Goal: Information Seeking & Learning: Find specific fact

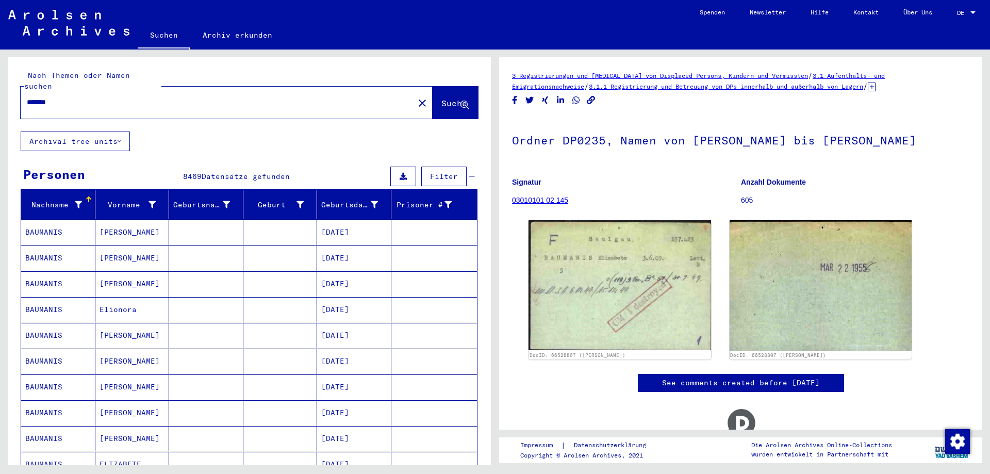
click at [146, 97] on input "*******" at bounding box center [217, 102] width 381 height 11
click at [26, 91] on div "*******" at bounding box center [214, 102] width 387 height 23
click at [58, 97] on input "*******" at bounding box center [217, 102] width 381 height 11
drag, startPoint x: 58, startPoint y: 91, endPoint x: 22, endPoint y: 100, distance: 37.3
click at [22, 100] on div "*******" at bounding box center [214, 102] width 387 height 23
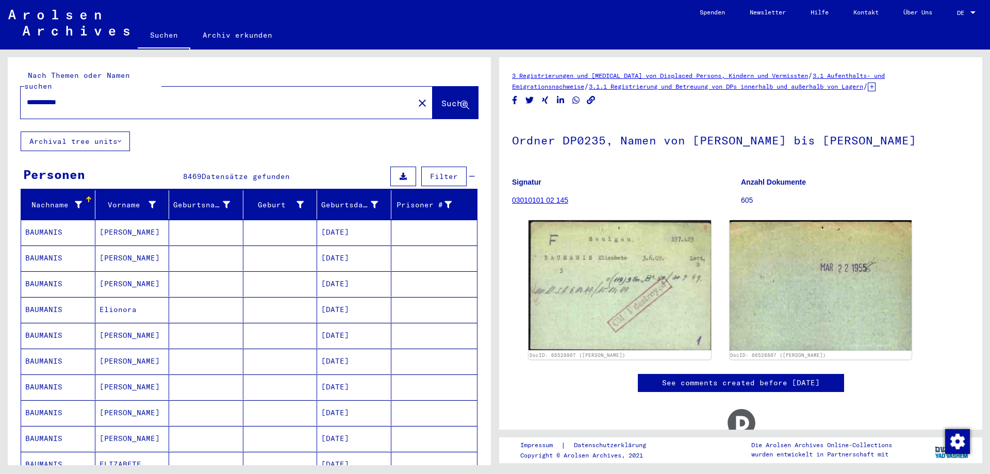
type input "**********"
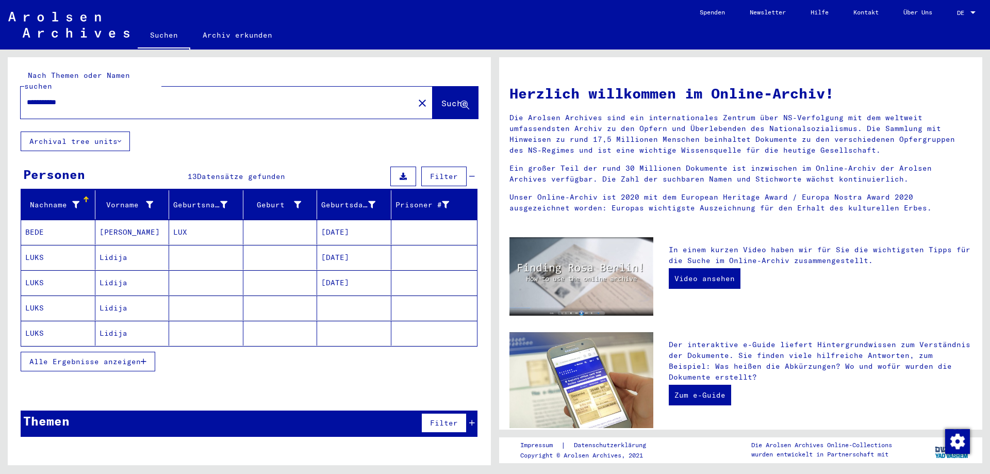
click at [71, 250] on mat-cell "LUKS" at bounding box center [58, 257] width 74 height 25
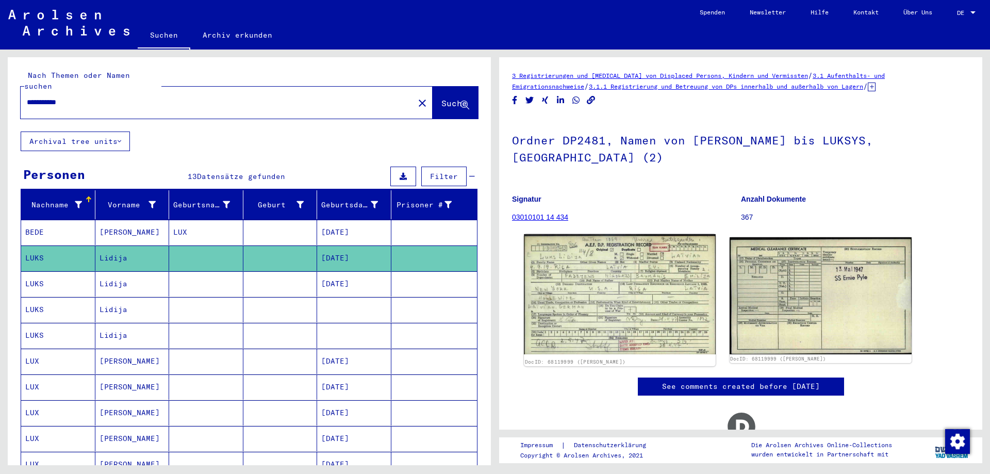
click at [578, 288] on img at bounding box center [619, 294] width 191 height 121
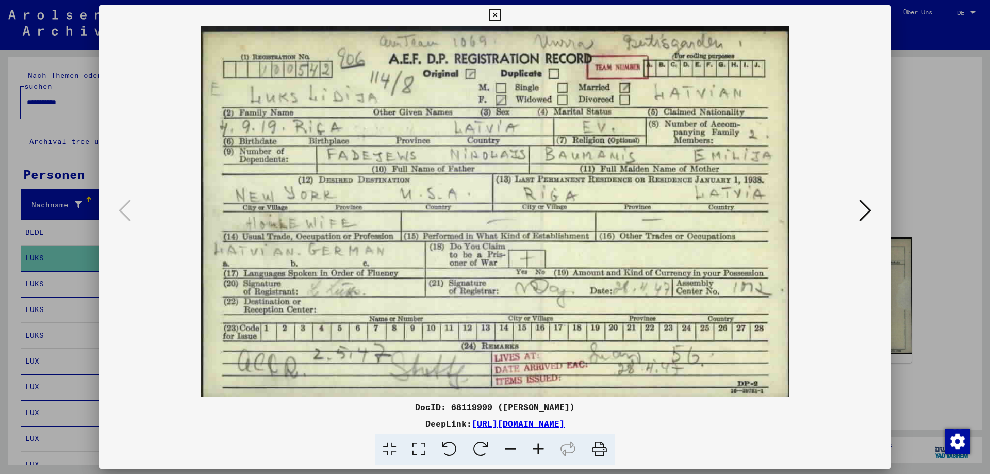
click at [964, 302] on div at bounding box center [495, 237] width 990 height 474
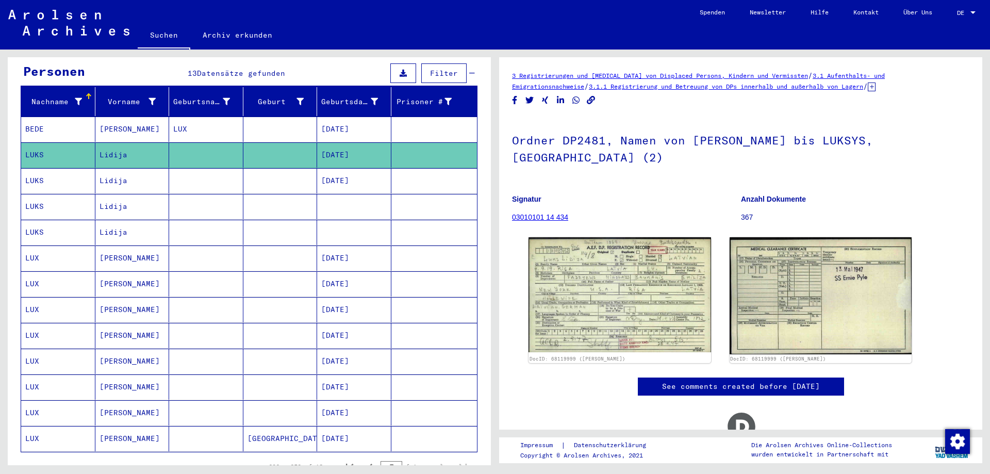
scroll to position [155, 0]
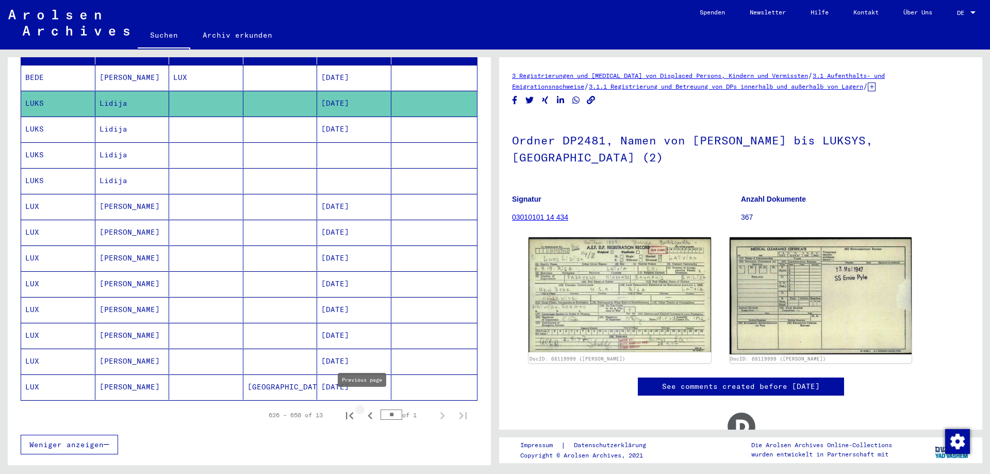
click at [363, 408] on icon "Previous page" at bounding box center [370, 415] width 14 height 14
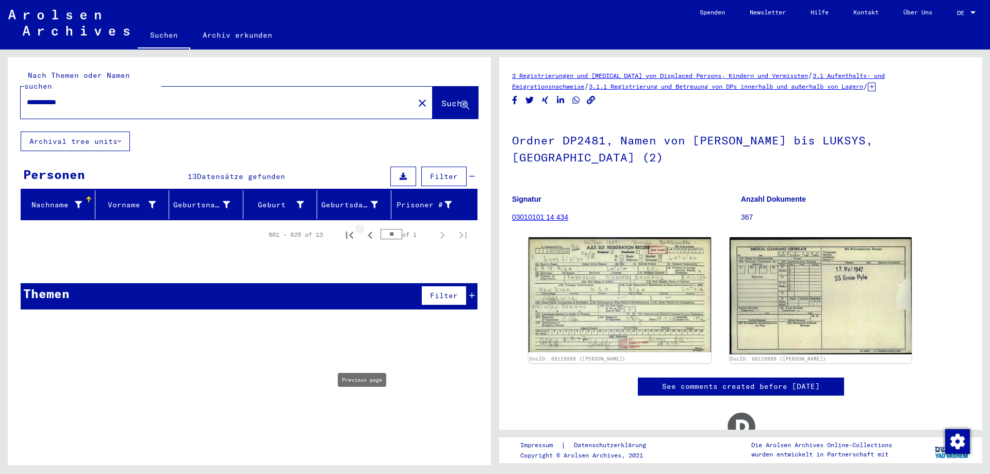
scroll to position [0, 0]
click at [376, 229] on icon "Previous page" at bounding box center [370, 235] width 14 height 14
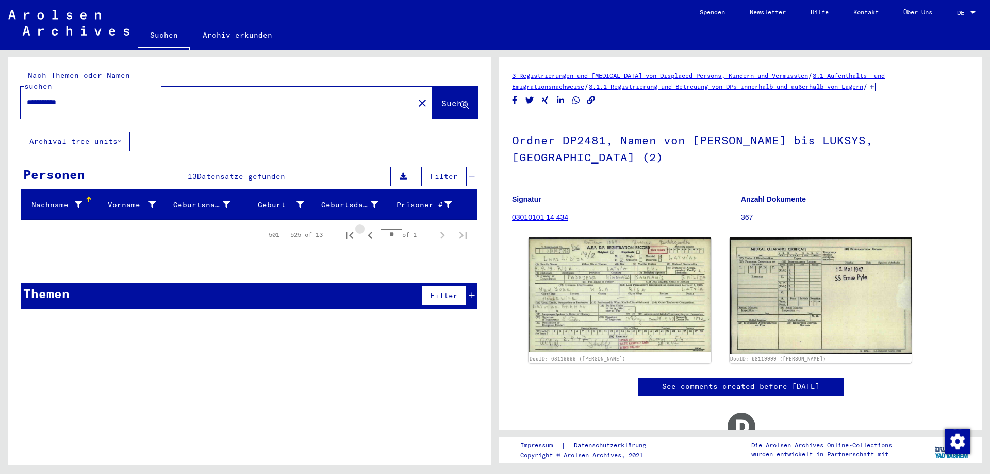
click at [376, 229] on icon "Previous page" at bounding box center [370, 235] width 14 height 14
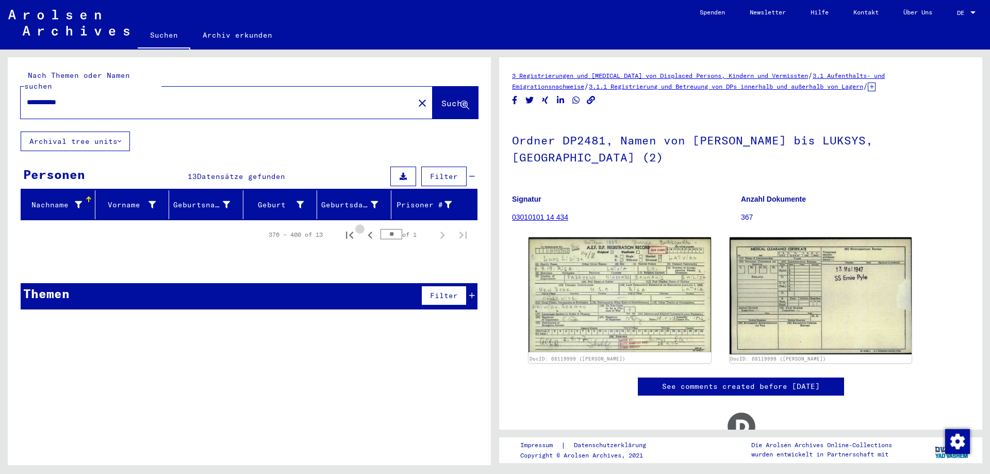
click at [376, 229] on icon "Previous page" at bounding box center [370, 235] width 14 height 14
click at [376, 230] on icon "Previous page" at bounding box center [370, 235] width 14 height 14
click at [355, 229] on icon "First page" at bounding box center [349, 235] width 14 height 14
type input "*"
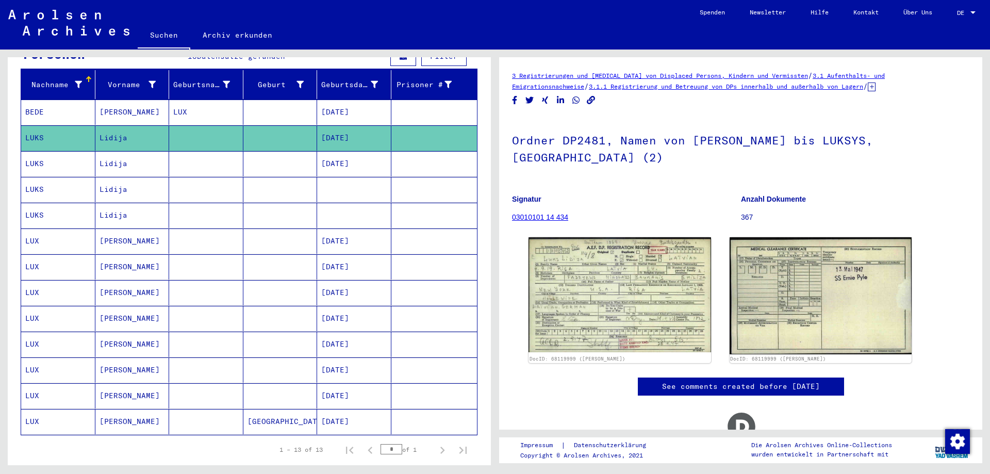
scroll to position [155, 0]
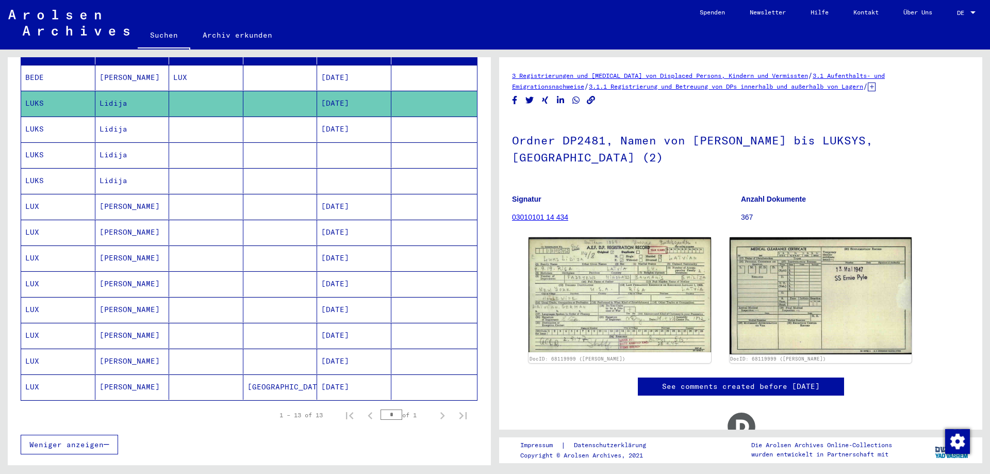
click at [138, 147] on mat-cell "Lidija" at bounding box center [132, 154] width 74 height 25
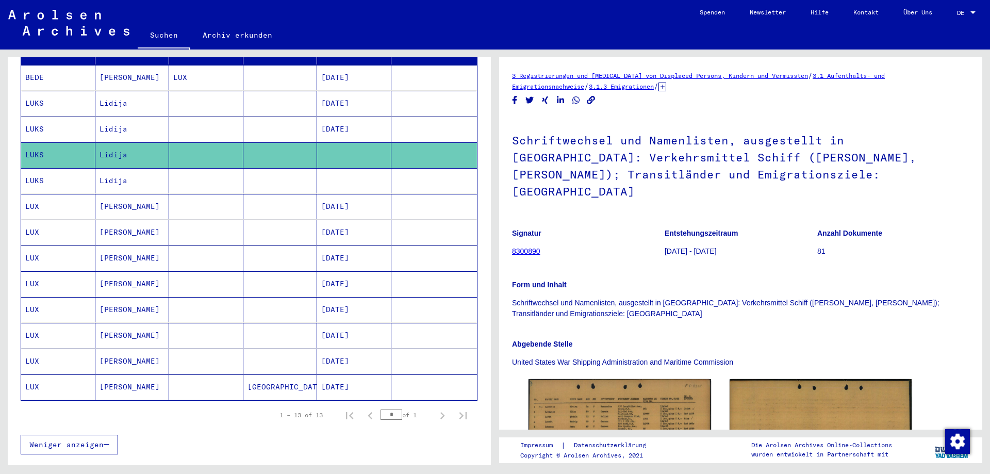
scroll to position [103, 0]
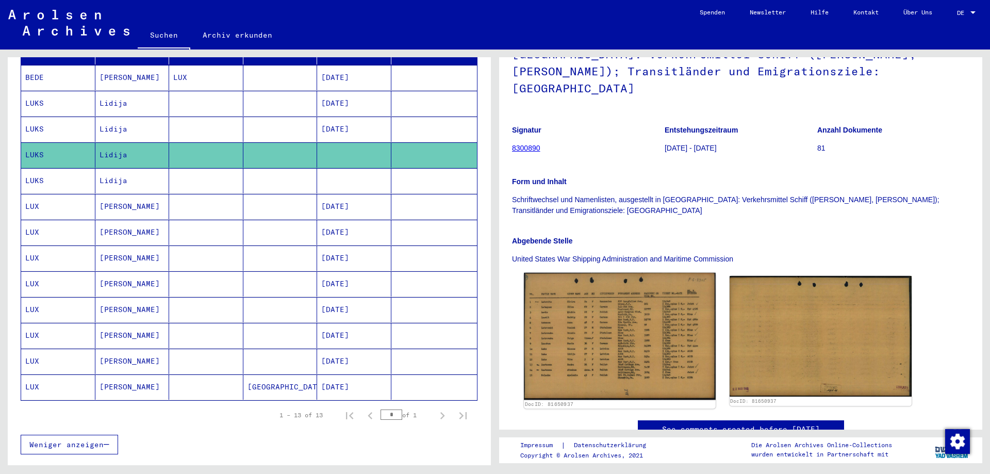
click at [604, 314] on img at bounding box center [619, 336] width 191 height 127
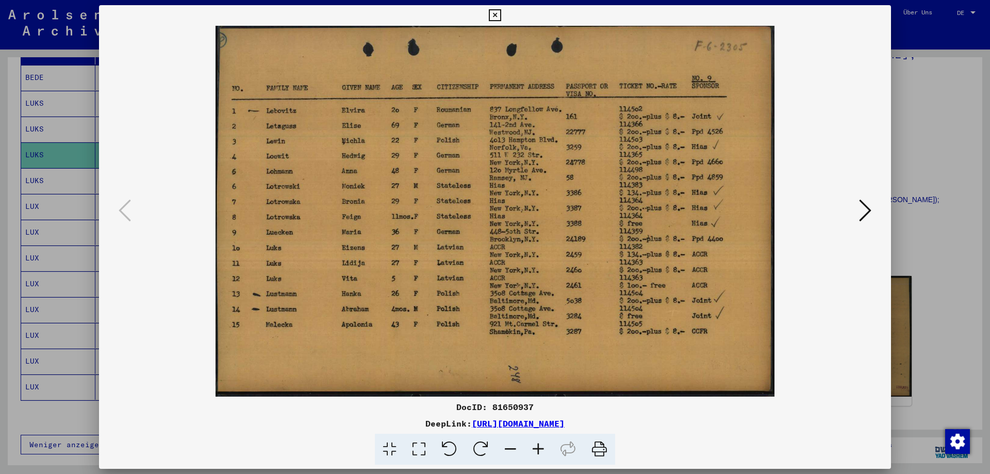
click at [990, 369] on div at bounding box center [495, 237] width 990 height 474
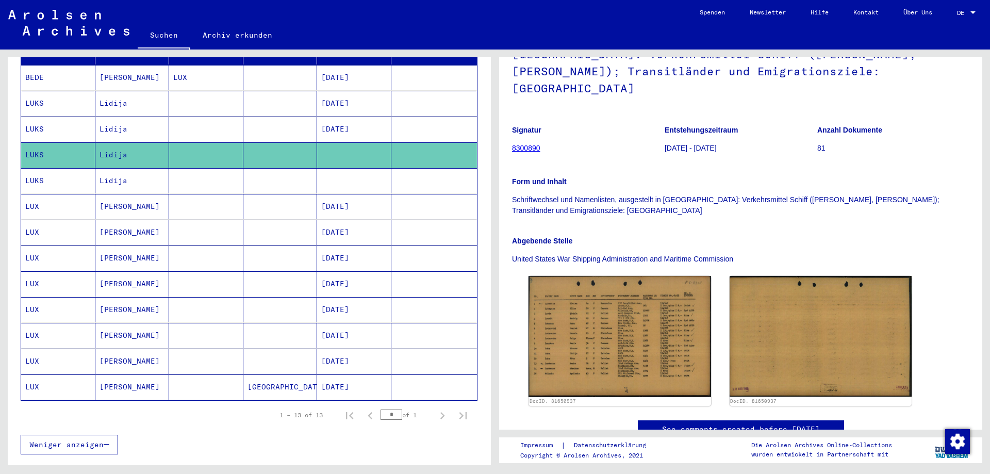
click at [90, 175] on mat-cell "LUKS" at bounding box center [58, 180] width 74 height 25
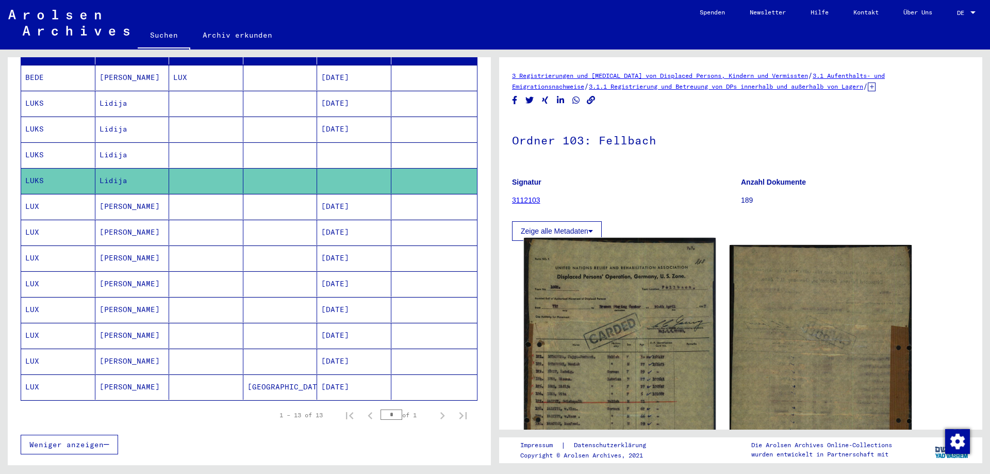
click at [601, 354] on img at bounding box center [619, 382] width 191 height 288
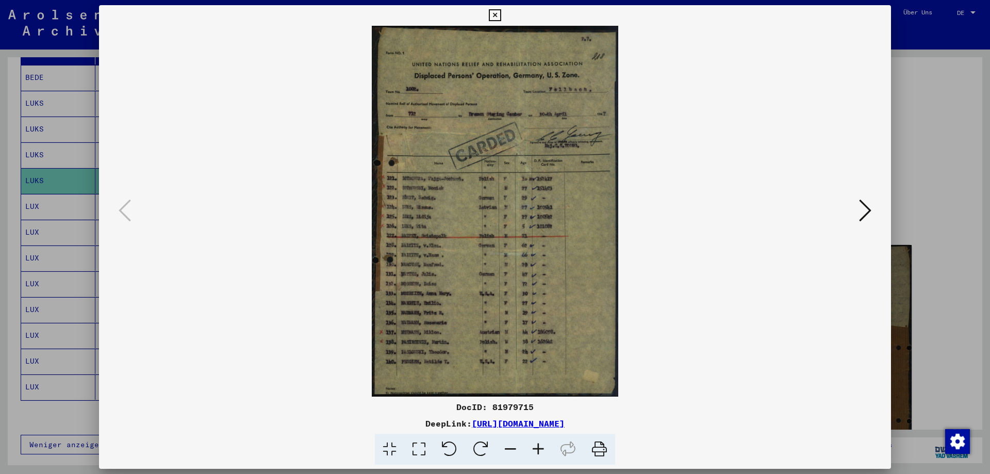
click at [441, 282] on img at bounding box center [495, 211] width 722 height 371
click at [538, 457] on icon at bounding box center [538, 449] width 28 height 31
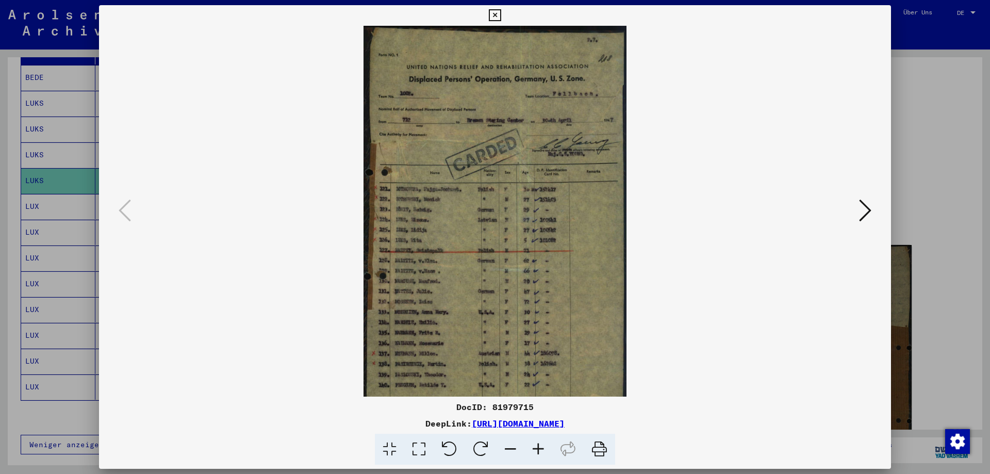
click at [538, 457] on icon at bounding box center [538, 449] width 28 height 31
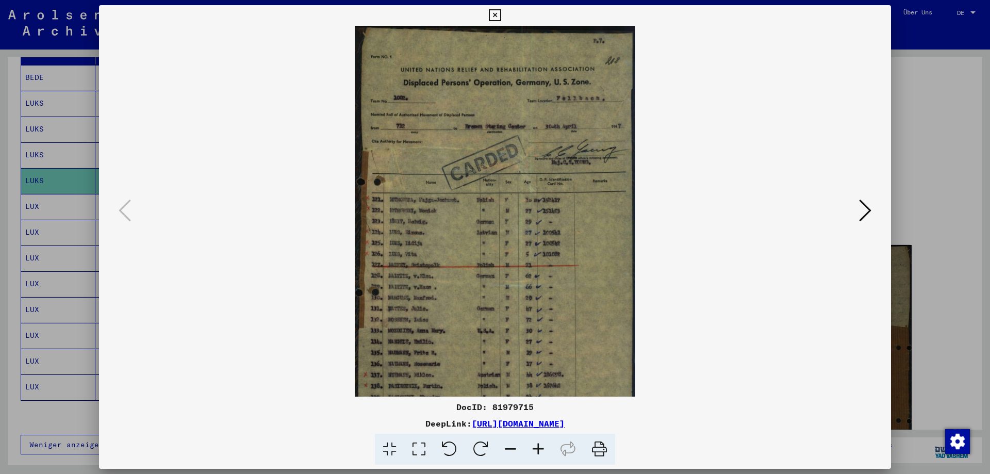
click at [538, 457] on icon at bounding box center [538, 449] width 28 height 31
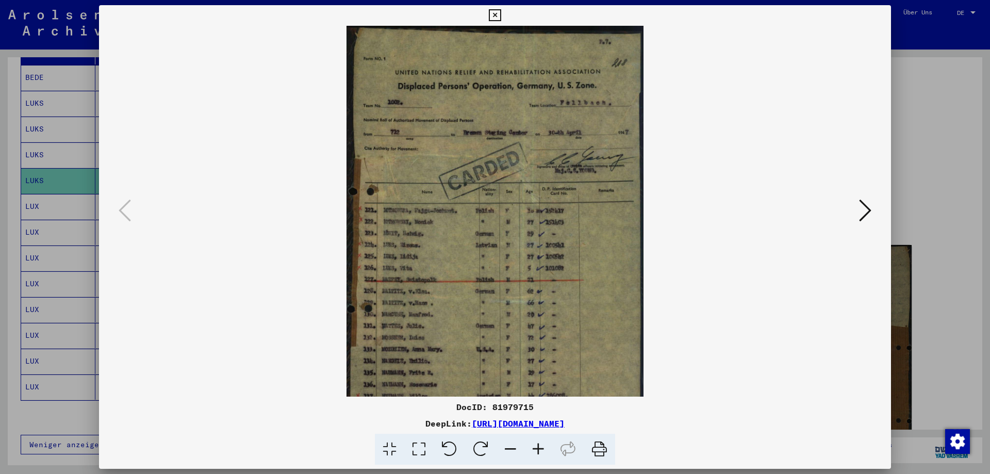
click at [538, 457] on icon at bounding box center [538, 449] width 28 height 31
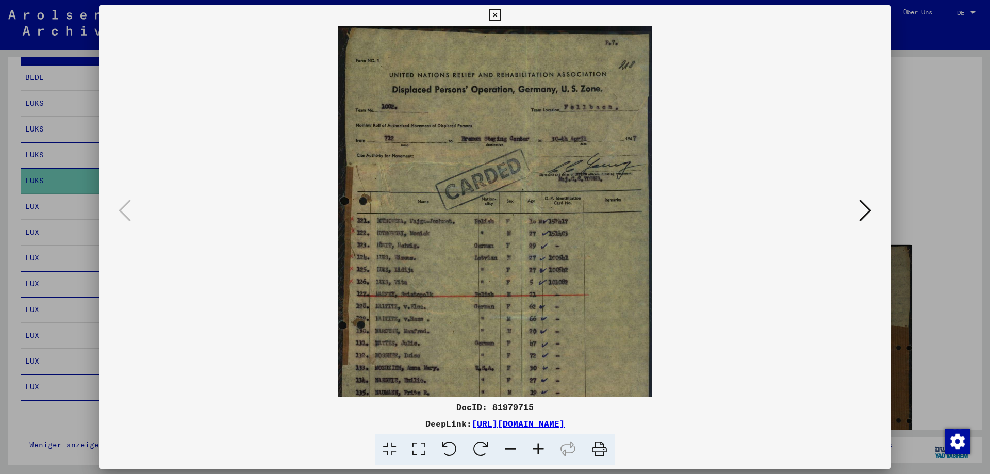
click at [538, 457] on icon at bounding box center [538, 449] width 28 height 31
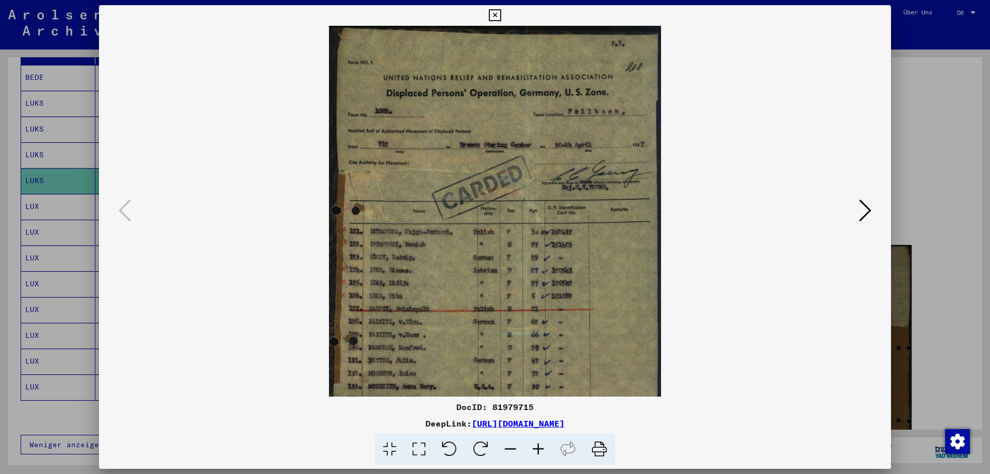
click at [539, 456] on icon at bounding box center [538, 449] width 28 height 31
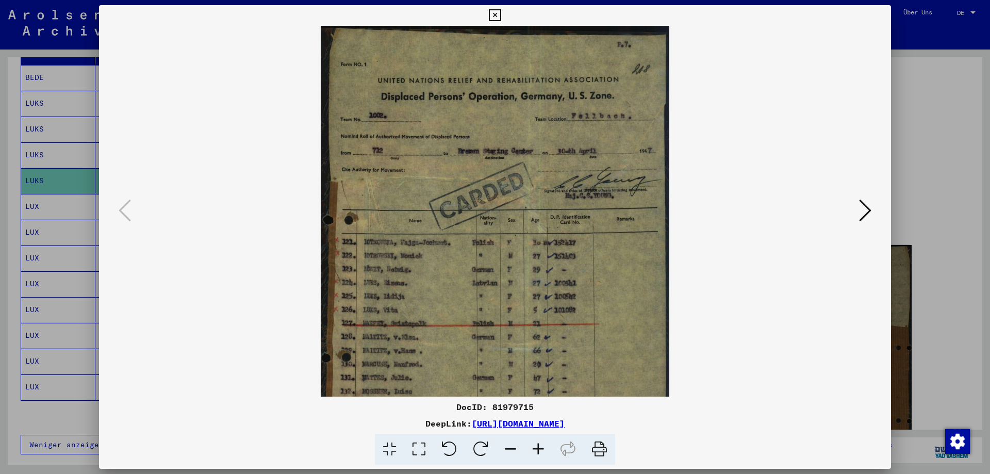
click at [539, 456] on icon at bounding box center [538, 449] width 28 height 31
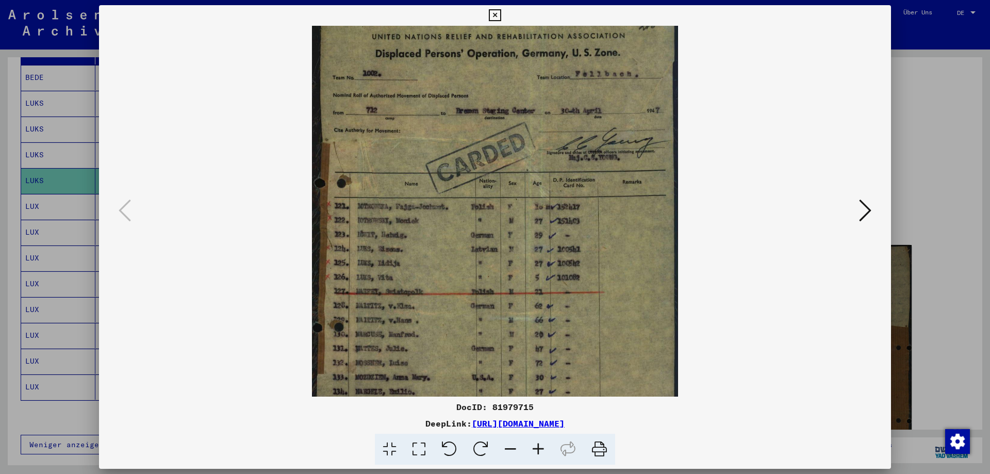
scroll to position [78, 0]
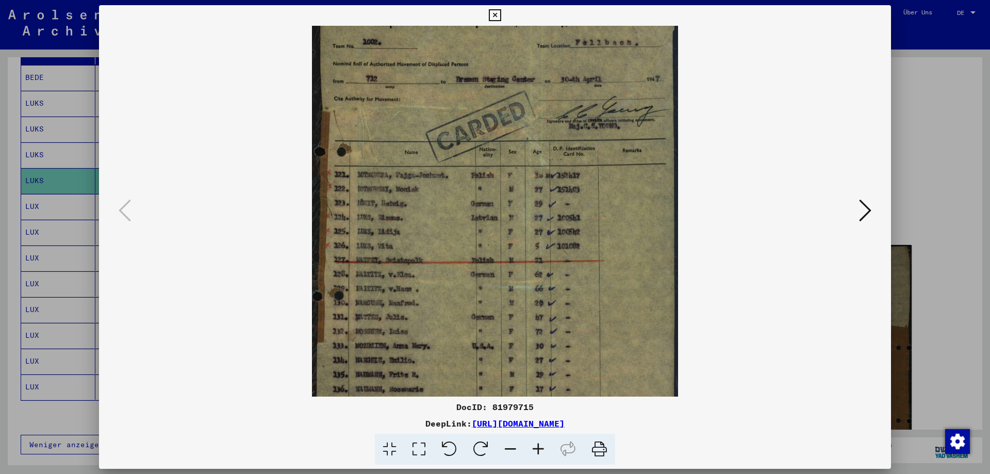
drag, startPoint x: 543, startPoint y: 358, endPoint x: 553, endPoint y: 281, distance: 78.6
click at [553, 281] on img at bounding box center [495, 223] width 366 height 551
click at [965, 375] on div at bounding box center [495, 237] width 990 height 474
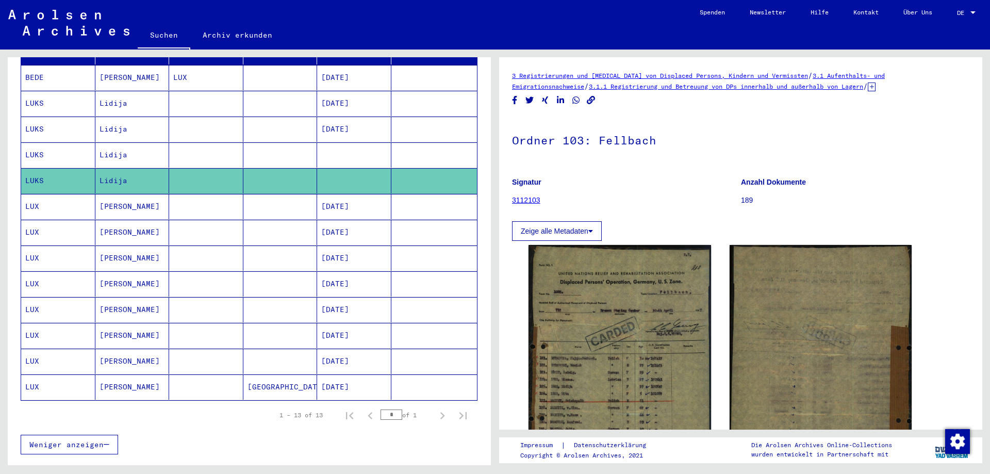
click at [70, 195] on mat-cell "LUX" at bounding box center [58, 206] width 74 height 25
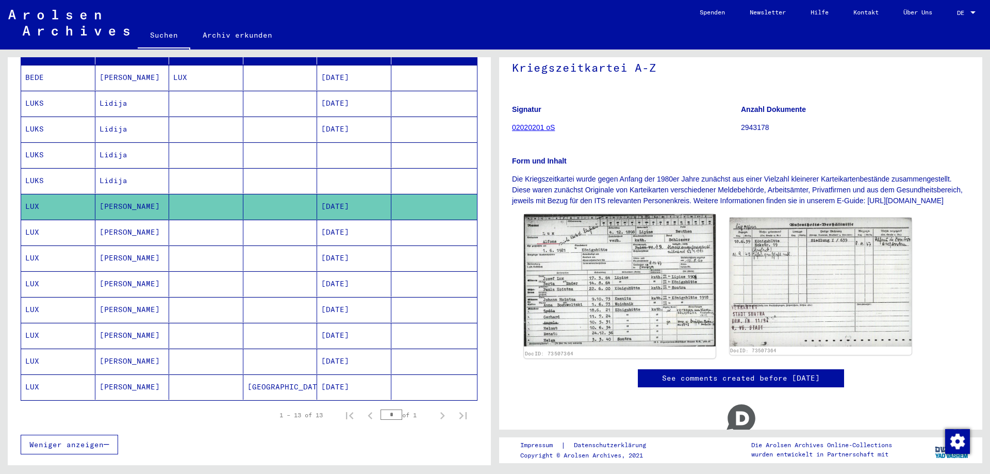
scroll to position [103, 0]
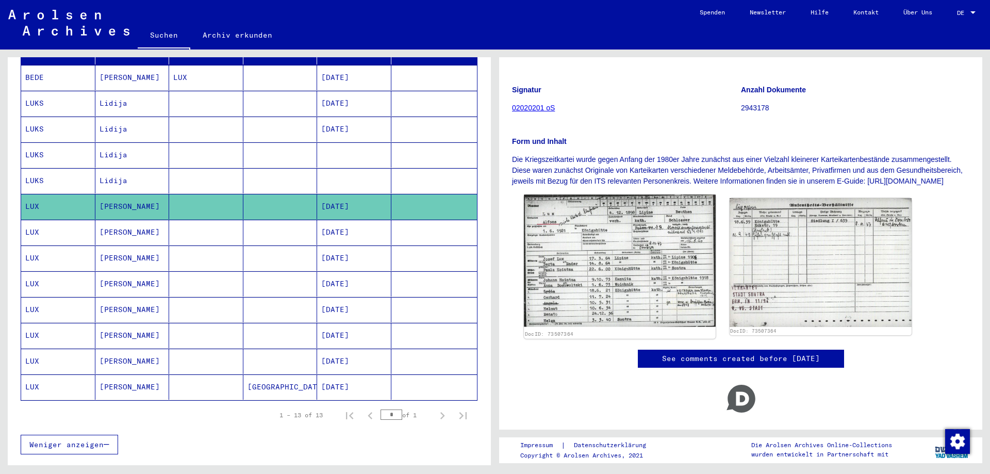
click at [595, 311] on img at bounding box center [619, 261] width 191 height 132
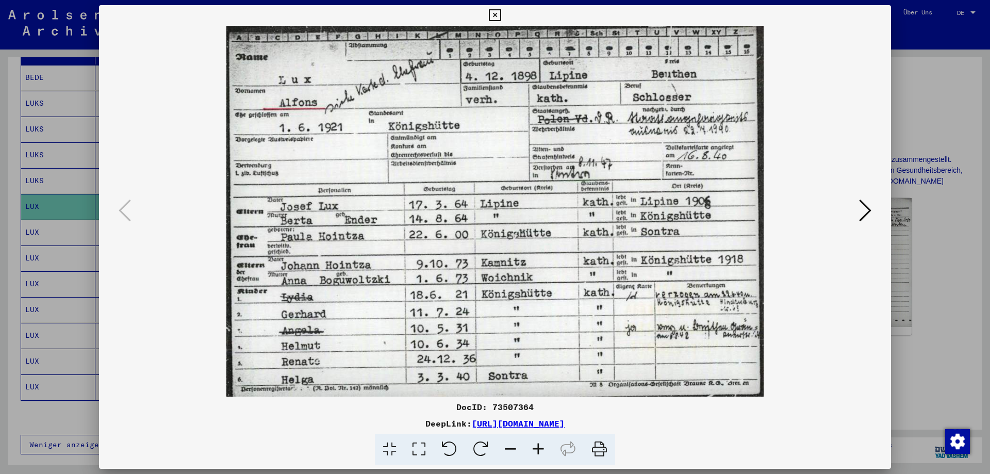
drag, startPoint x: 990, startPoint y: 423, endPoint x: 935, endPoint y: 425, distance: 54.7
click at [989, 423] on div at bounding box center [495, 237] width 990 height 474
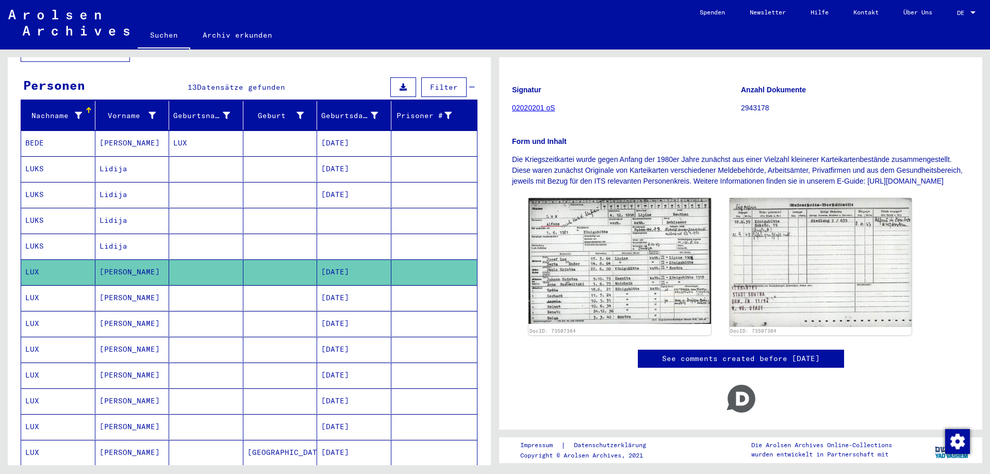
scroll to position [0, 0]
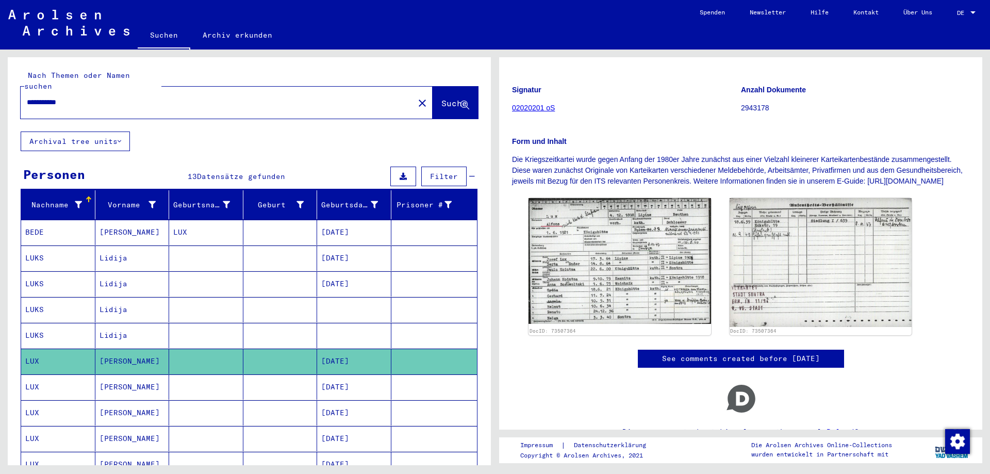
click at [299, 91] on div "**********" at bounding box center [214, 102] width 387 height 23
click at [412, 92] on button "close" at bounding box center [422, 102] width 21 height 21
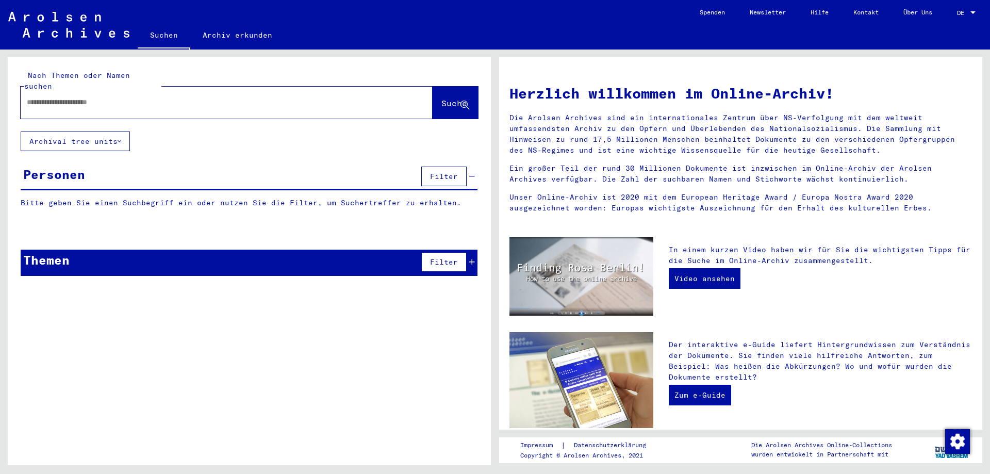
click at [247, 91] on div at bounding box center [211, 102] width 381 height 23
click at [125, 97] on input "text" at bounding box center [214, 102] width 375 height 11
type input "**********"
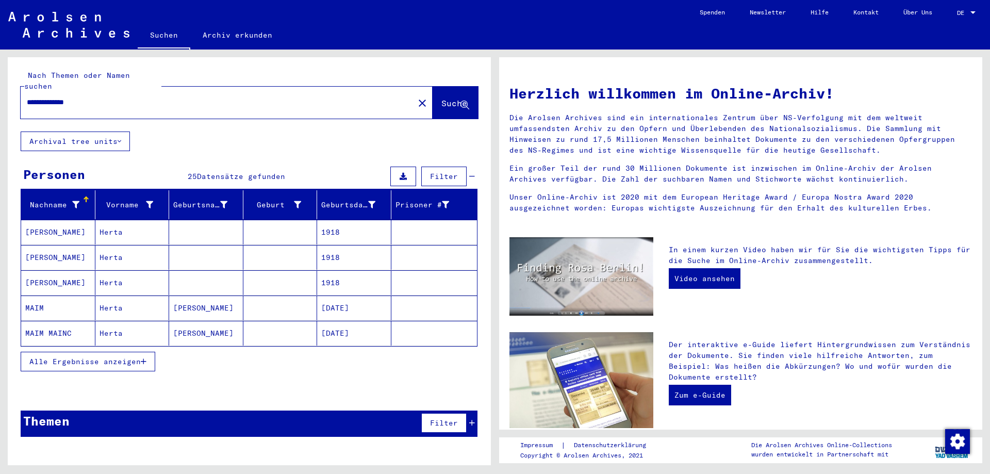
click at [138, 347] on div "Alle Ergebnisse anzeigen" at bounding box center [249, 362] width 457 height 30
click at [139, 357] on span "Alle Ergebnisse anzeigen" at bounding box center [84, 361] width 111 height 9
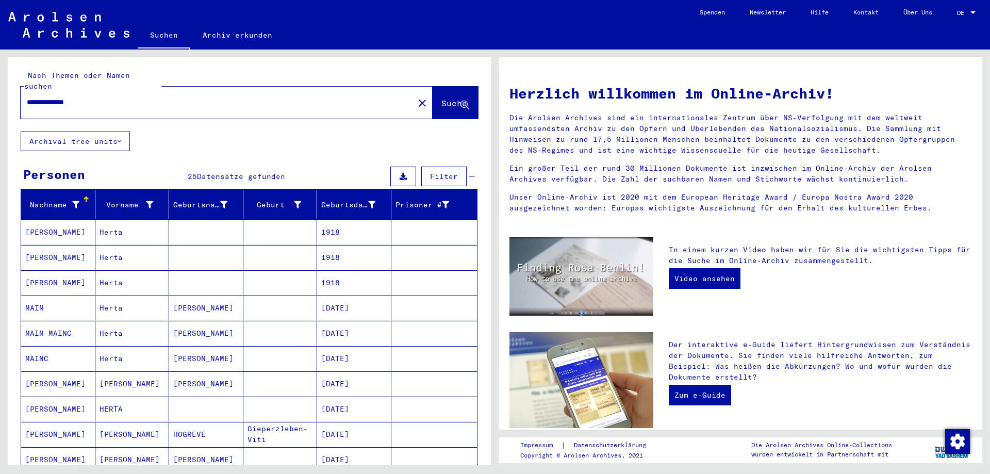
scroll to position [52, 0]
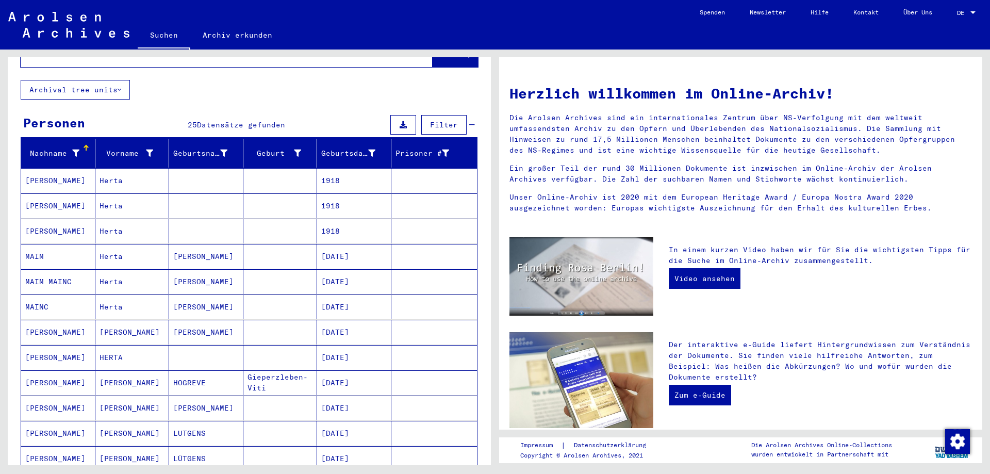
click at [139, 256] on mat-cell "Herta" at bounding box center [132, 256] width 74 height 25
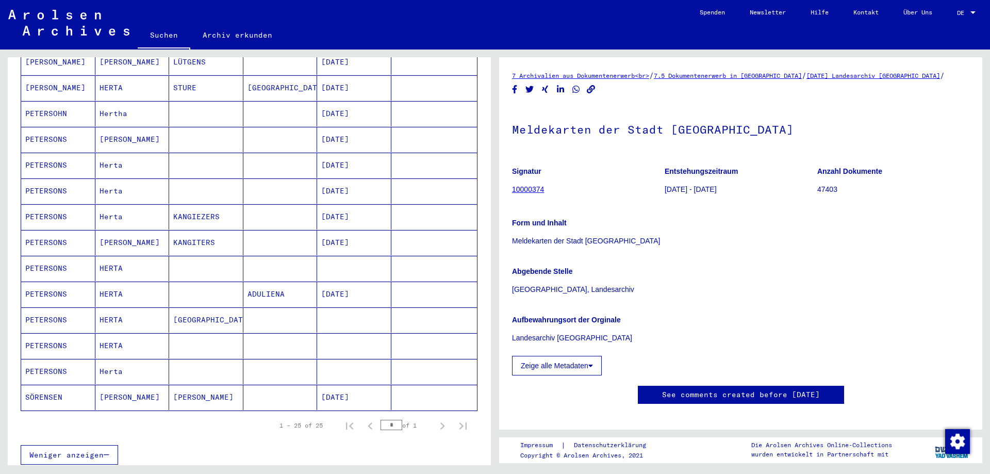
scroll to position [516, 0]
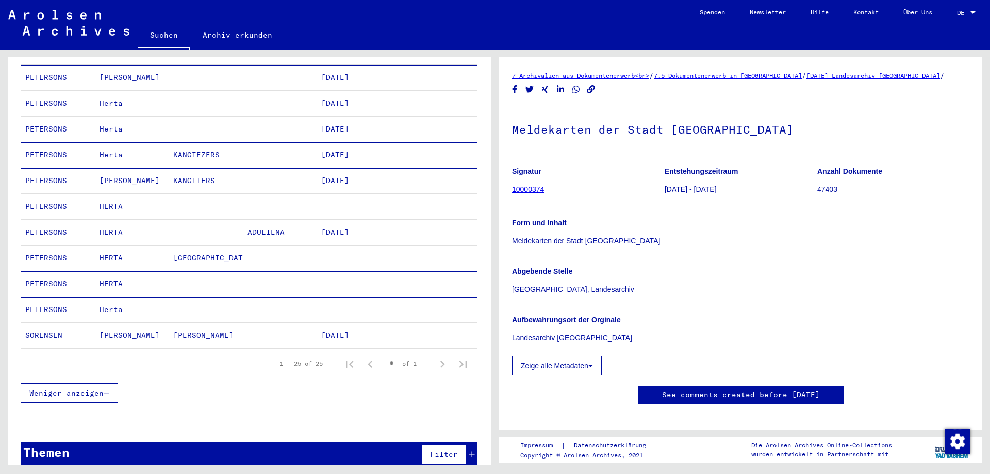
click at [128, 298] on mat-cell "Herta" at bounding box center [132, 309] width 74 height 25
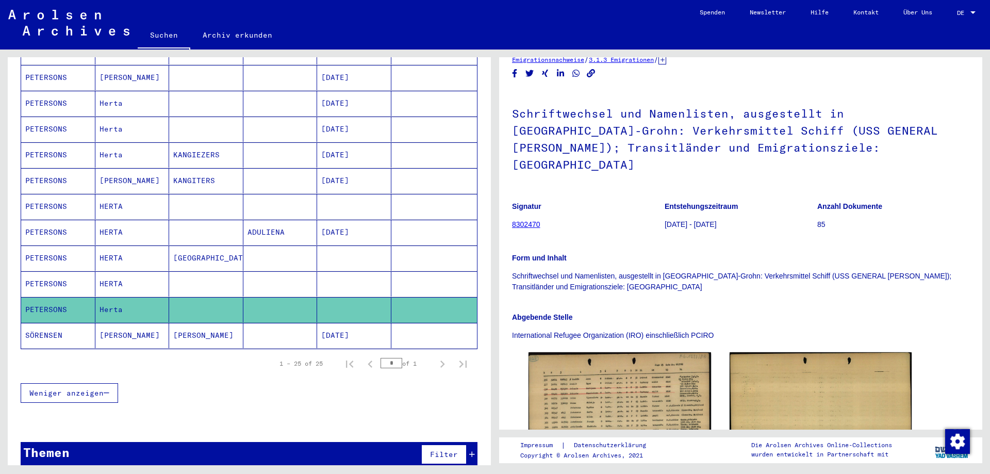
scroll to position [52, 0]
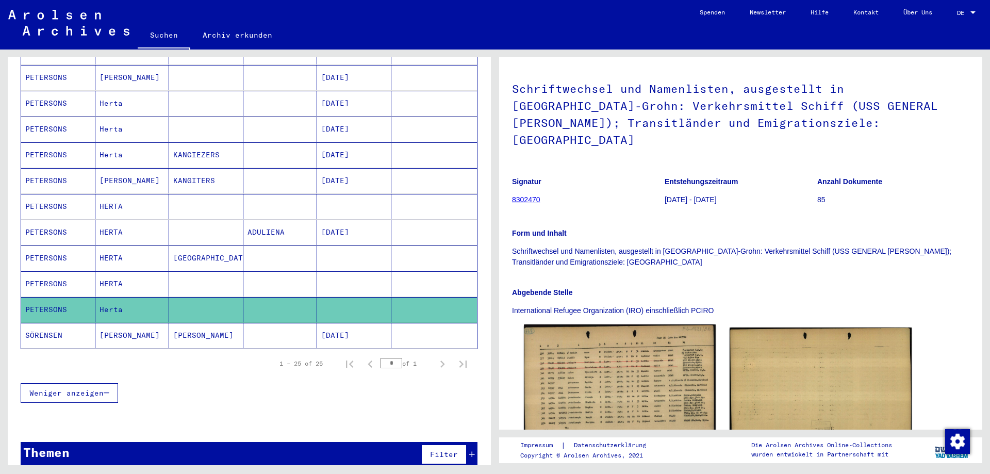
click at [598, 344] on img at bounding box center [619, 384] width 191 height 121
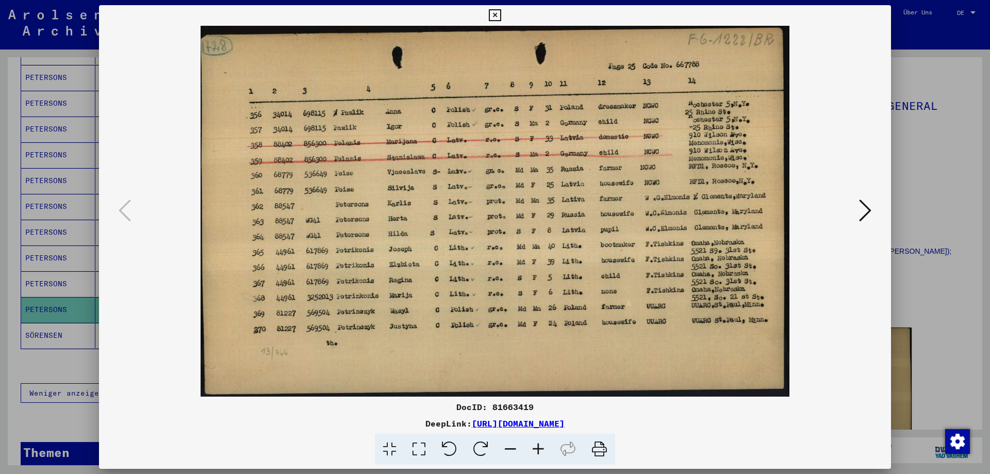
click at [911, 201] on div at bounding box center [495, 237] width 990 height 474
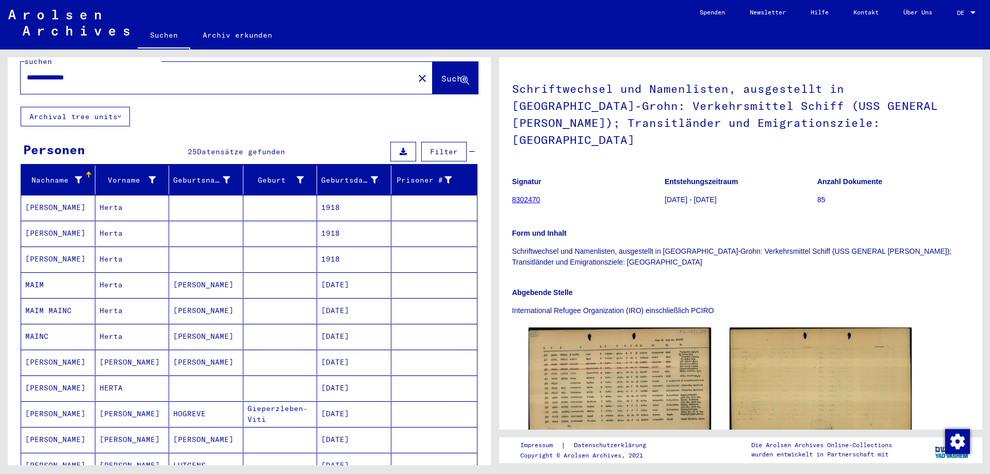
scroll to position [0, 0]
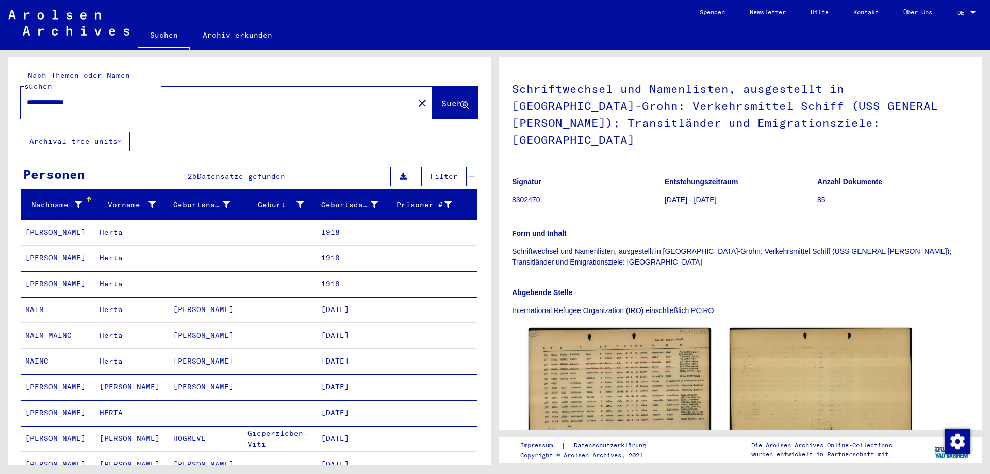
click at [199, 97] on input "**********" at bounding box center [217, 102] width 381 height 11
click at [416, 97] on mat-icon "close" at bounding box center [422, 103] width 12 height 12
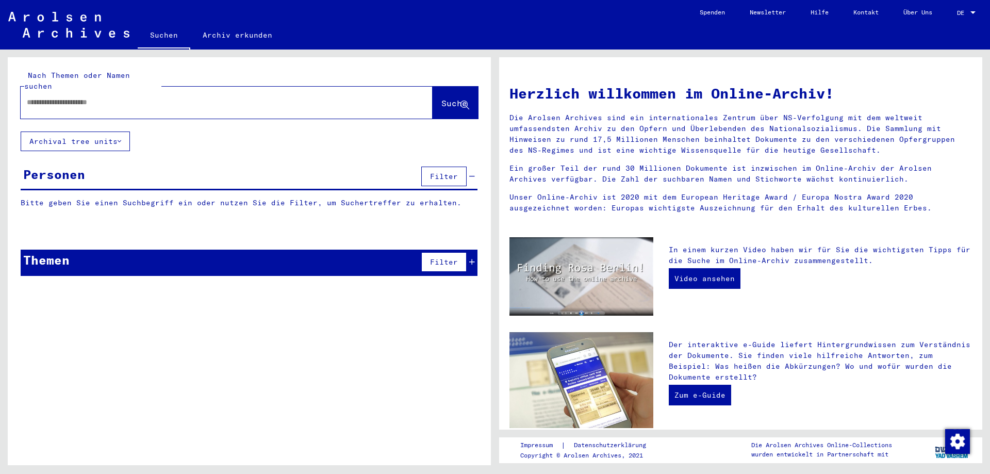
click at [394, 92] on div at bounding box center [227, 103] width 412 height 32
click at [158, 91] on div at bounding box center [211, 102] width 381 height 23
click at [93, 97] on input "text" at bounding box center [214, 102] width 375 height 11
type input "********"
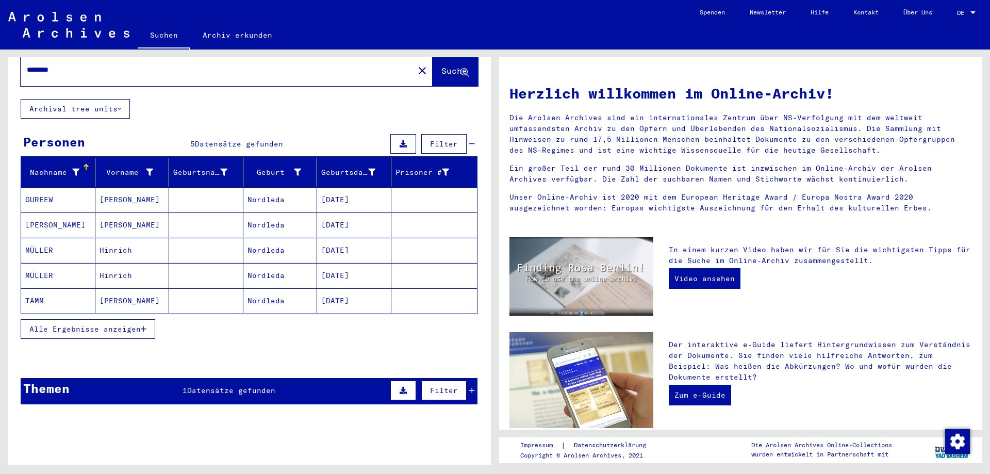
scroll to position [50, 0]
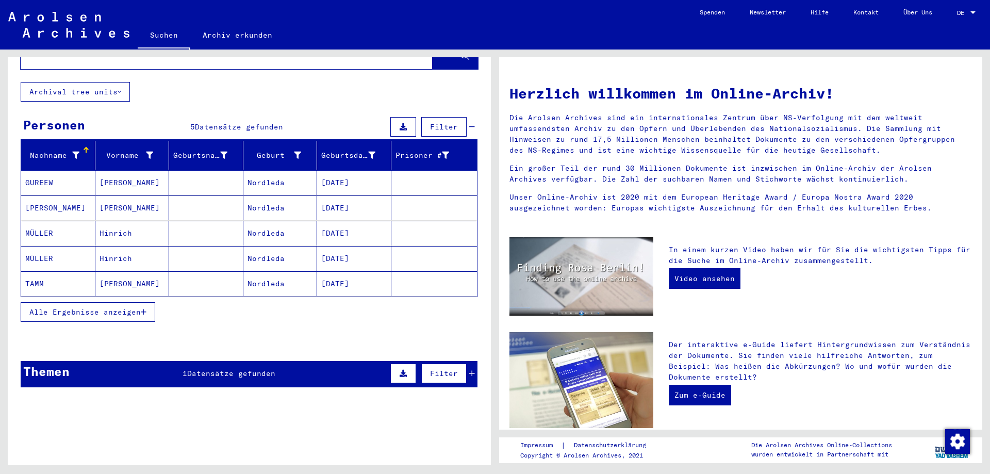
click at [252, 361] on div "Themen 1 Datensätze gefunden Filter" at bounding box center [249, 374] width 457 height 26
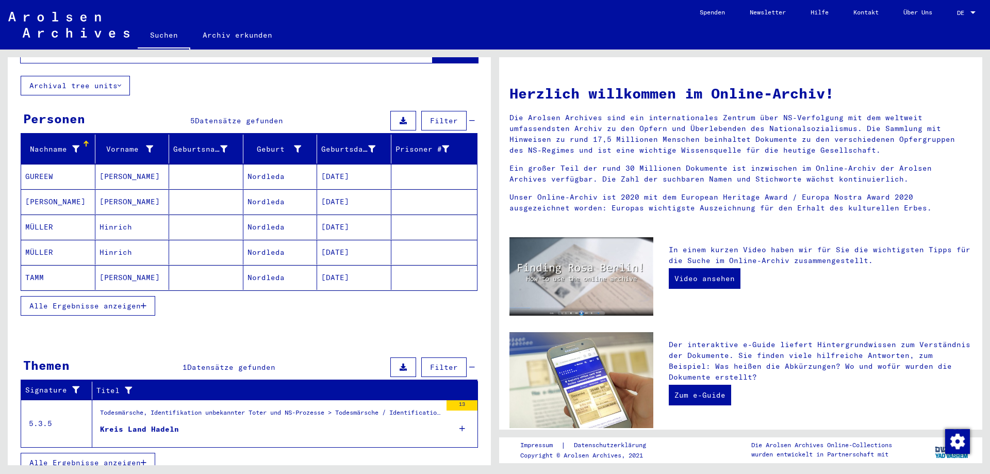
scroll to position [58, 0]
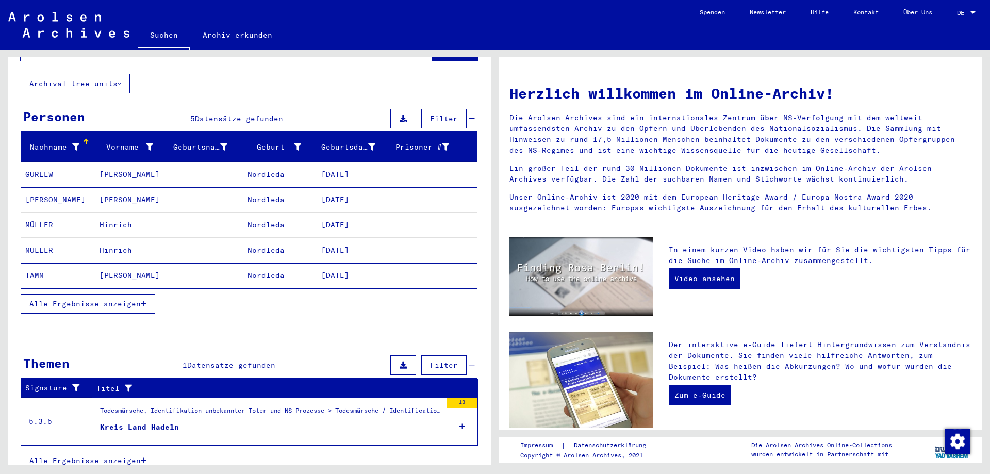
click at [212, 406] on div "Todesmärsche, Identifikation unbekannter Toter und NS-Prozesse > Todesmärsche /…" at bounding box center [270, 413] width 341 height 14
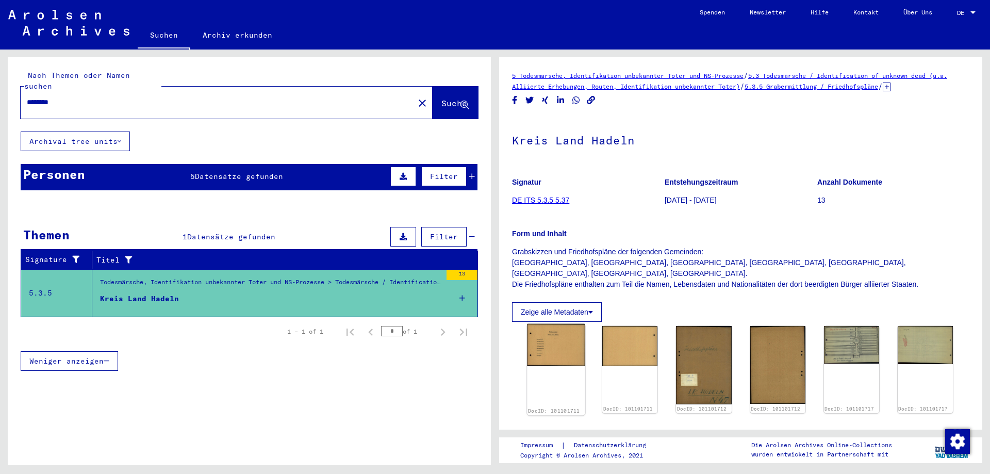
click at [548, 341] on img at bounding box center [556, 345] width 58 height 42
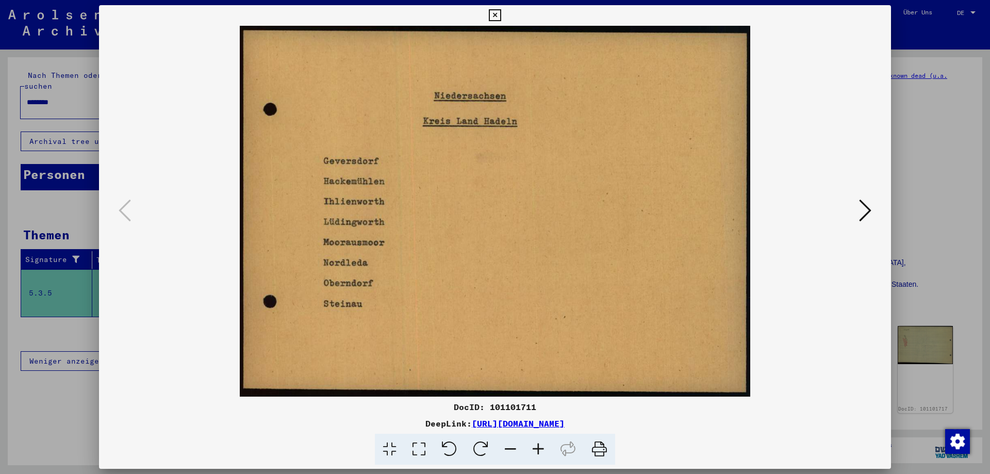
click at [849, 196] on img at bounding box center [495, 211] width 722 height 371
drag, startPoint x: 863, startPoint y: 197, endPoint x: 863, endPoint y: 203, distance: 6.2
click at [863, 201] on button at bounding box center [865, 210] width 19 height 29
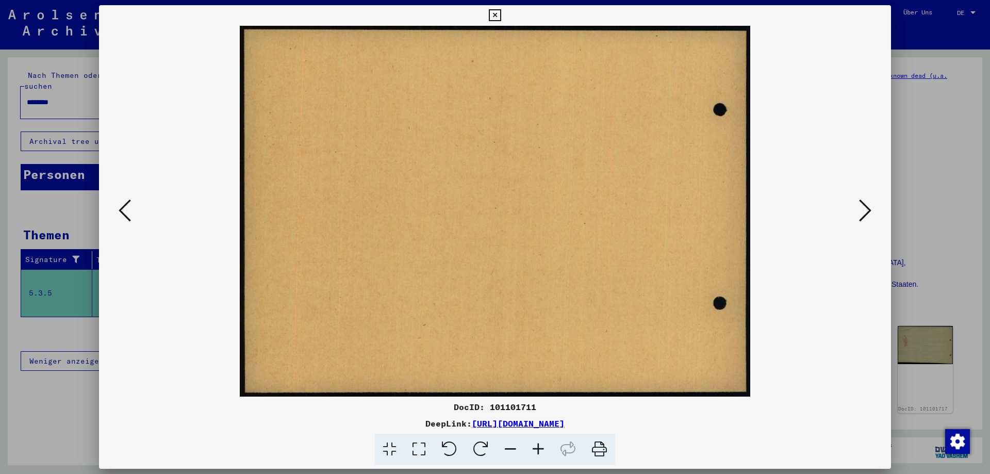
click at [863, 206] on icon at bounding box center [865, 210] width 12 height 25
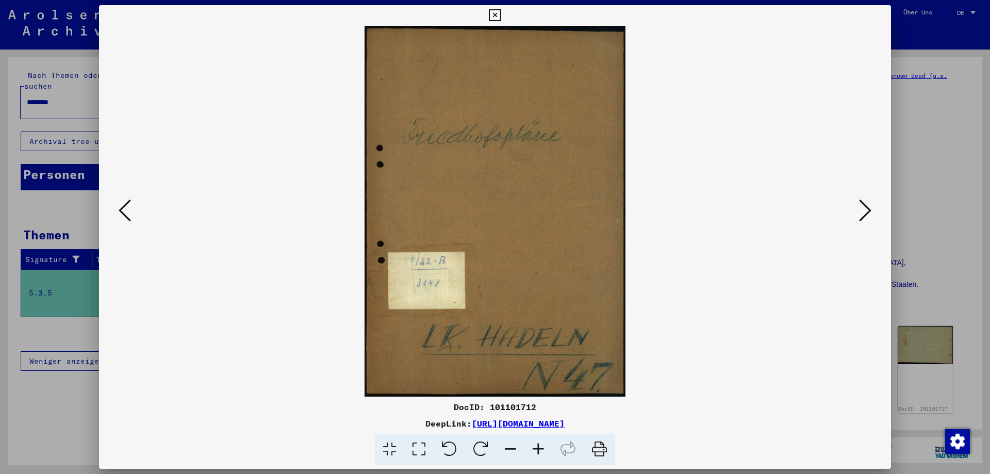
click at [863, 207] on icon at bounding box center [865, 210] width 12 height 25
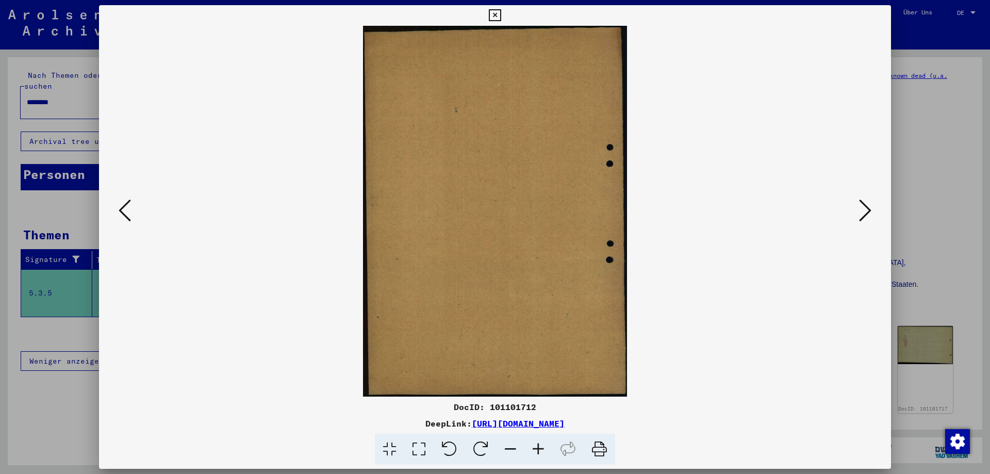
click at [863, 207] on icon at bounding box center [865, 210] width 12 height 25
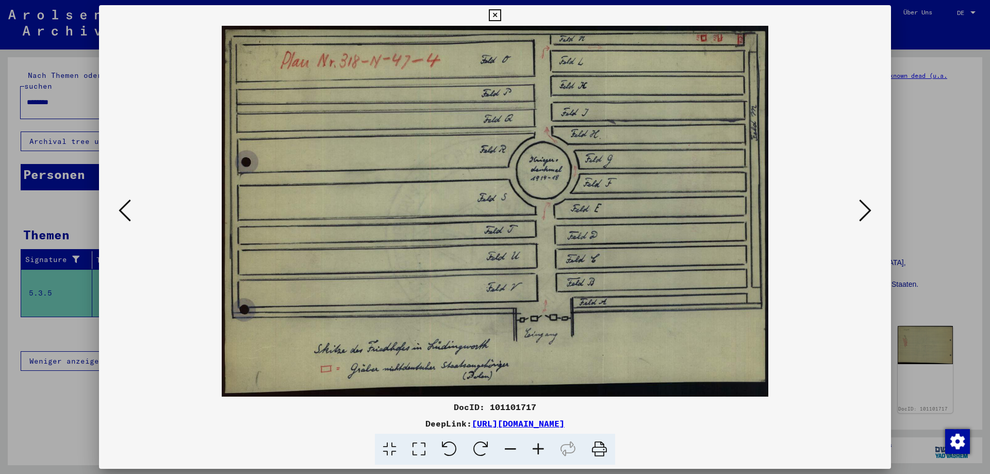
click at [863, 207] on icon at bounding box center [865, 210] width 12 height 25
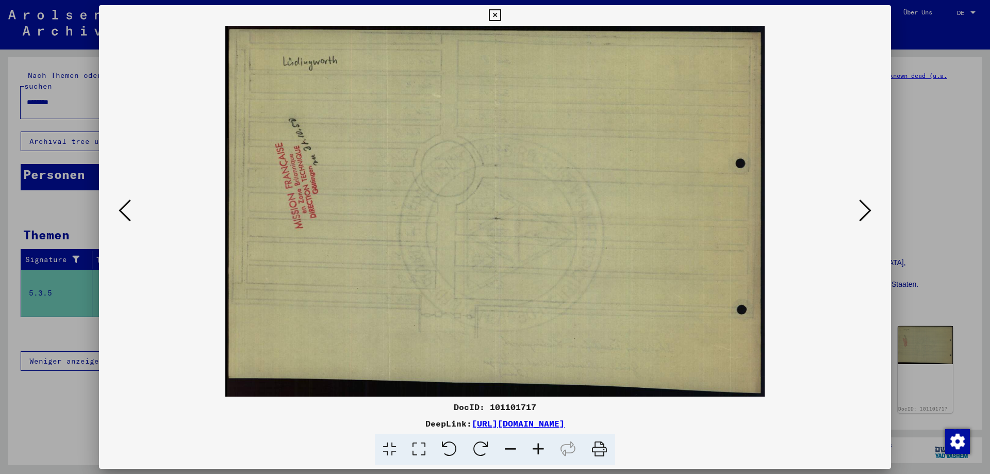
click at [863, 207] on icon at bounding box center [865, 210] width 12 height 25
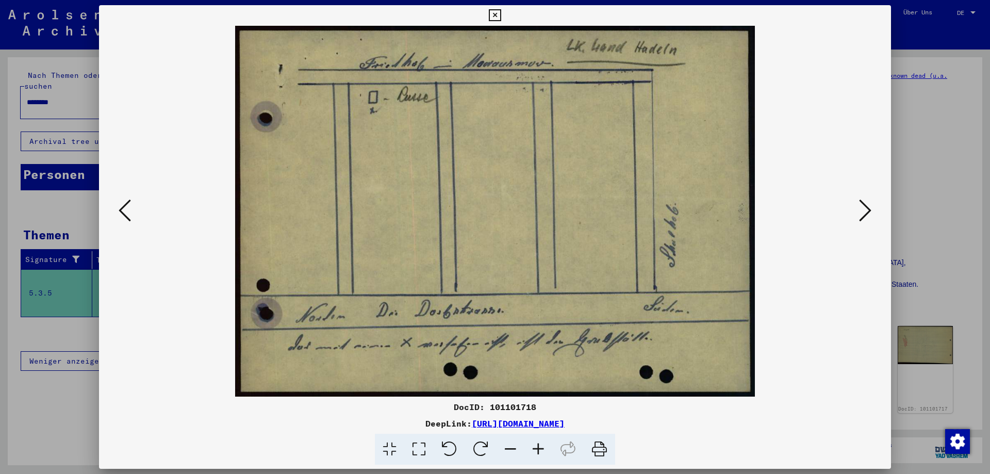
click at [863, 207] on icon at bounding box center [865, 210] width 12 height 25
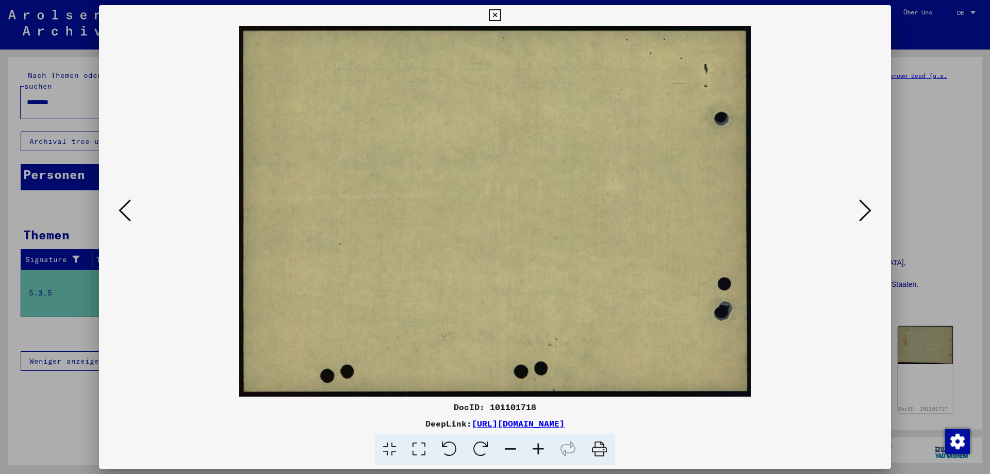
click at [863, 207] on icon at bounding box center [865, 210] width 12 height 25
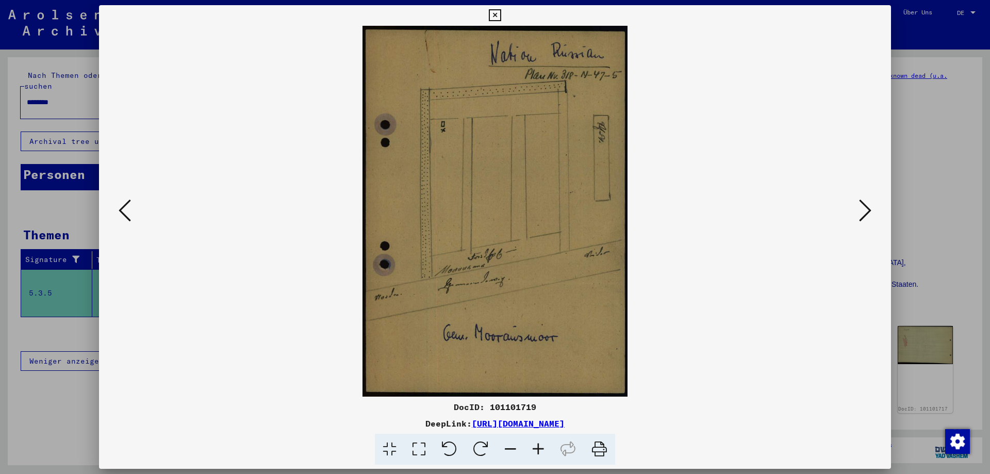
click at [863, 207] on icon at bounding box center [865, 210] width 12 height 25
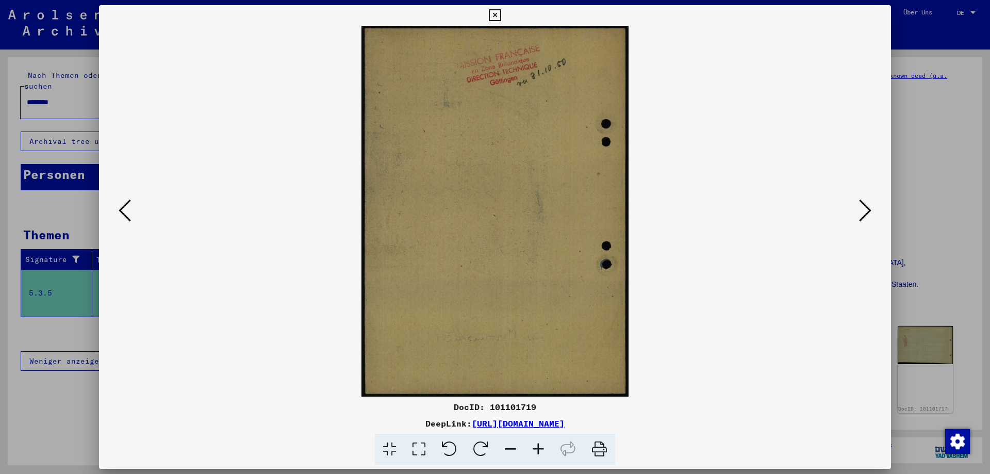
click at [124, 217] on icon at bounding box center [125, 210] width 12 height 25
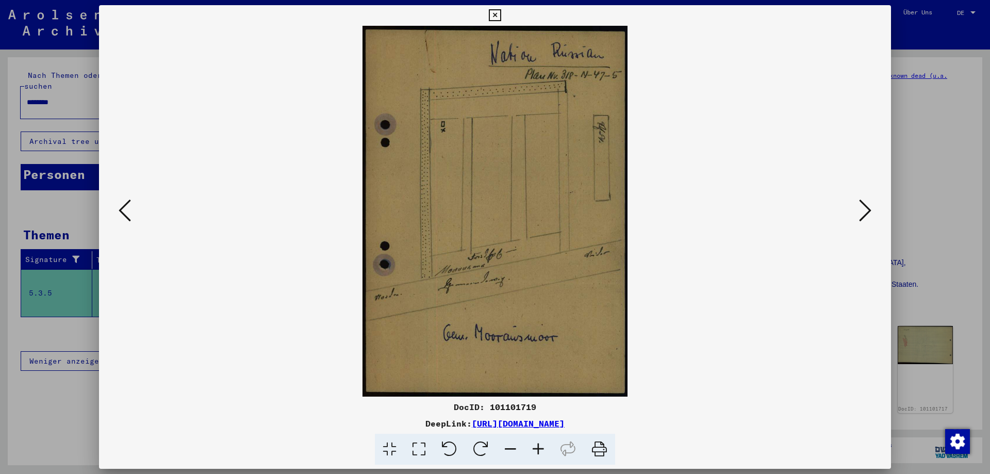
click at [834, 190] on img at bounding box center [495, 211] width 722 height 371
click at [845, 191] on img at bounding box center [495, 211] width 722 height 371
click at [853, 194] on img at bounding box center [495, 211] width 722 height 371
drag, startPoint x: 862, startPoint y: 200, endPoint x: 876, endPoint y: 226, distance: 29.3
click at [866, 209] on icon at bounding box center [865, 210] width 12 height 25
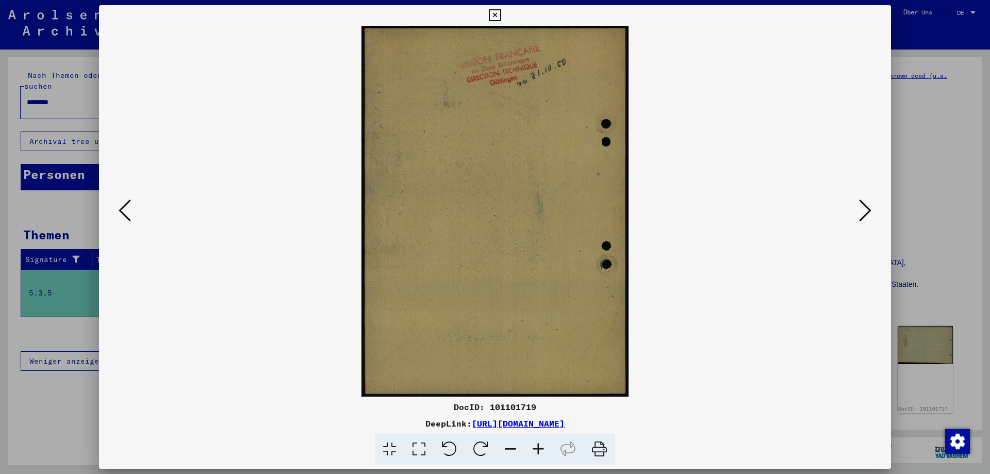
click at [876, 226] on div at bounding box center [495, 211] width 792 height 371
click at [873, 221] on button at bounding box center [865, 210] width 19 height 29
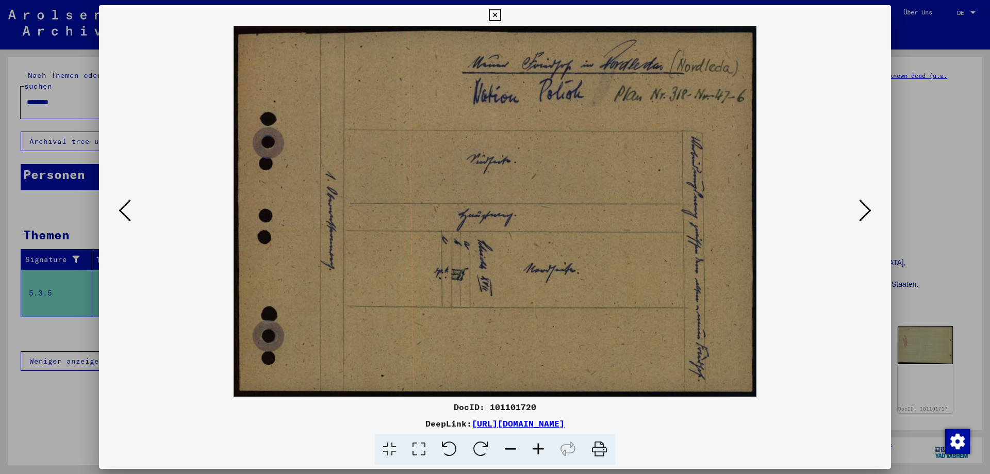
click at [868, 210] on icon at bounding box center [865, 210] width 12 height 25
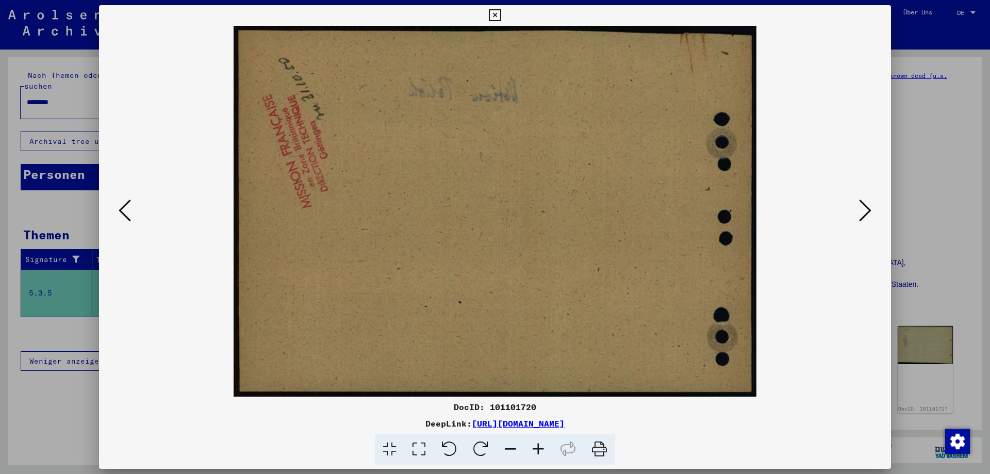
click at [868, 210] on icon at bounding box center [865, 210] width 12 height 25
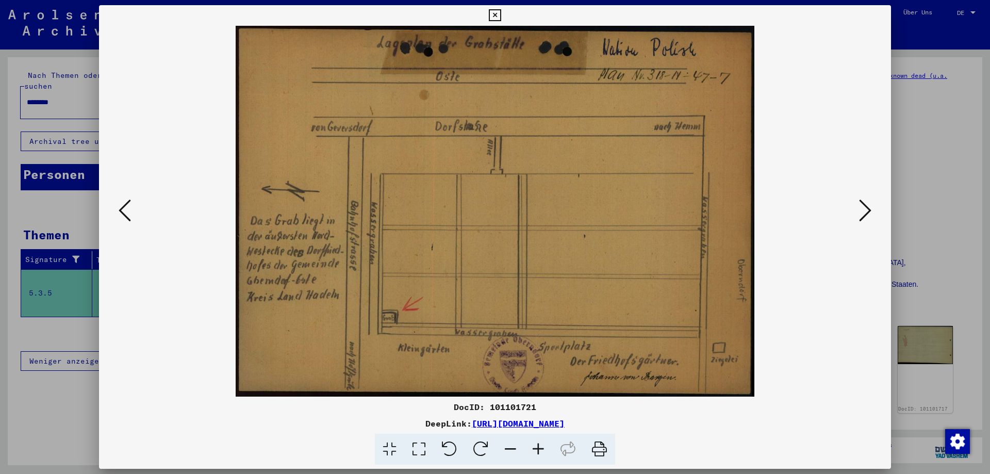
click at [868, 210] on icon at bounding box center [865, 210] width 12 height 25
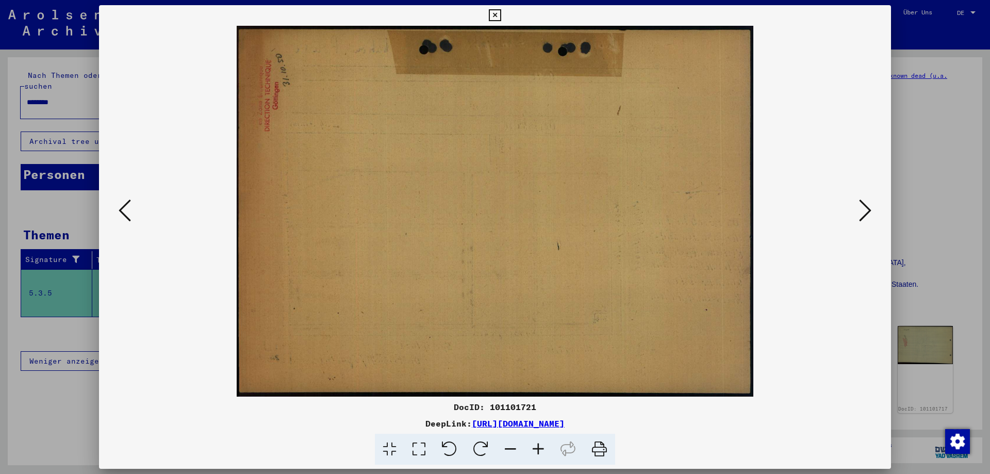
click at [868, 210] on icon at bounding box center [865, 210] width 12 height 25
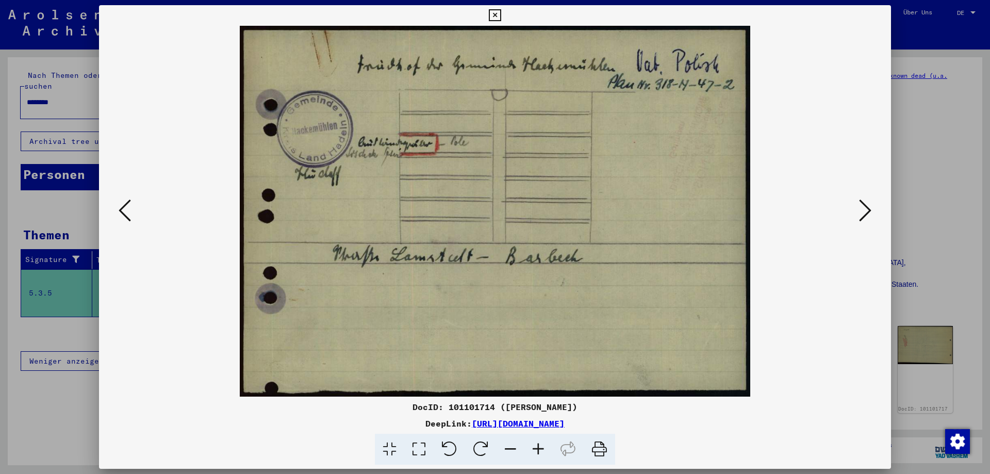
click at [868, 210] on icon at bounding box center [865, 210] width 12 height 25
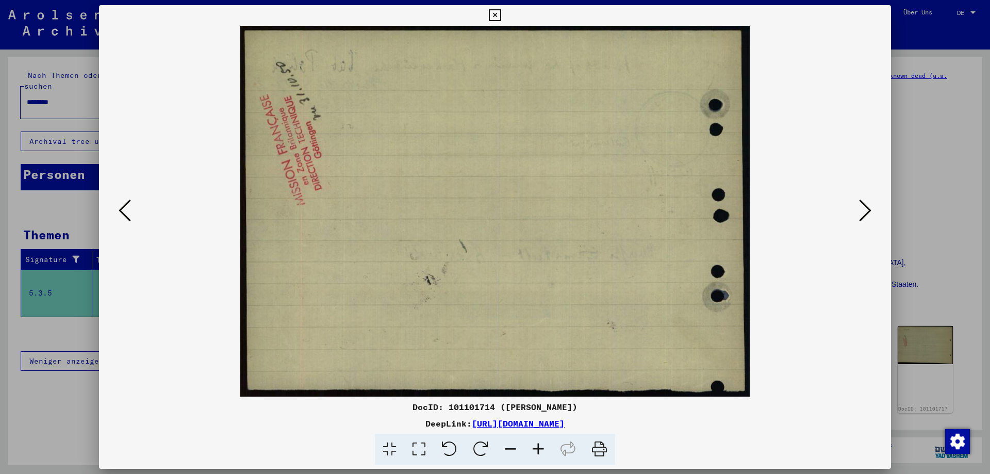
click at [868, 210] on icon at bounding box center [865, 210] width 12 height 25
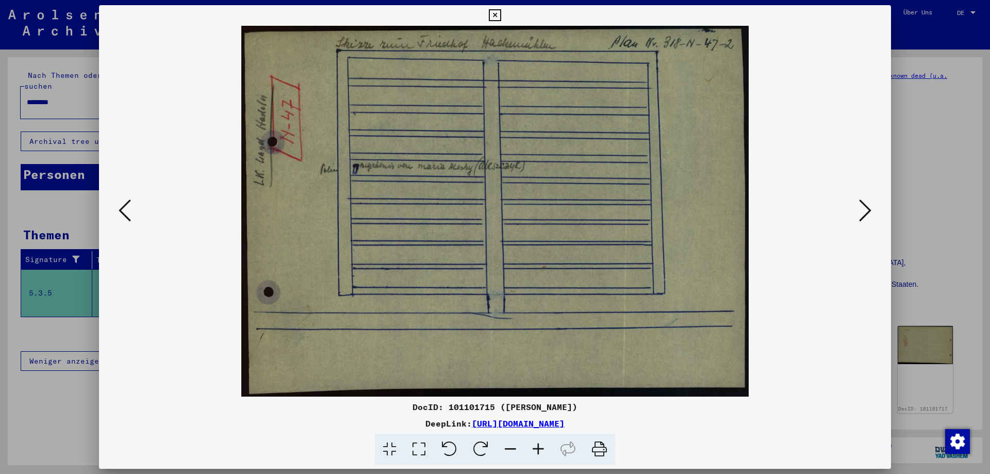
click at [868, 210] on icon at bounding box center [865, 210] width 12 height 25
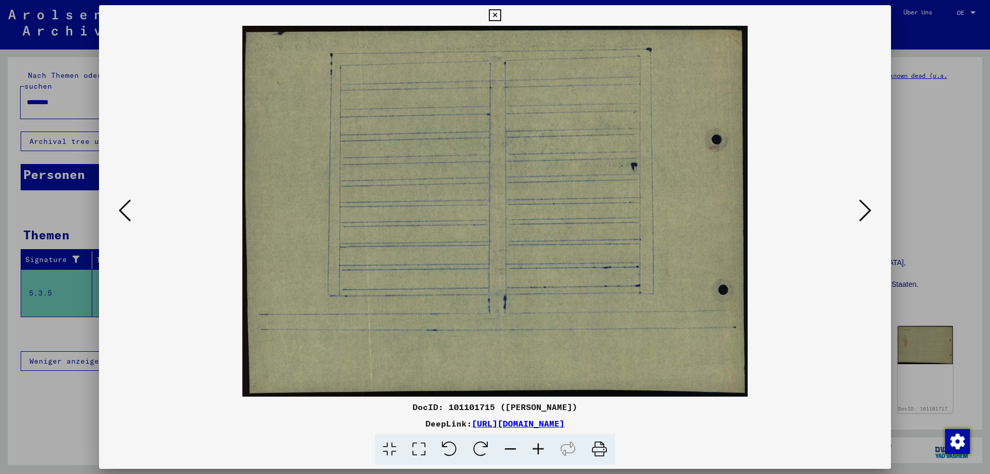
click at [868, 210] on icon at bounding box center [865, 210] width 12 height 25
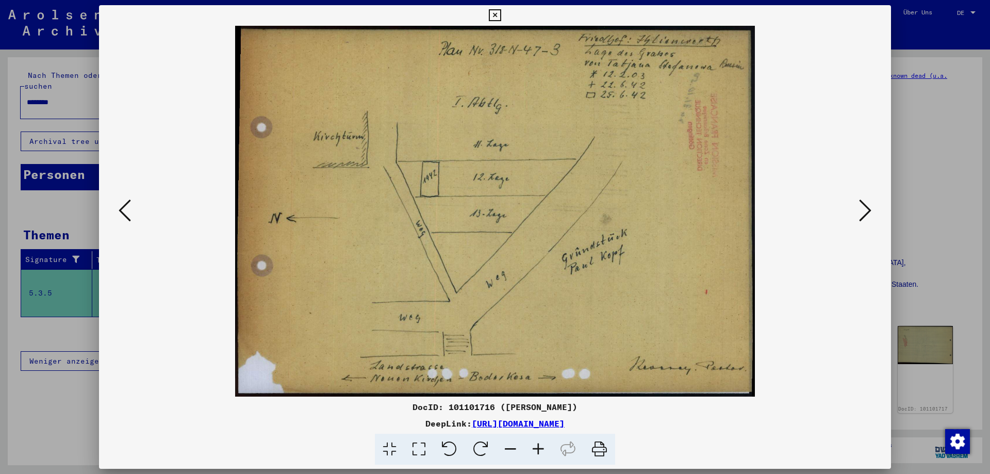
click at [868, 210] on icon at bounding box center [865, 210] width 12 height 25
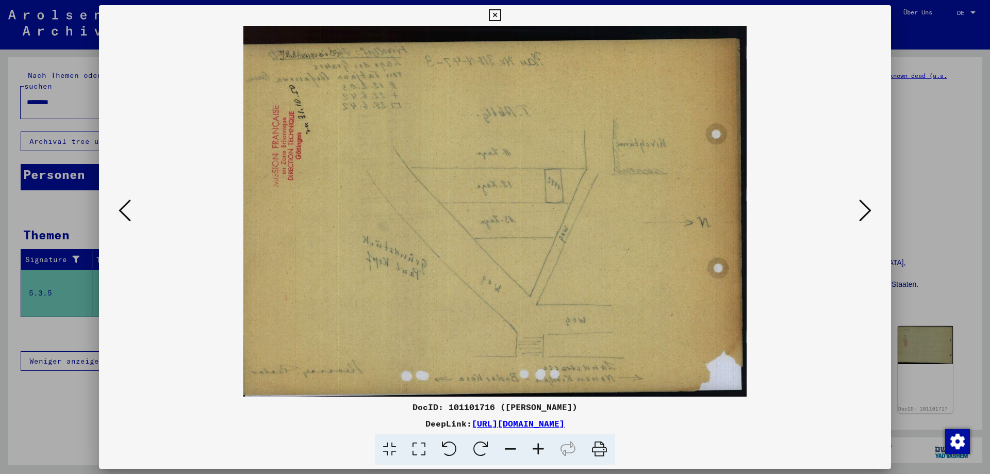
click at [867, 210] on icon at bounding box center [865, 210] width 12 height 25
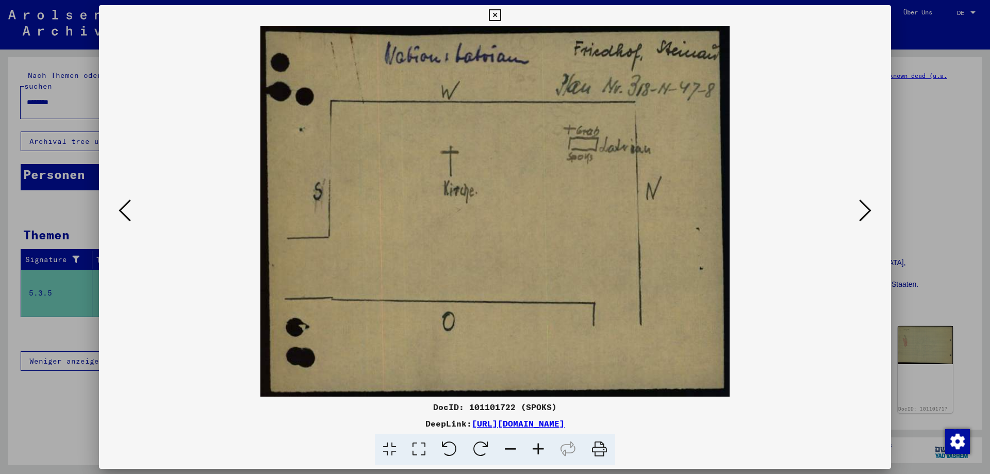
click at [867, 210] on icon at bounding box center [865, 210] width 12 height 25
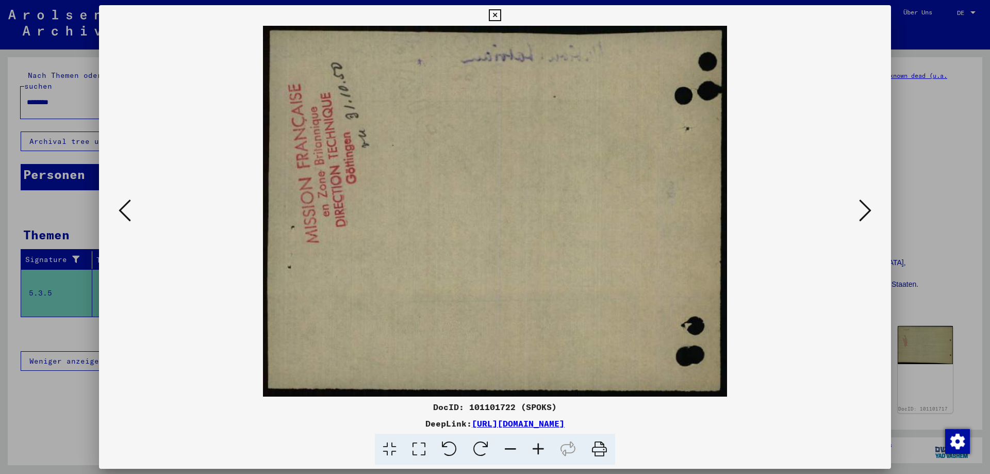
click at [867, 210] on icon at bounding box center [865, 210] width 12 height 25
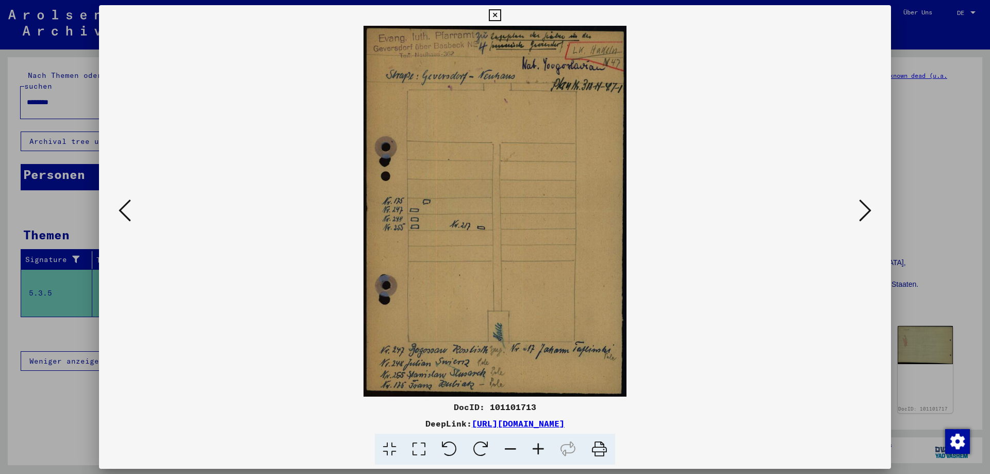
click at [867, 211] on icon at bounding box center [865, 210] width 12 height 25
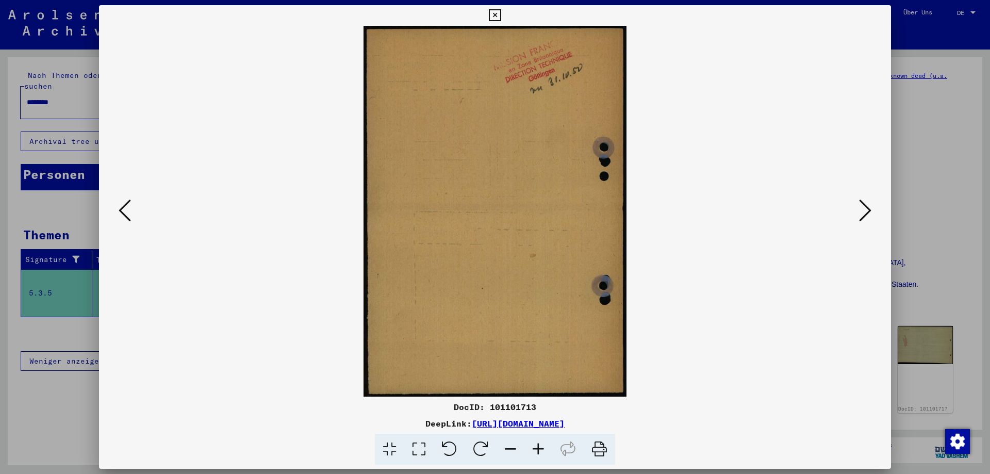
click at [867, 211] on icon at bounding box center [865, 210] width 12 height 25
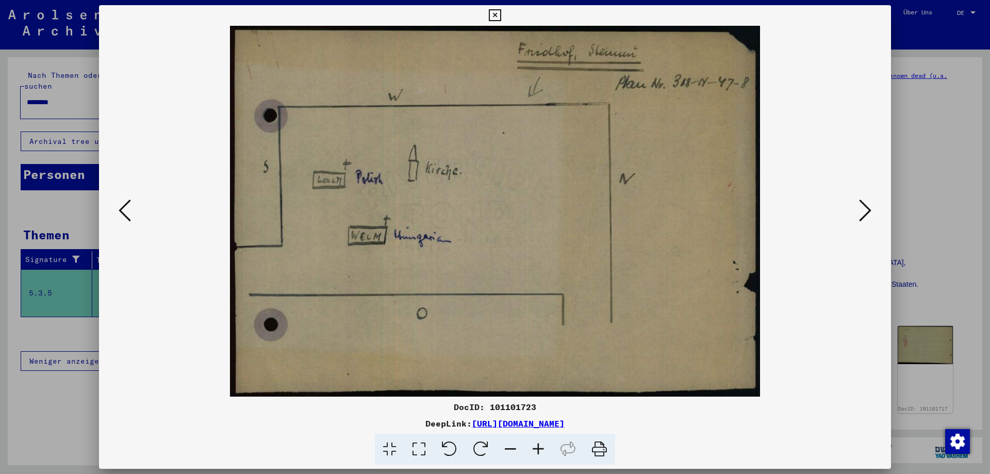
click at [867, 211] on icon at bounding box center [865, 210] width 12 height 25
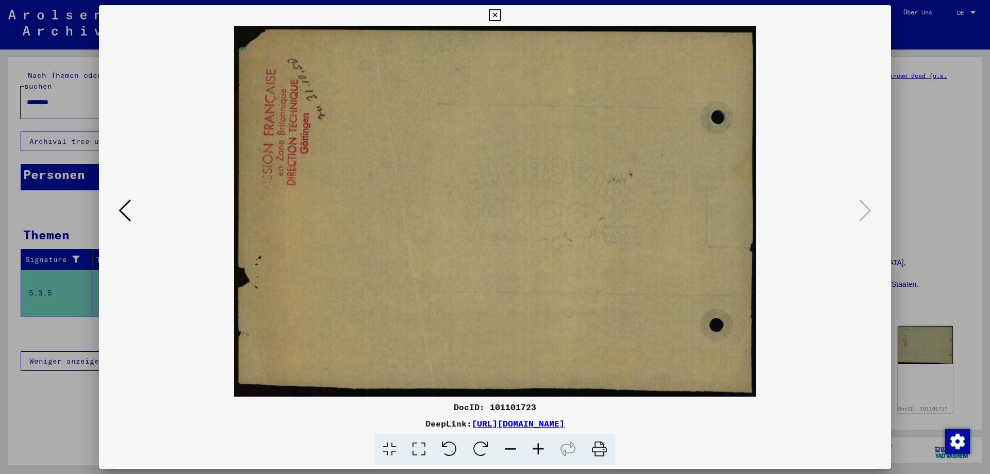
click at [933, 256] on div at bounding box center [495, 237] width 990 height 474
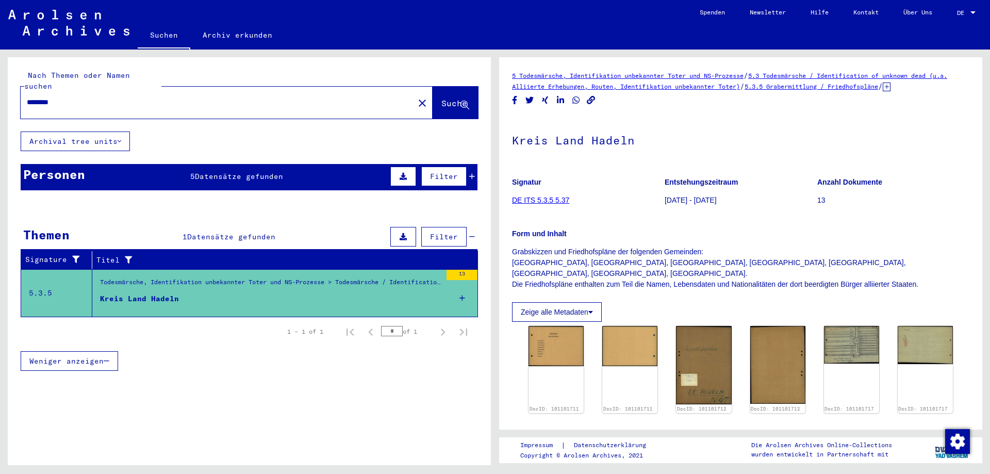
click at [241, 91] on div "********" at bounding box center [214, 102] width 387 height 23
click at [416, 97] on mat-icon "close" at bounding box center [422, 103] width 12 height 12
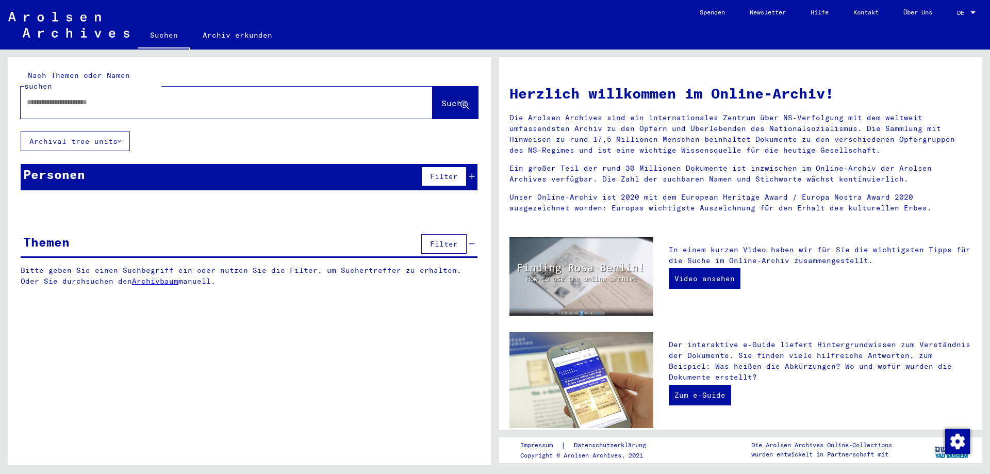
click at [351, 102] on div at bounding box center [211, 102] width 381 height 23
drag, startPoint x: 224, startPoint y: 90, endPoint x: 187, endPoint y: 96, distance: 38.2
click at [203, 97] on input "text" at bounding box center [214, 102] width 375 height 11
type input "*****"
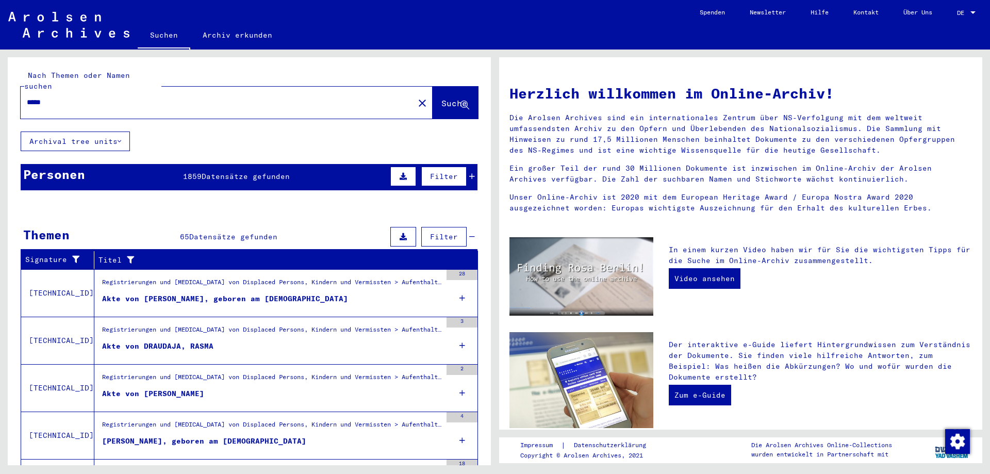
click at [127, 170] on div "Personen 1859 Datensätze gefunden Filter" at bounding box center [249, 177] width 457 height 26
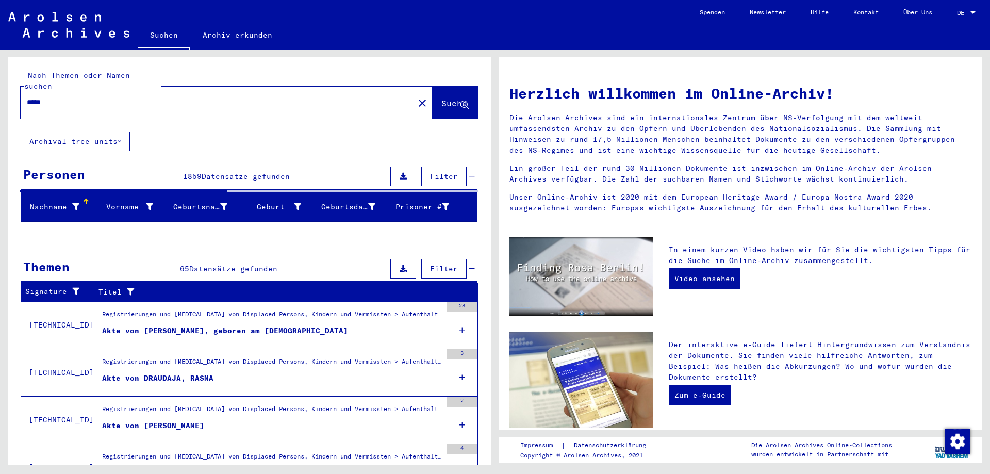
click at [76, 203] on icon at bounding box center [75, 206] width 7 height 7
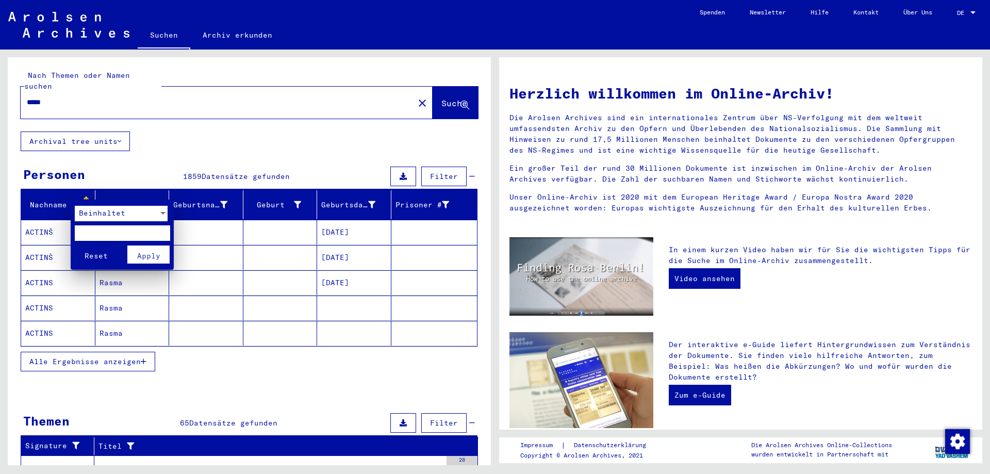
click at [76, 198] on div at bounding box center [495, 237] width 990 height 474
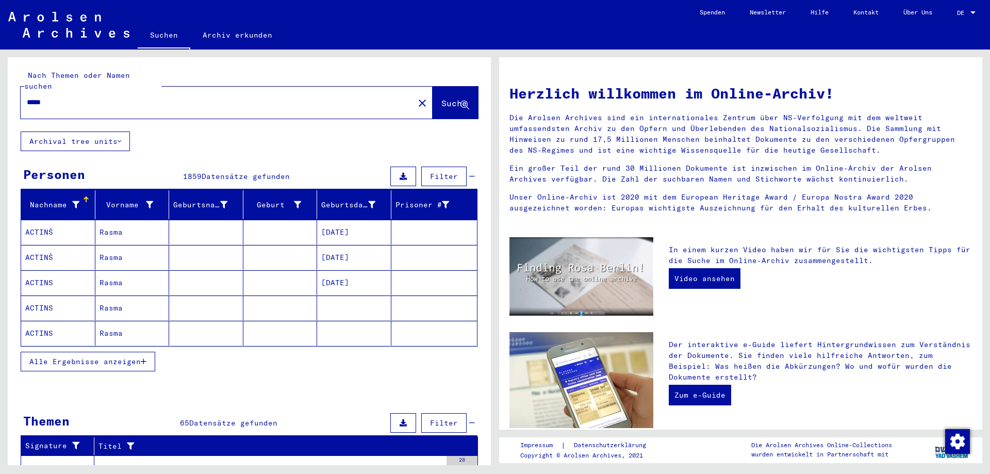
click at [105, 357] on span "Alle Ergebnisse anzeigen" at bounding box center [84, 361] width 111 height 9
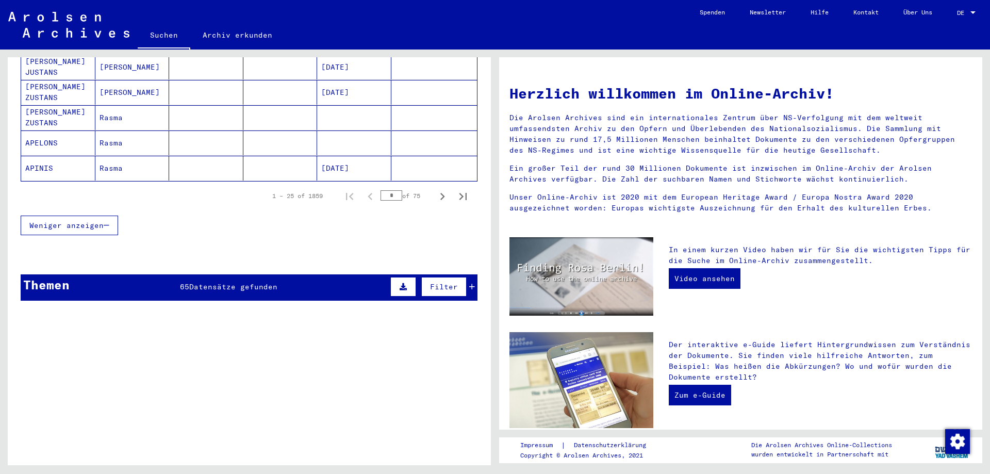
scroll to position [516, 0]
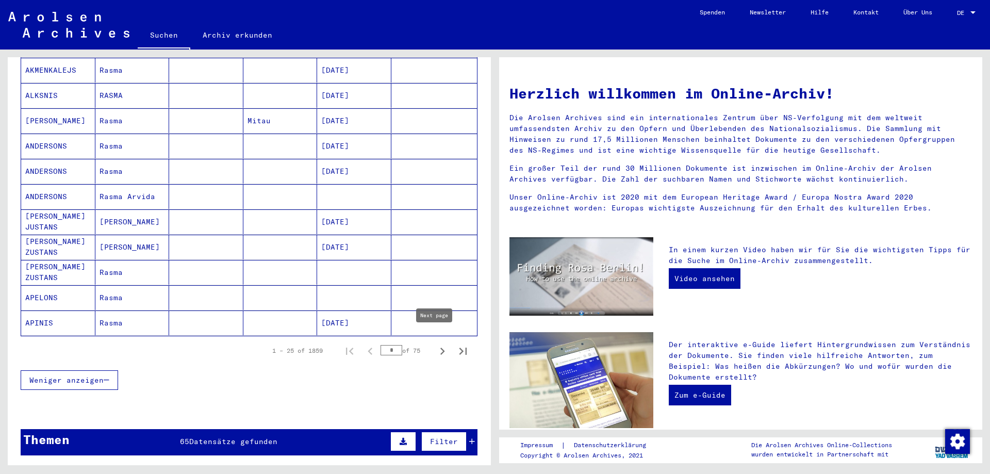
click at [435, 344] on icon "Next page" at bounding box center [442, 351] width 14 height 14
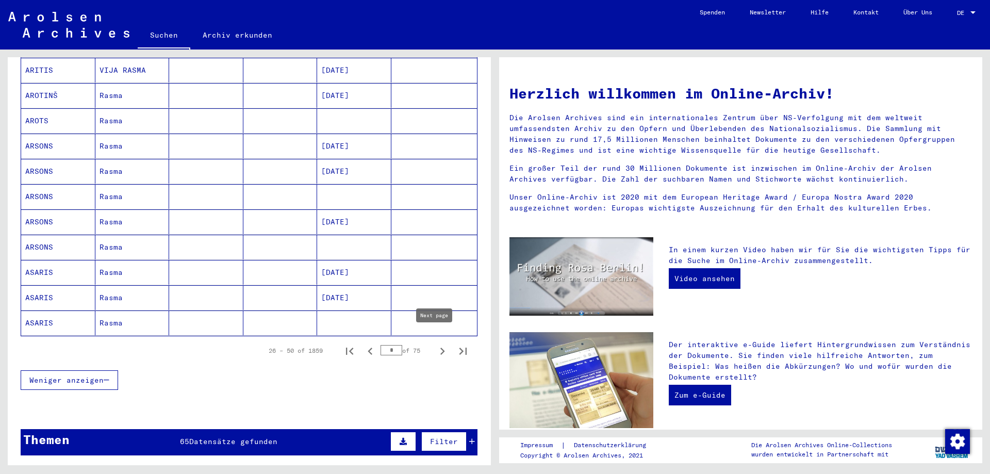
click at [432, 341] on button "Next page" at bounding box center [442, 350] width 21 height 21
click at [435, 346] on icon "Next page" at bounding box center [442, 351] width 14 height 14
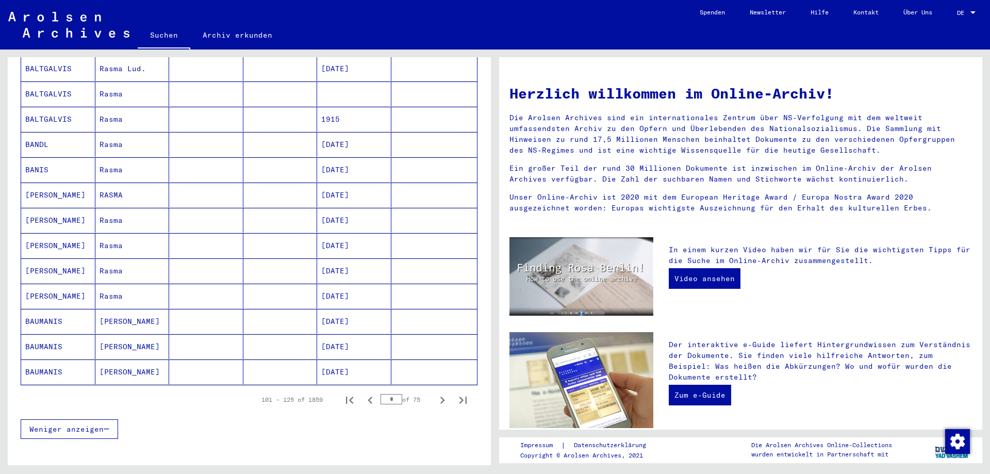
scroll to position [413, 0]
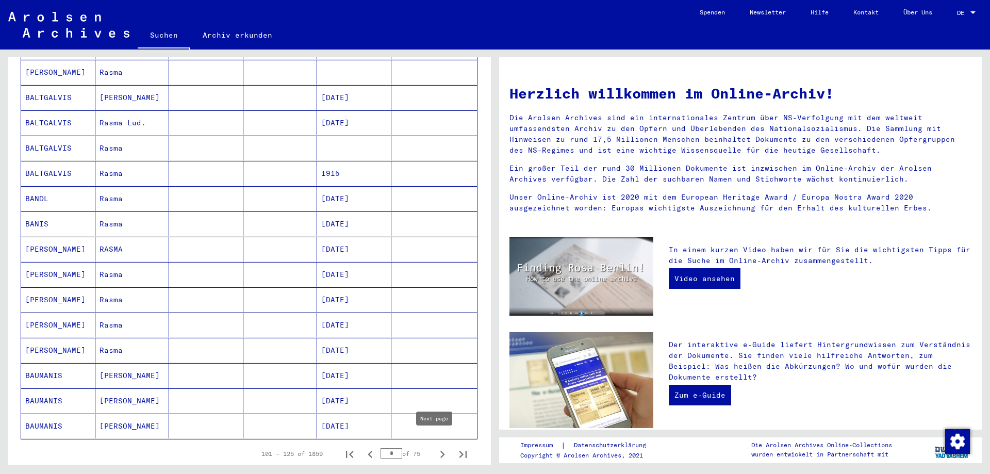
click at [435, 447] on icon "Next page" at bounding box center [442, 454] width 14 height 14
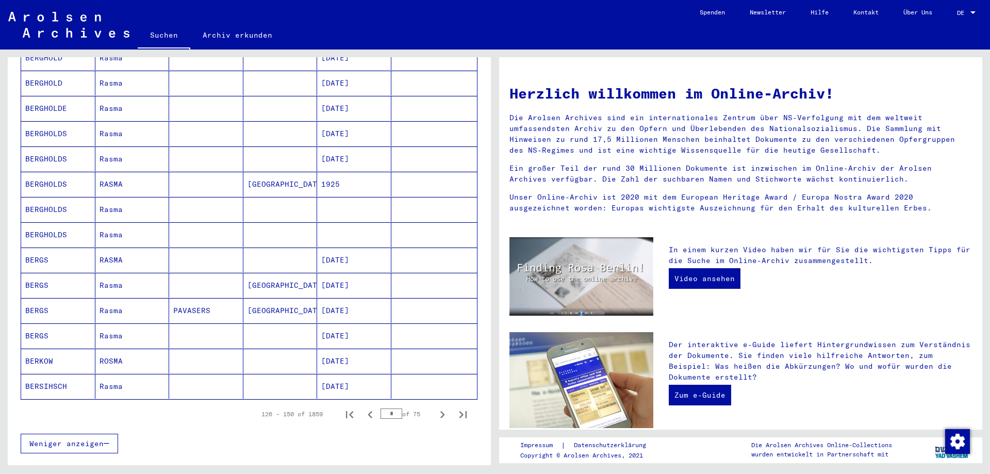
scroll to position [464, 0]
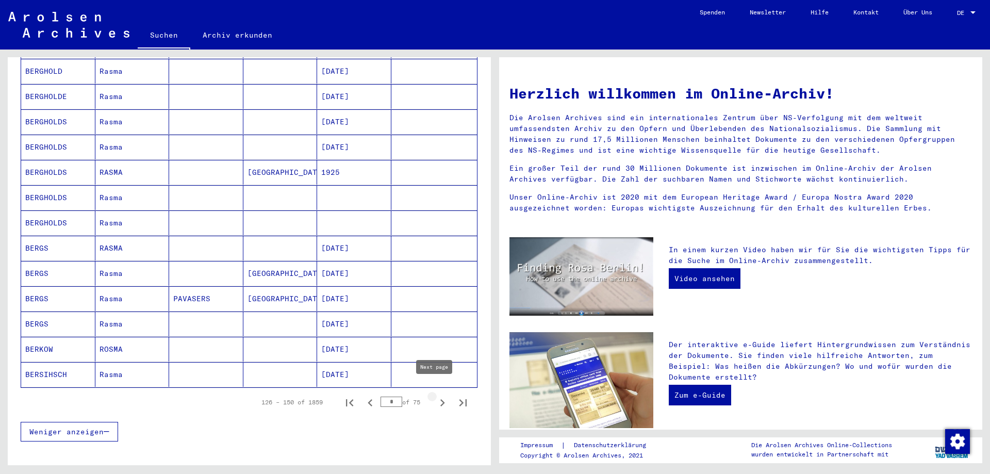
click at [435, 398] on icon "Next page" at bounding box center [442, 403] width 14 height 14
type input "*"
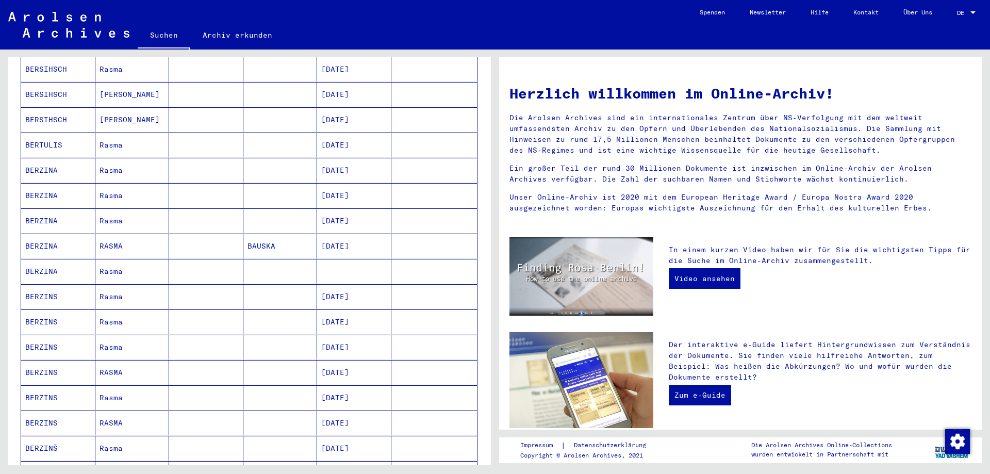
scroll to position [0, 0]
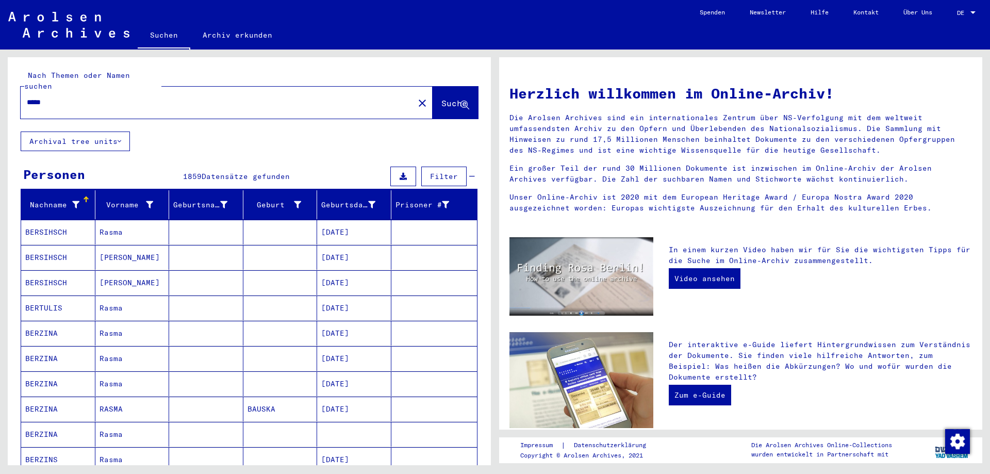
click at [429, 167] on button "Filter" at bounding box center [443, 177] width 45 height 20
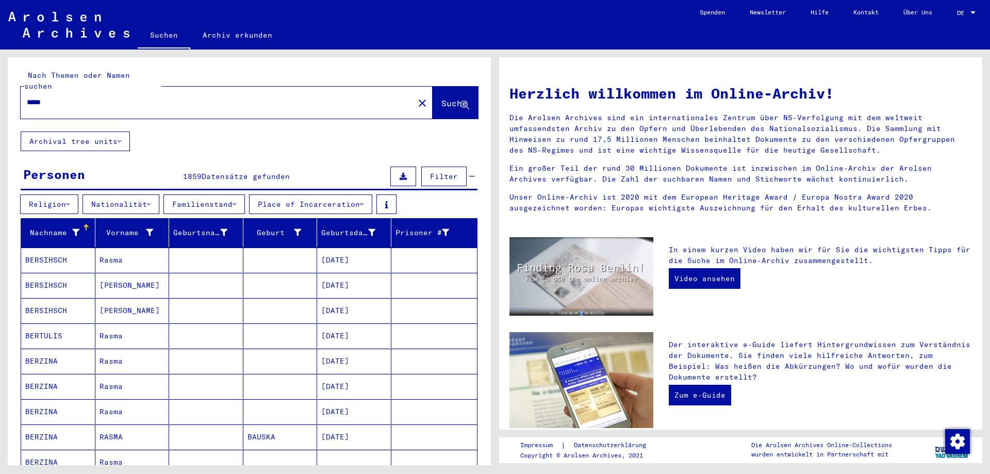
click at [126, 194] on button "Nationalität" at bounding box center [121, 204] width 77 height 20
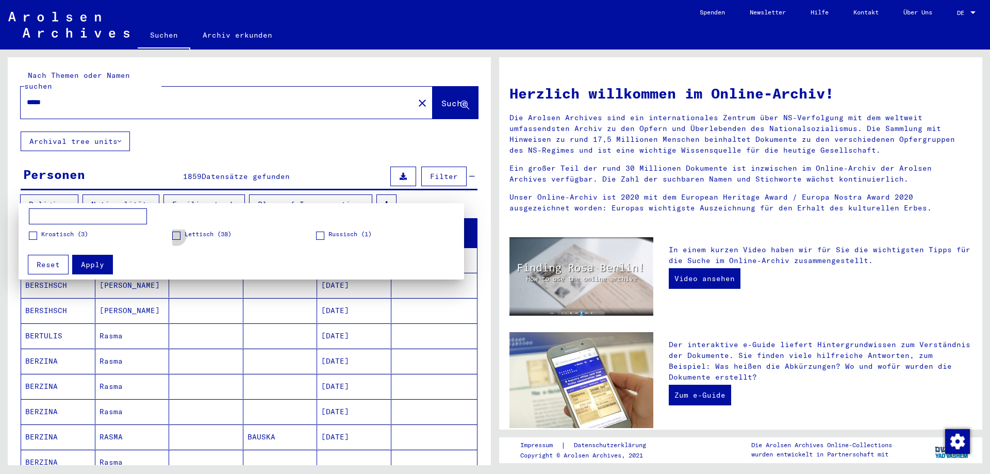
click at [173, 239] on span at bounding box center [176, 236] width 8 height 8
click at [102, 269] on span "Apply" at bounding box center [92, 264] width 23 height 9
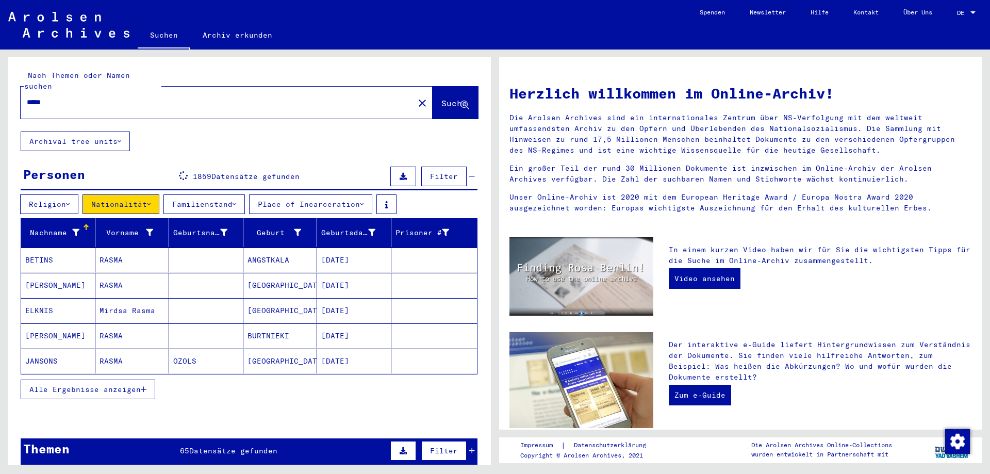
click at [122, 385] on span "Alle Ergebnisse anzeigen" at bounding box center [84, 389] width 111 height 9
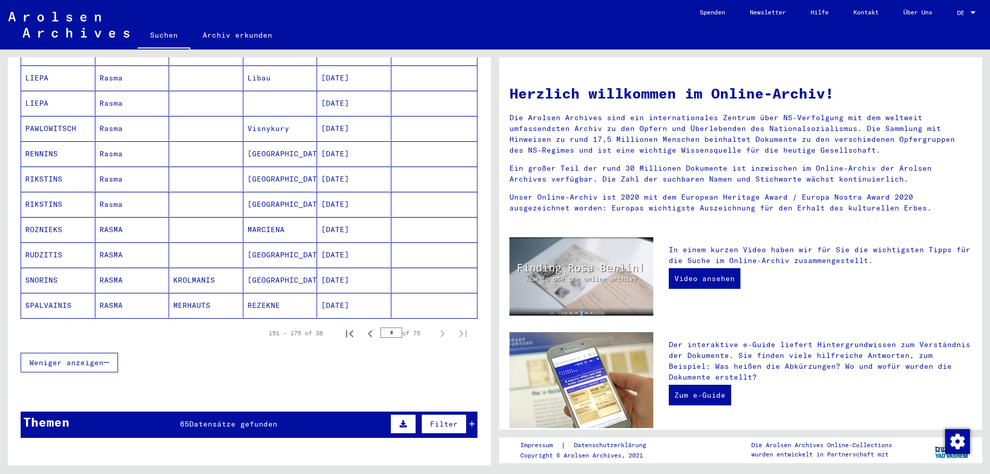
scroll to position [567, 0]
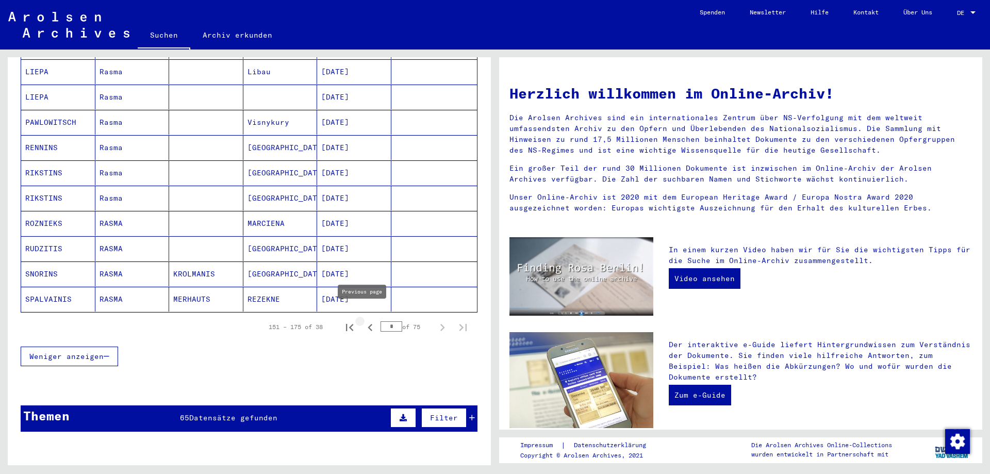
click at [367, 320] on icon "Previous page" at bounding box center [370, 327] width 14 height 14
type input "*"
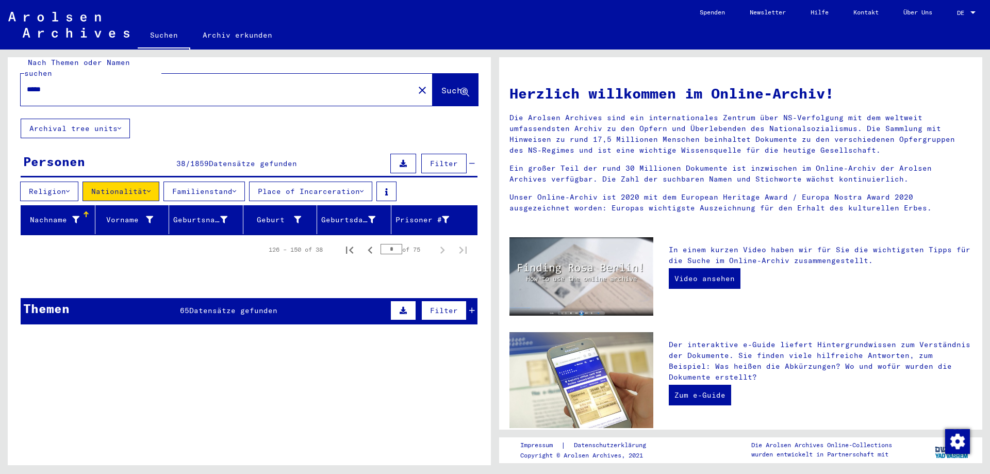
scroll to position [0, 0]
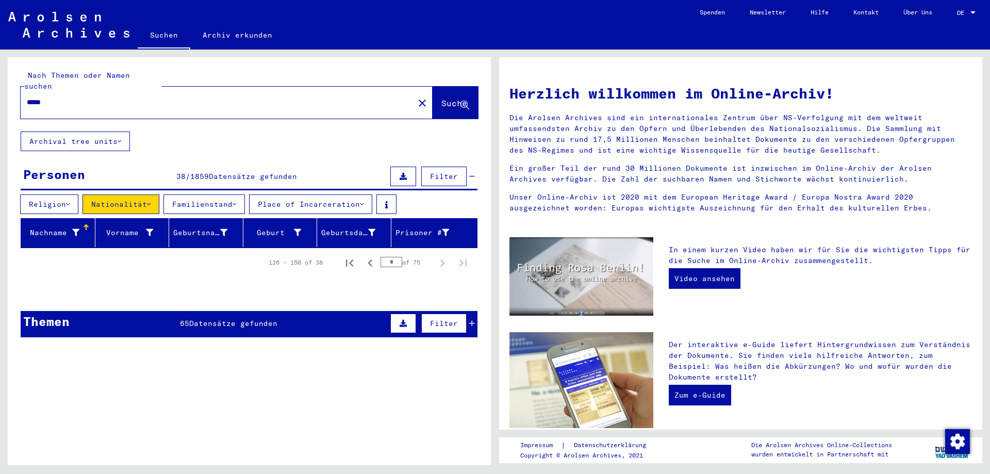
click at [149, 194] on button "Nationalität" at bounding box center [121, 204] width 77 height 20
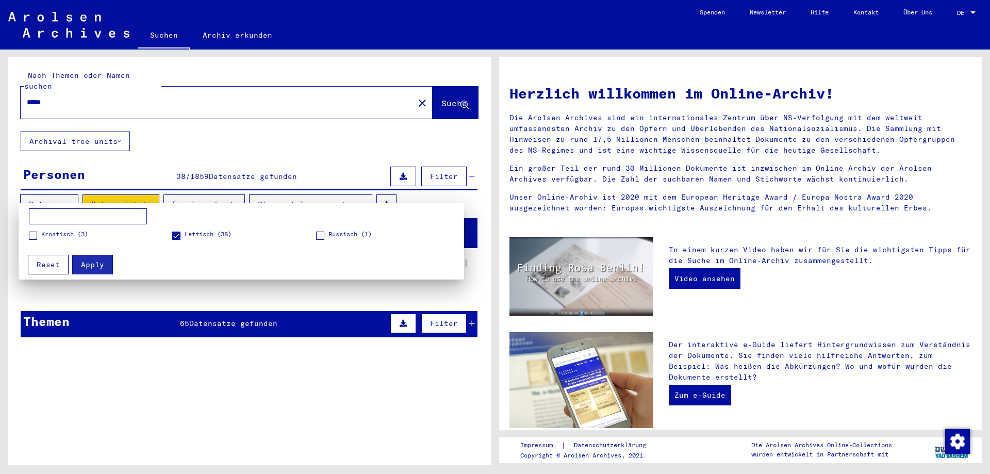
click at [177, 235] on span at bounding box center [176, 236] width 8 height 8
click at [87, 270] on button "Apply" at bounding box center [92, 265] width 41 height 20
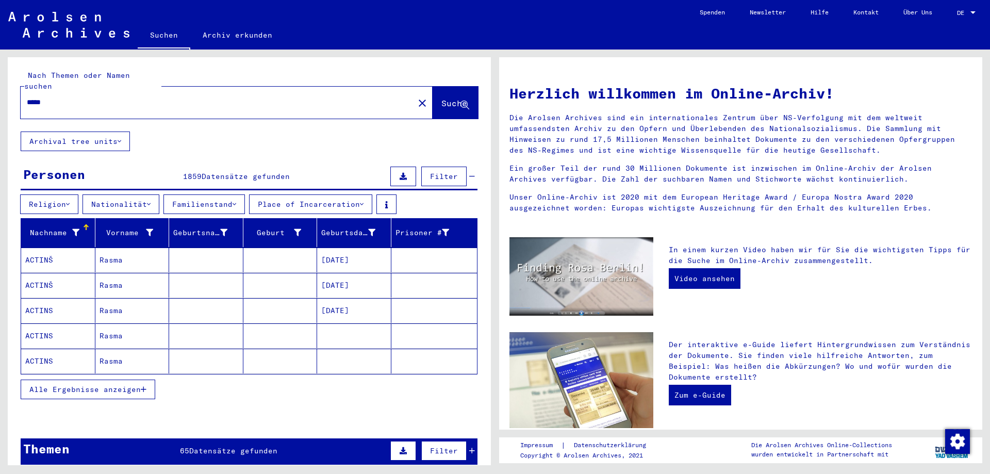
click at [175, 97] on input "*****" at bounding box center [214, 102] width 375 height 11
click at [126, 132] on button "Archival tree units" at bounding box center [75, 142] width 109 height 20
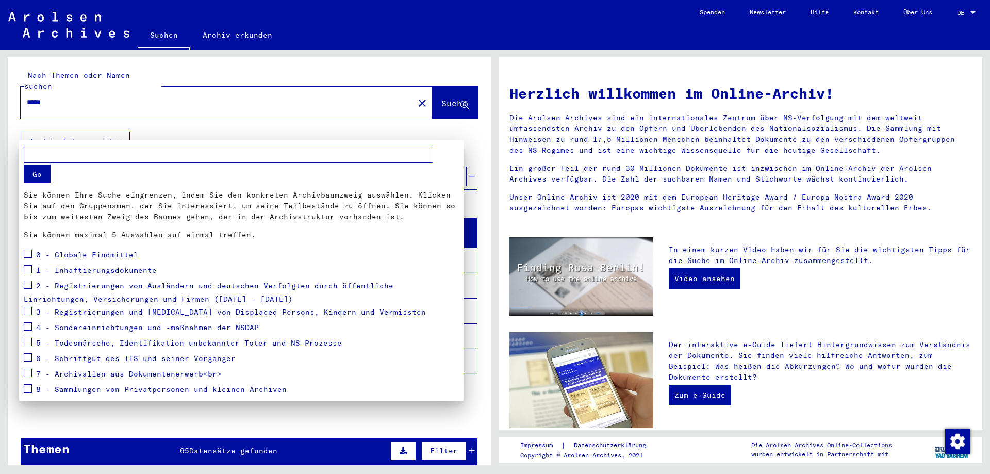
click at [126, 130] on div at bounding box center [495, 237] width 990 height 474
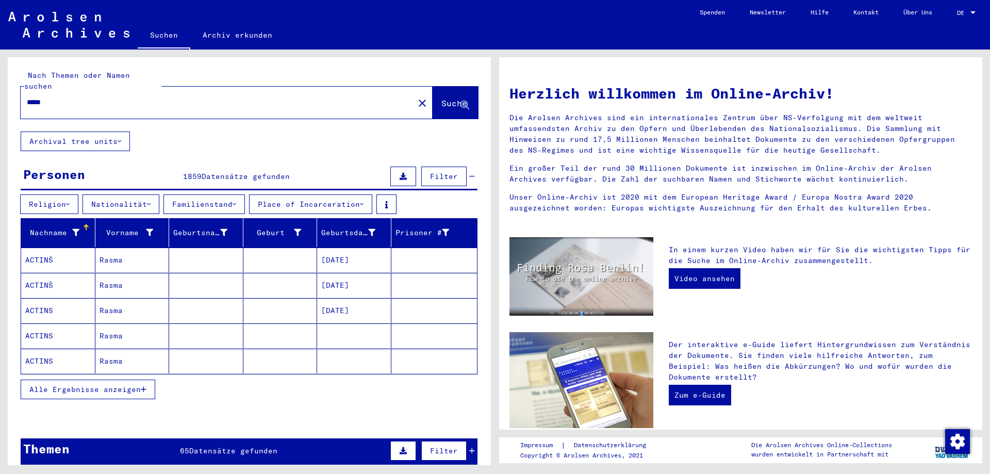
click at [133, 97] on input "*****" at bounding box center [214, 102] width 375 height 11
type input "**********"
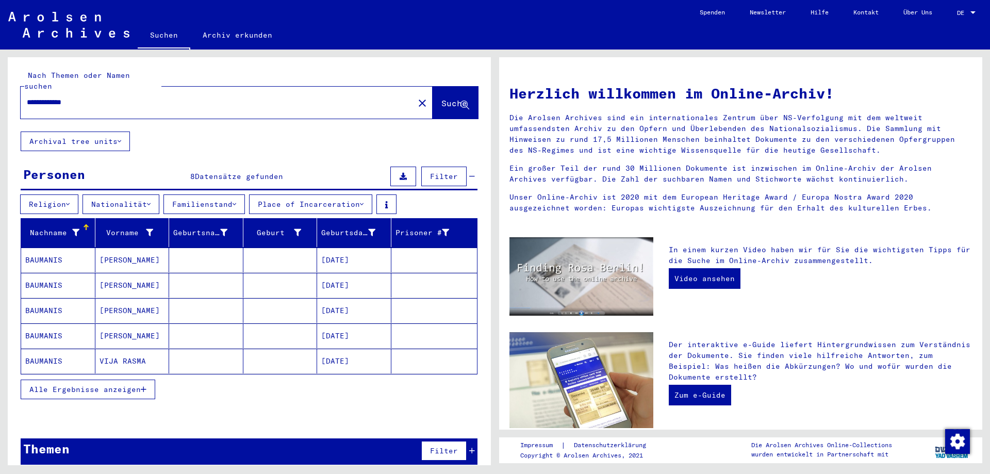
click at [91, 380] on button "Alle Ergebnisse anzeigen" at bounding box center [88, 390] width 135 height 20
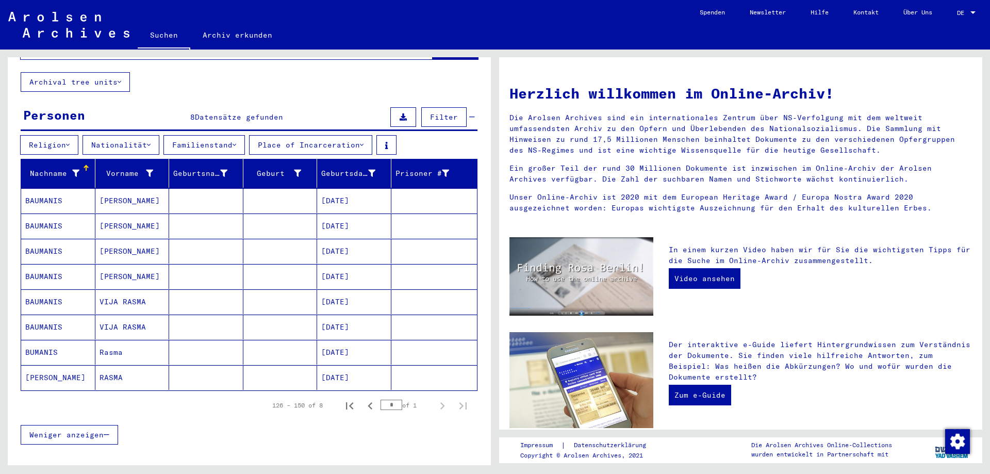
scroll to position [103, 0]
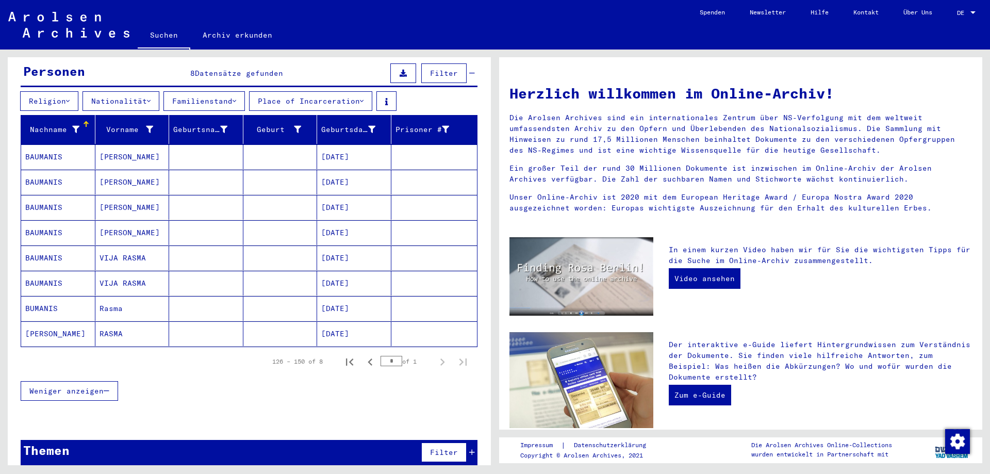
click at [102, 296] on mat-cell "Rasma" at bounding box center [132, 308] width 74 height 25
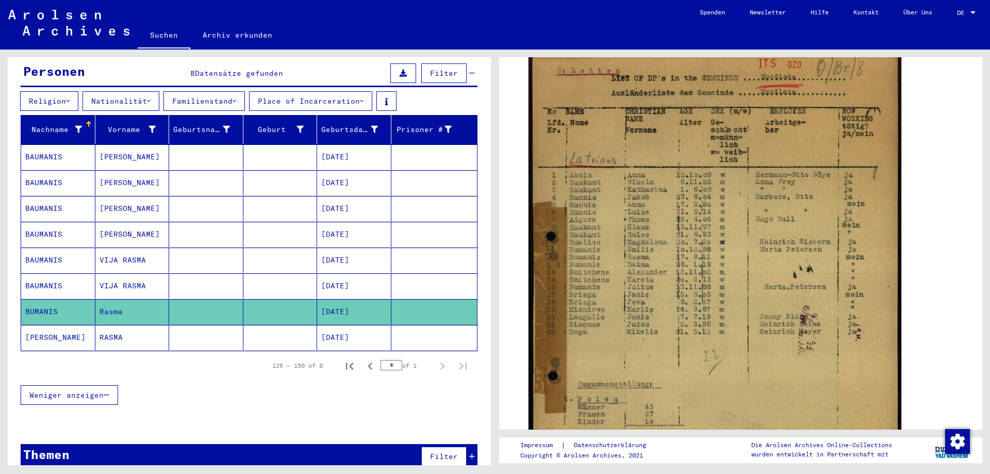
click at [212, 327] on mat-cell at bounding box center [206, 337] width 74 height 25
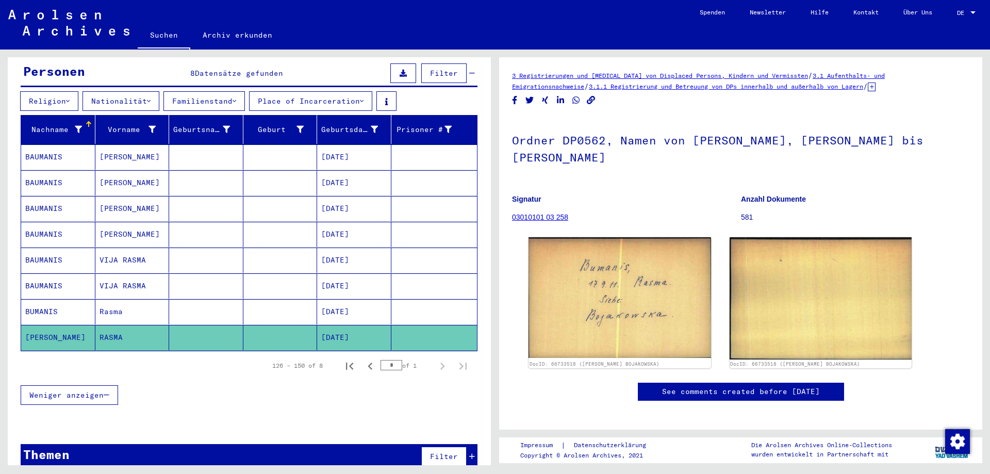
scroll to position [109, 0]
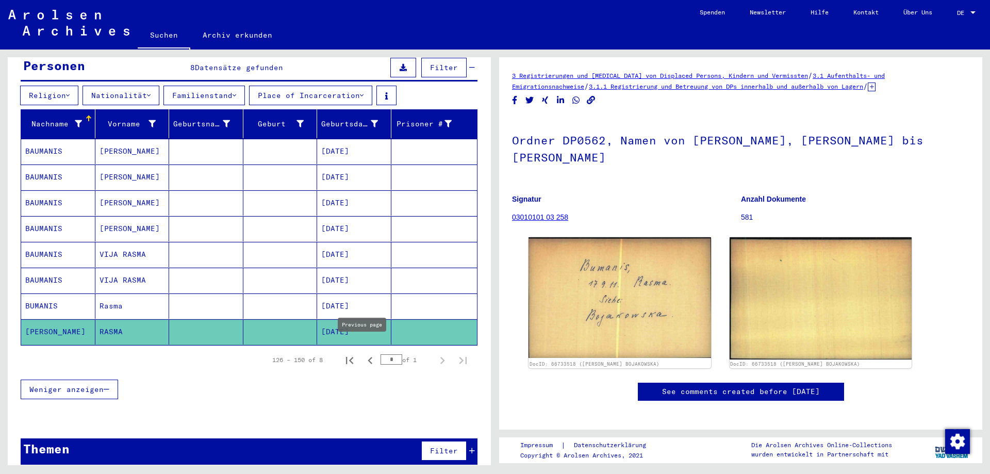
click at [371, 350] on button "Previous page" at bounding box center [370, 360] width 21 height 21
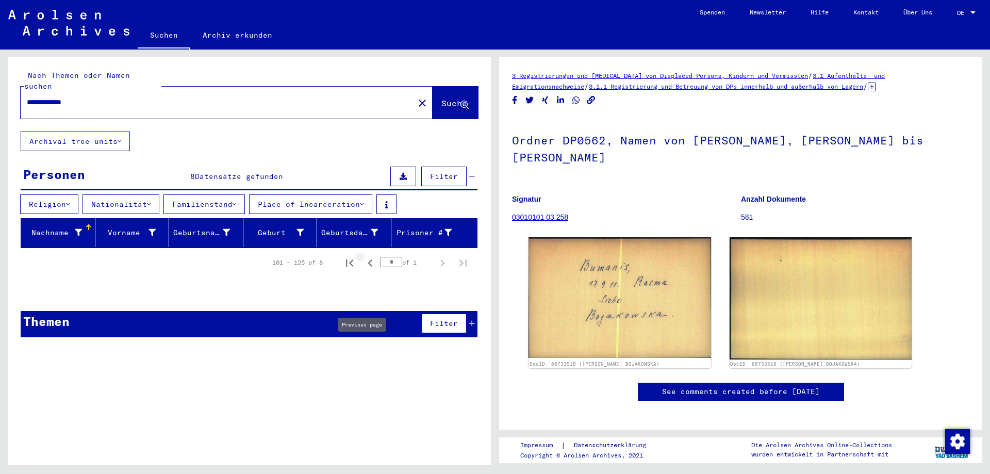
scroll to position [0, 0]
click at [375, 256] on icon "Previous page" at bounding box center [370, 263] width 14 height 14
click at [372, 256] on icon "Previous page" at bounding box center [370, 263] width 14 height 14
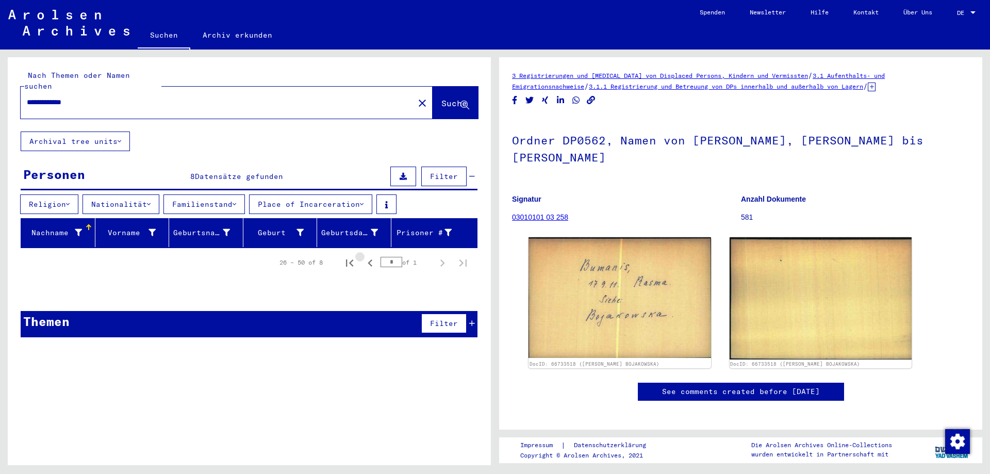
type input "*"
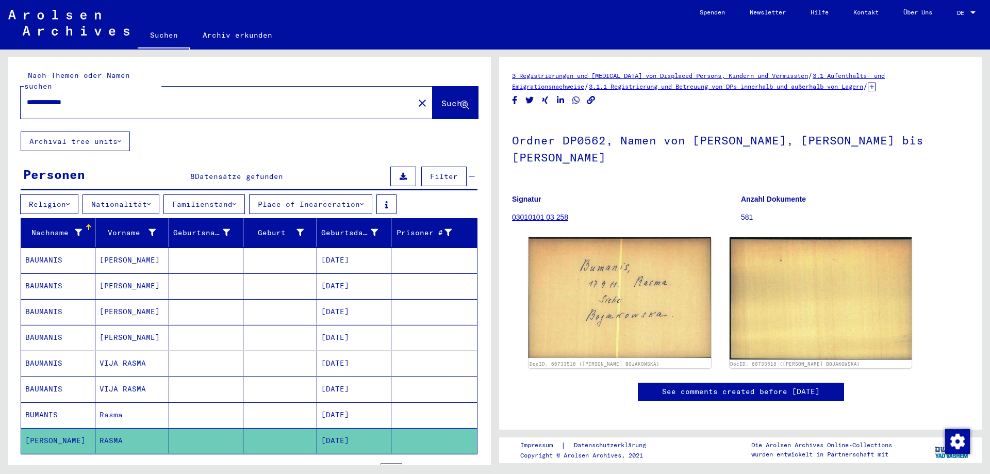
click at [372, 252] on mat-cell "[DATE]" at bounding box center [354, 260] width 74 height 25
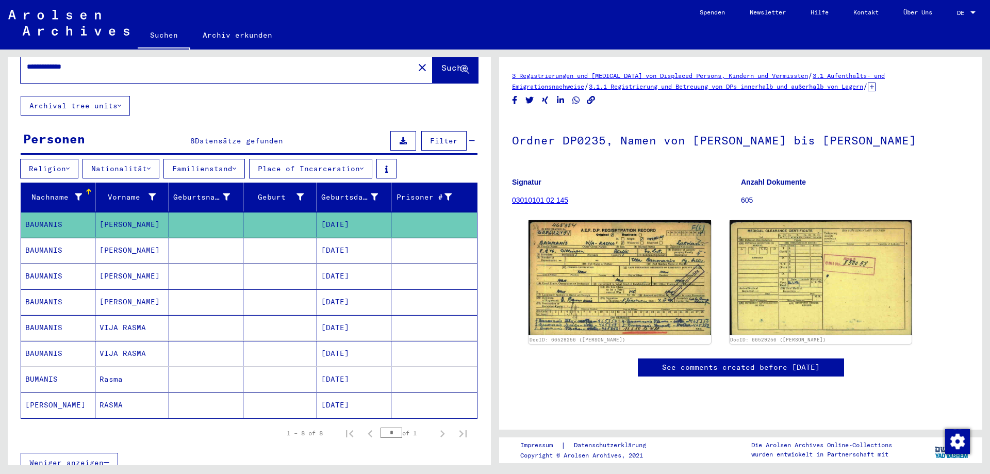
scroll to position [52, 0]
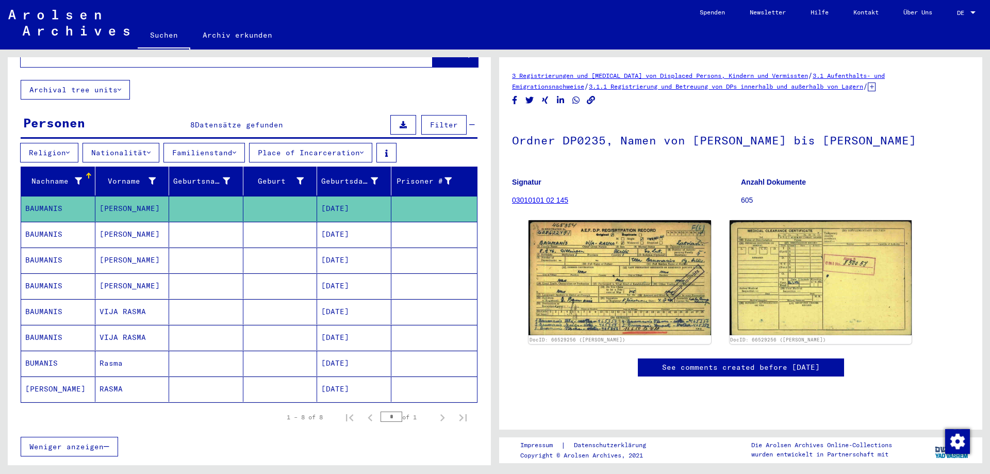
click at [333, 352] on mat-cell "[DATE]" at bounding box center [354, 363] width 74 height 25
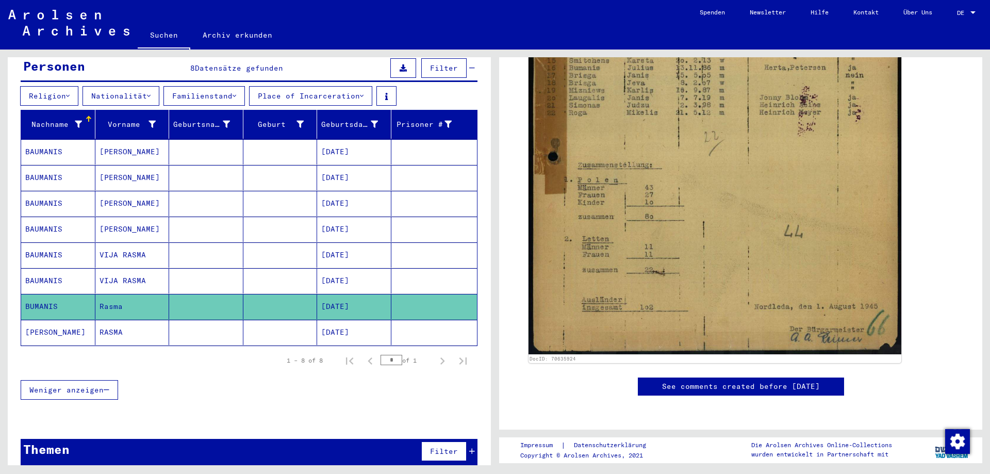
scroll to position [109, 0]
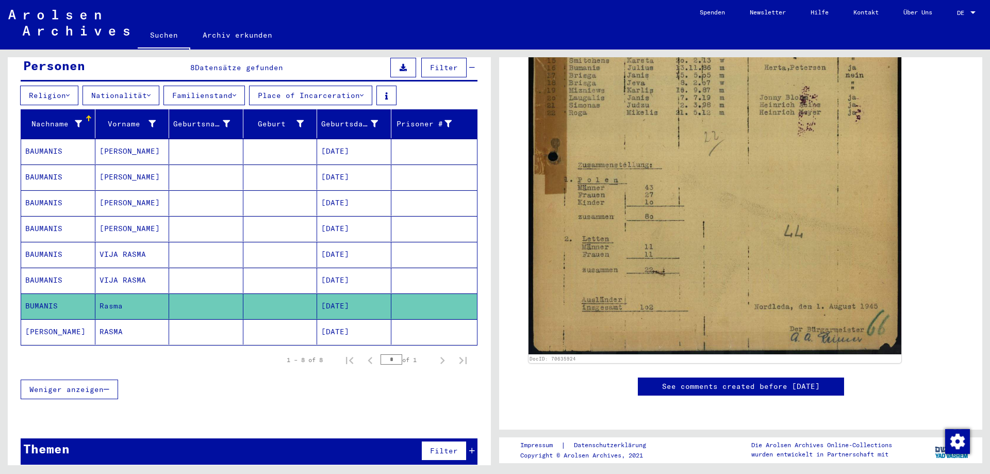
click at [322, 324] on mat-cell "[DATE]" at bounding box center [354, 331] width 74 height 25
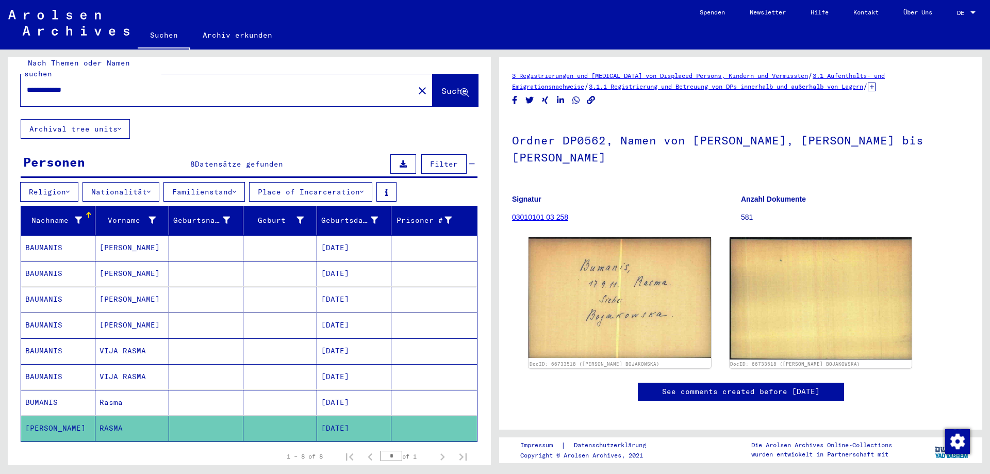
scroll to position [6, 0]
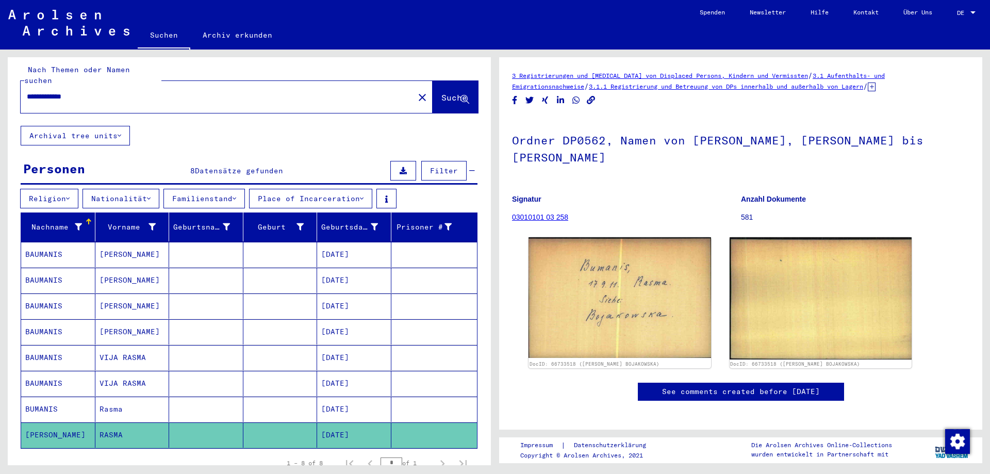
click at [128, 91] on input "**********" at bounding box center [217, 96] width 381 height 11
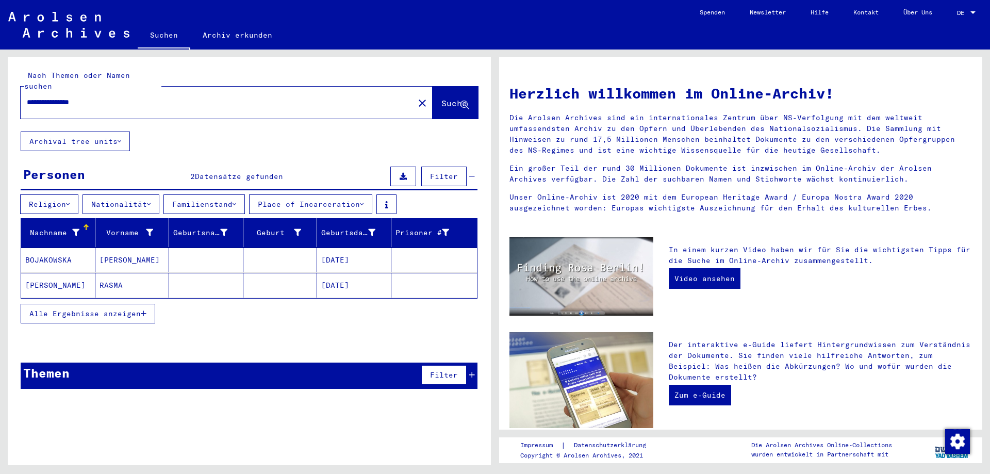
click at [117, 251] on mat-cell "[PERSON_NAME]" at bounding box center [132, 260] width 74 height 25
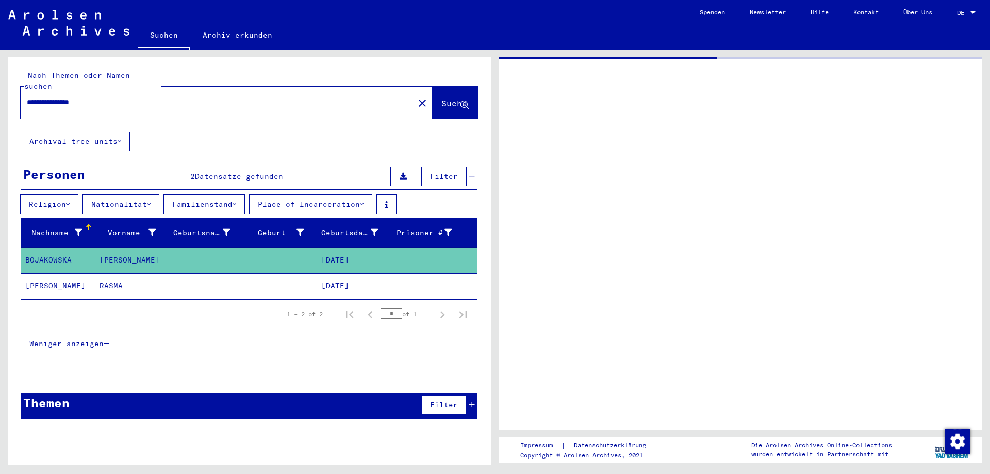
click at [117, 251] on mat-cell "[PERSON_NAME]" at bounding box center [132, 260] width 74 height 25
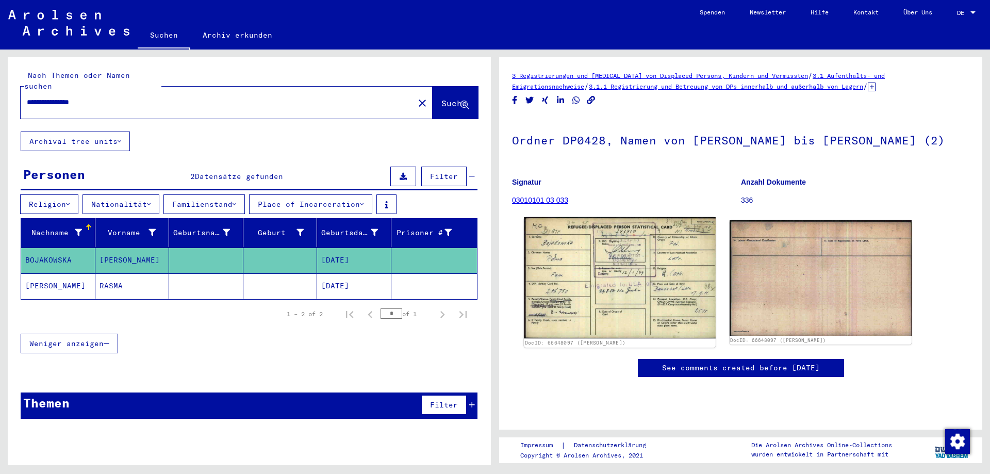
click at [576, 293] on img at bounding box center [619, 277] width 191 height 121
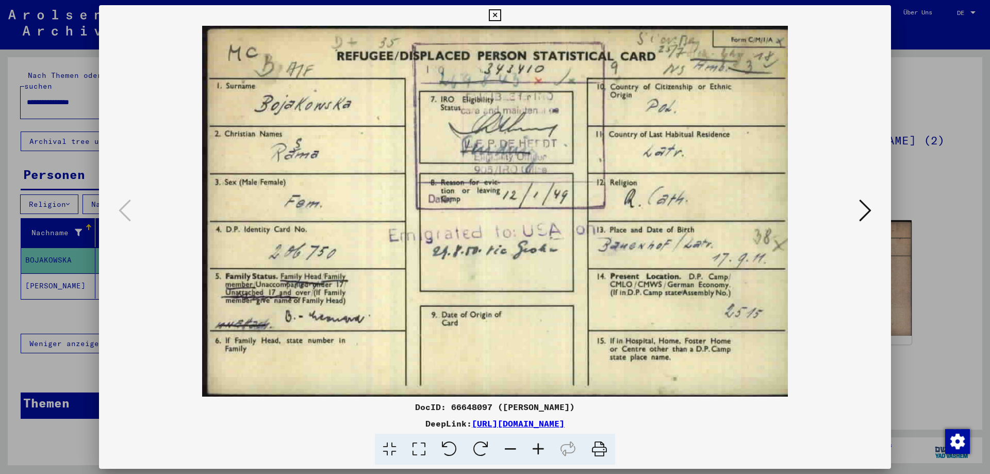
click at [867, 217] on icon at bounding box center [865, 210] width 12 height 25
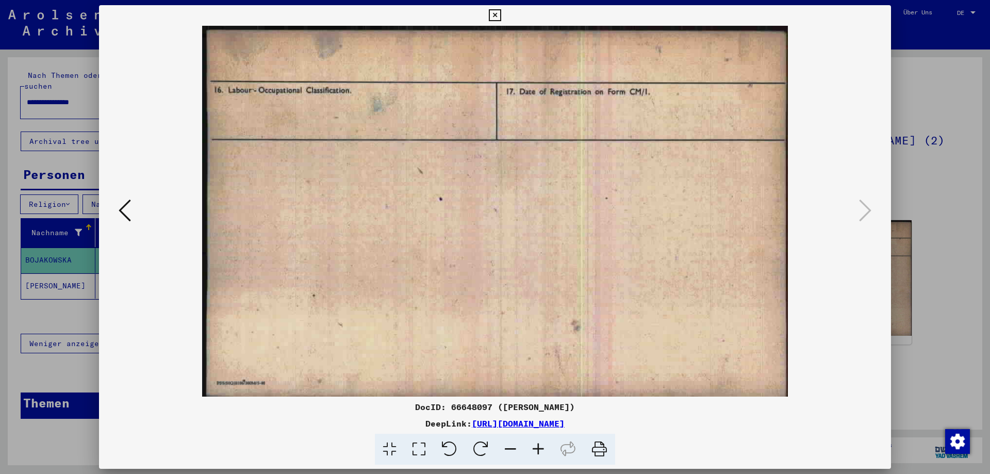
click at [138, 211] on img at bounding box center [495, 211] width 722 height 371
click at [123, 211] on icon at bounding box center [125, 210] width 12 height 25
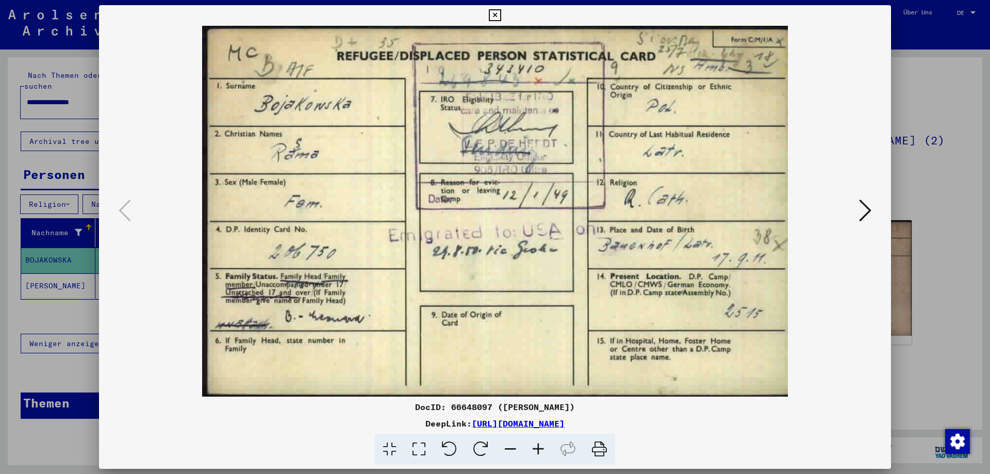
click at [924, 248] on div at bounding box center [495, 237] width 990 height 474
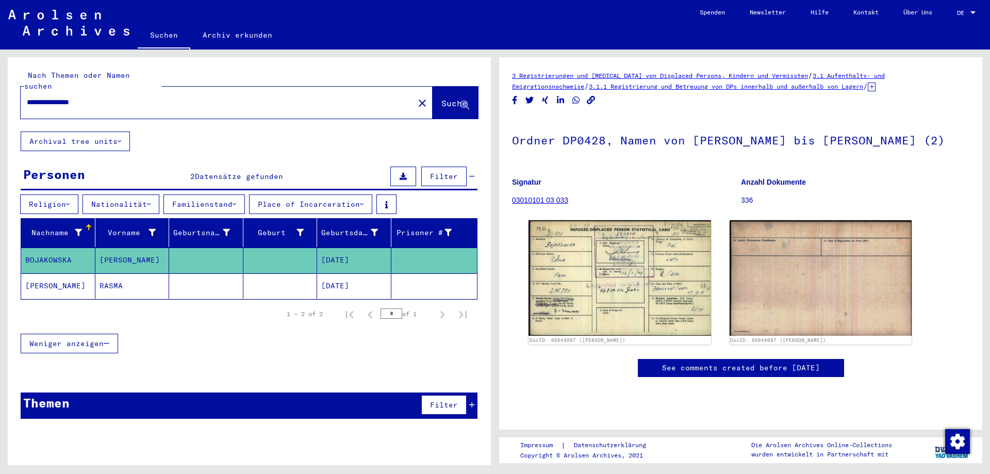
click at [38, 97] on input "**********" at bounding box center [217, 102] width 381 height 11
click at [42, 97] on input "**********" at bounding box center [217, 102] width 381 height 11
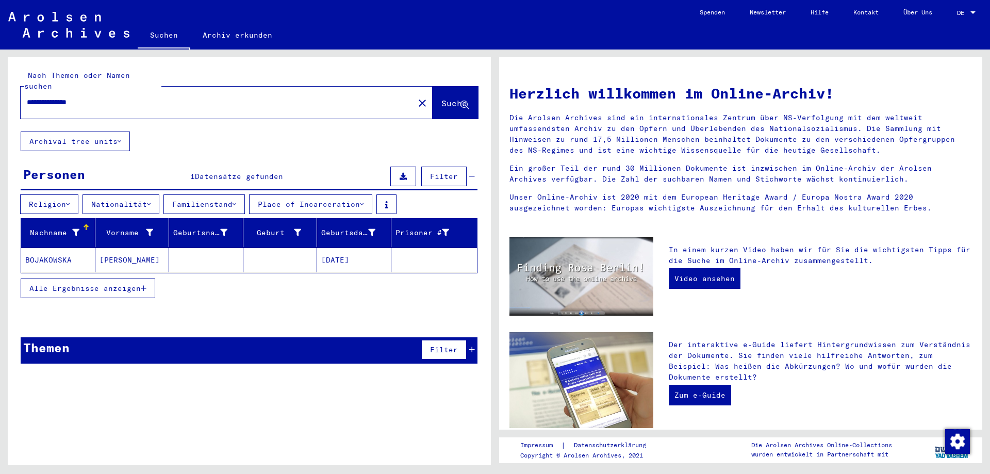
click at [144, 248] on mat-cell "[PERSON_NAME]" at bounding box center [132, 260] width 74 height 25
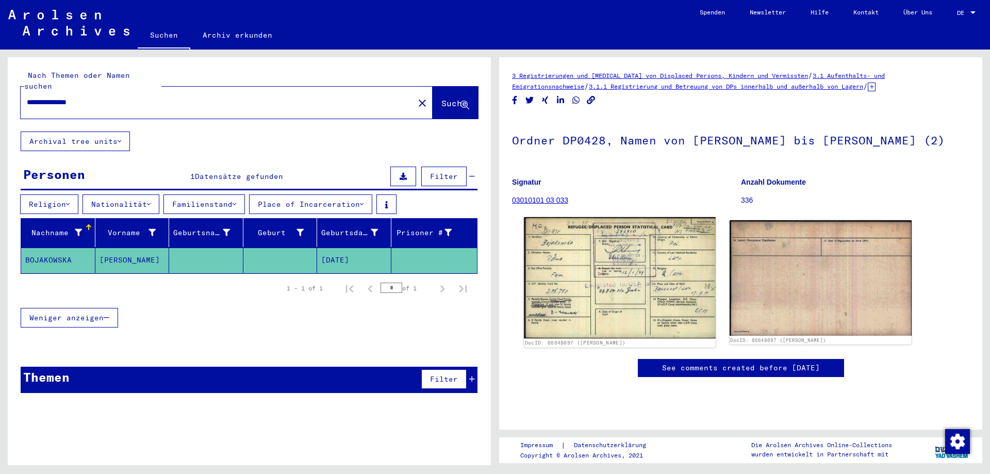
click at [653, 309] on img at bounding box center [619, 277] width 191 height 121
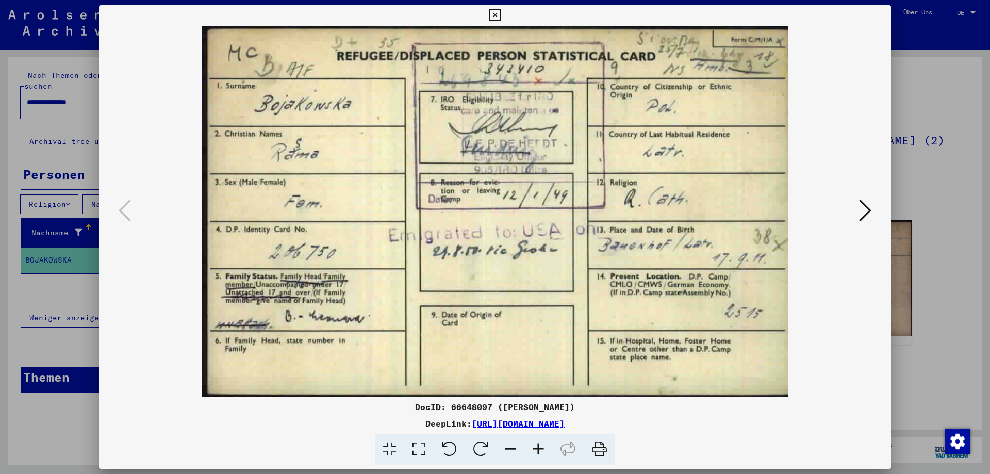
drag, startPoint x: 499, startPoint y: 21, endPoint x: 473, endPoint y: 21, distance: 25.8
click at [496, 21] on icon at bounding box center [495, 15] width 12 height 12
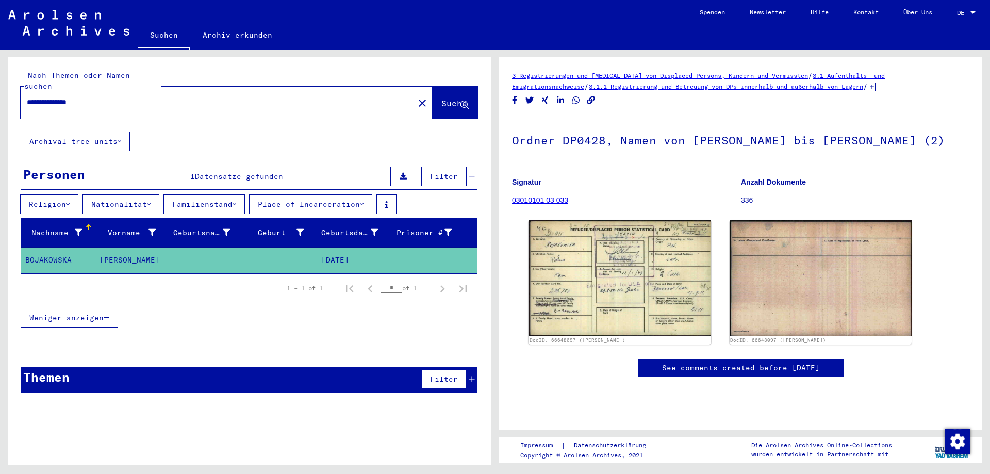
click at [98, 91] on div "**********" at bounding box center [214, 102] width 387 height 23
click at [198, 87] on div "**********" at bounding box center [227, 103] width 412 height 32
drag, startPoint x: 195, startPoint y: 80, endPoint x: 37, endPoint y: 92, distance: 159.3
click at [37, 92] on div "**********" at bounding box center [214, 102] width 387 height 23
drag, startPoint x: 29, startPoint y: 91, endPoint x: 110, endPoint y: 91, distance: 81.0
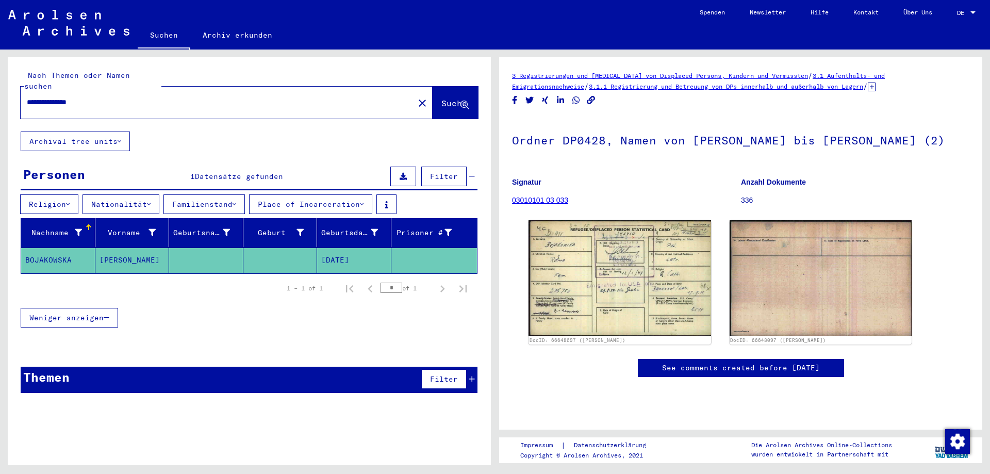
click at [110, 97] on input "**********" at bounding box center [217, 102] width 381 height 11
type input "*"
type input "**********"
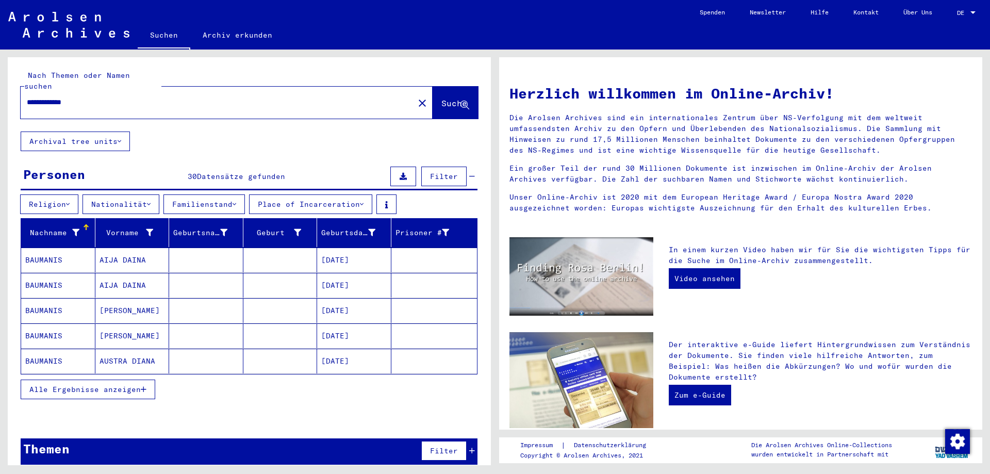
click at [72, 394] on div "Nachname Vorname Geburtsname Geburt‏ Geburtsdatum Prisoner # BAUMANIS AIJA DAIN…" at bounding box center [249, 315] width 483 height 194
click at [73, 385] on span "Alle Ergebnisse anzeigen" at bounding box center [84, 389] width 111 height 9
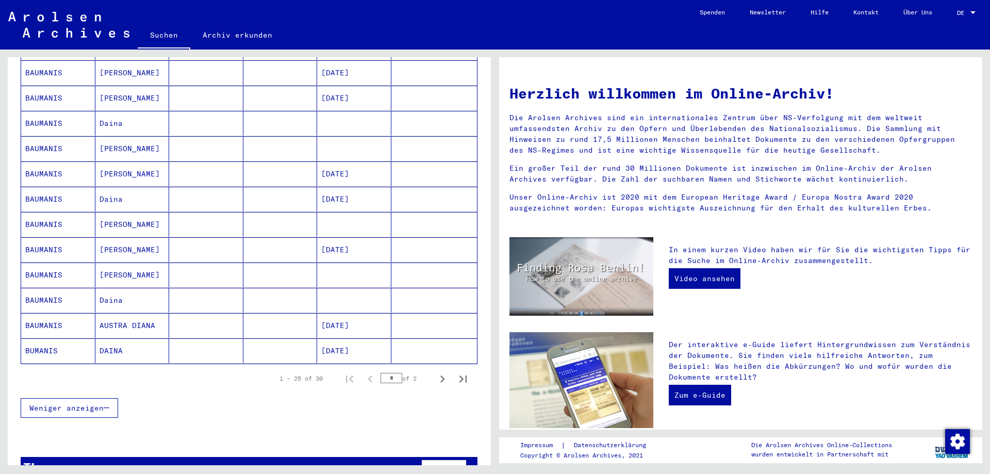
click at [199, 340] on mat-cell at bounding box center [206, 350] width 74 height 25
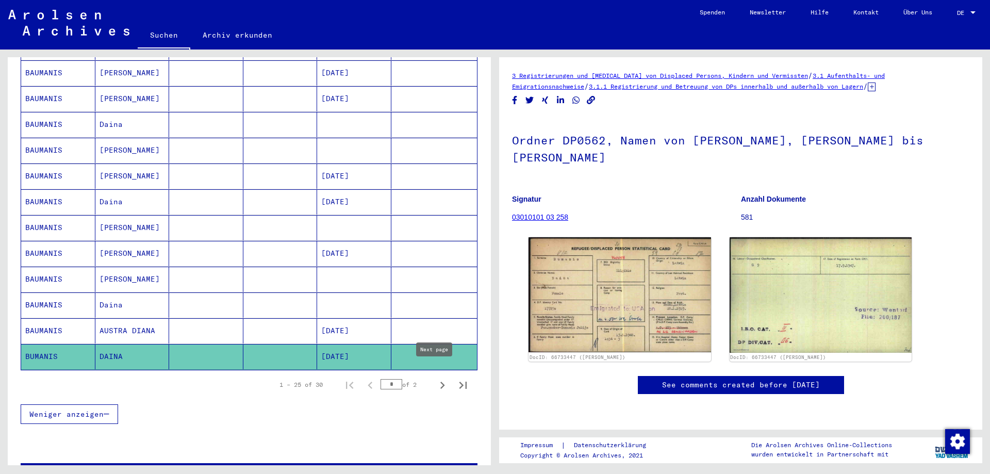
click at [435, 378] on icon "Next page" at bounding box center [442, 385] width 14 height 14
type input "*"
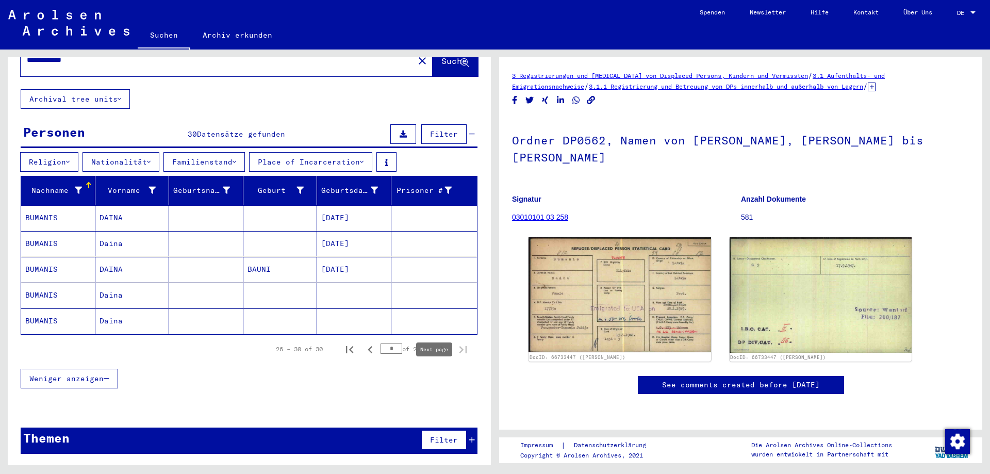
scroll to position [31, 0]
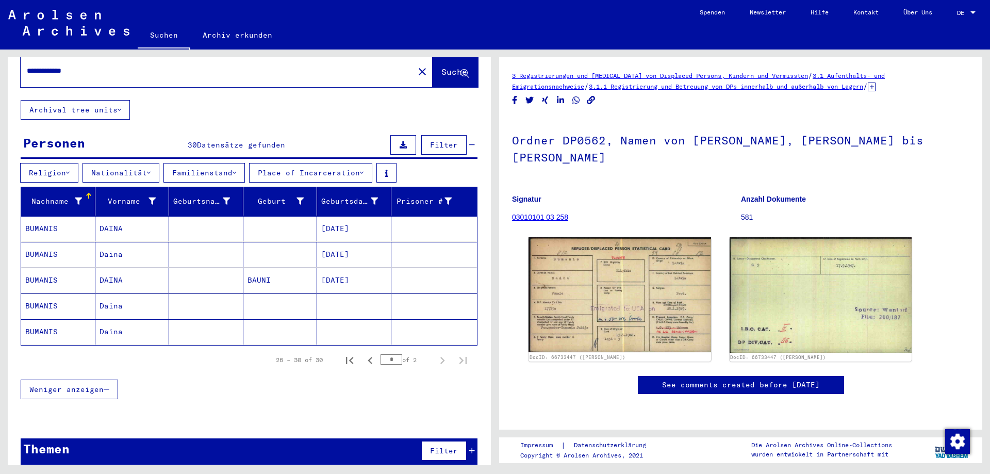
click at [232, 216] on mat-cell at bounding box center [206, 228] width 74 height 25
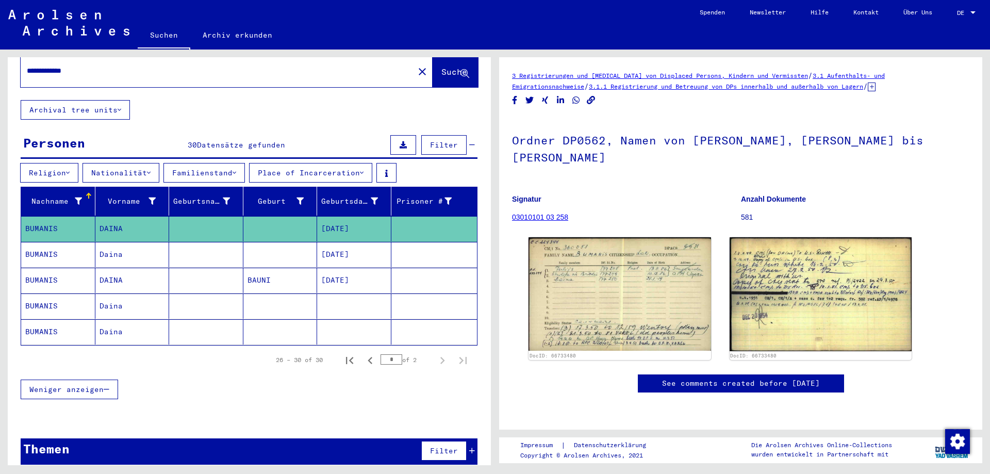
click at [226, 242] on mat-cell at bounding box center [206, 254] width 74 height 25
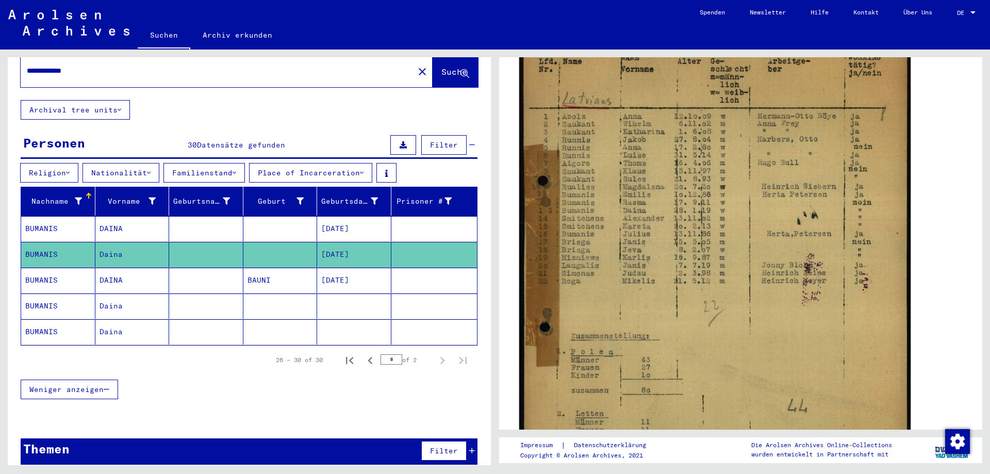
scroll to position [309, 0]
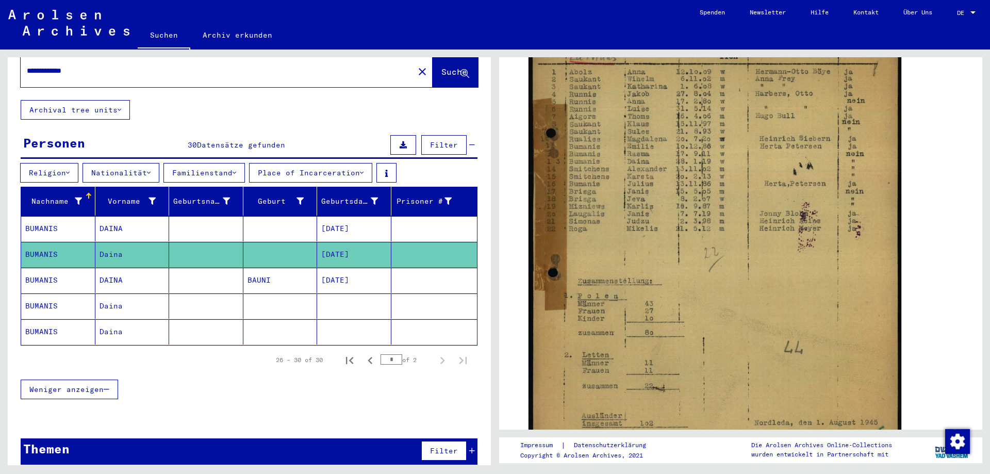
click at [251, 268] on mat-cell "BAUNI" at bounding box center [280, 280] width 74 height 25
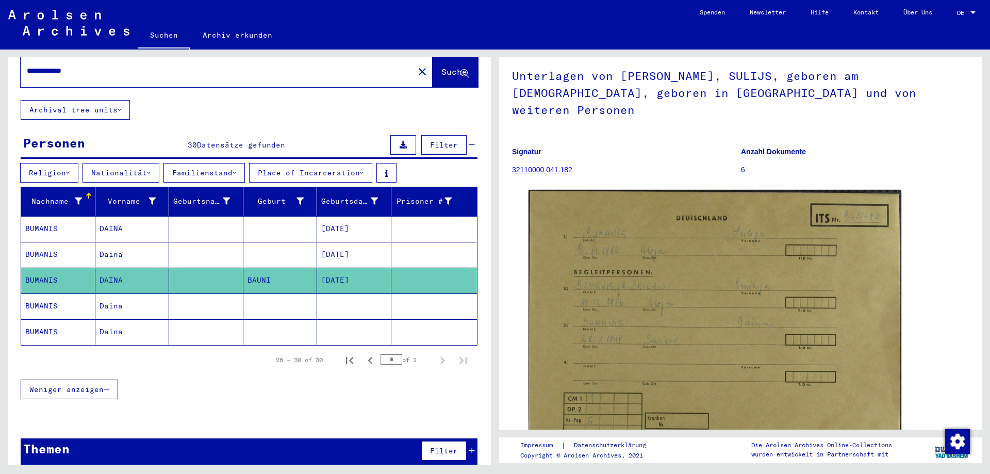
scroll to position [155, 0]
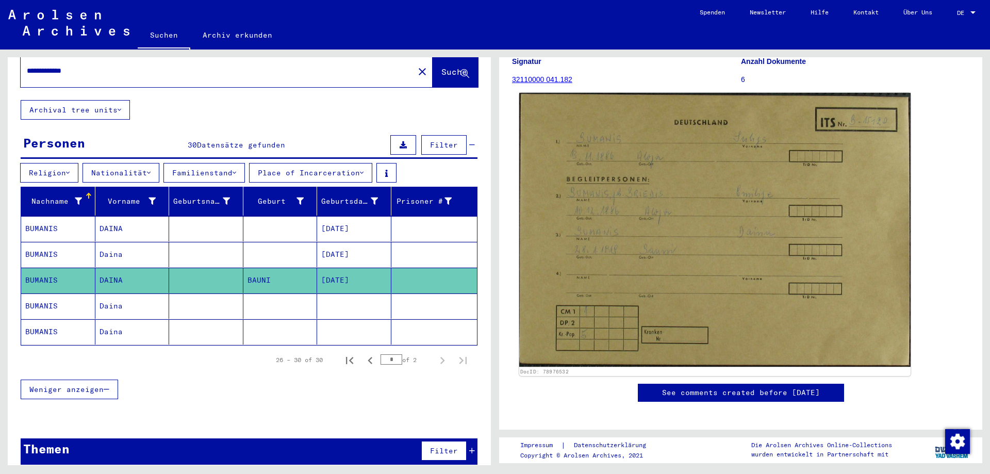
click at [702, 184] on img at bounding box center [714, 230] width 391 height 274
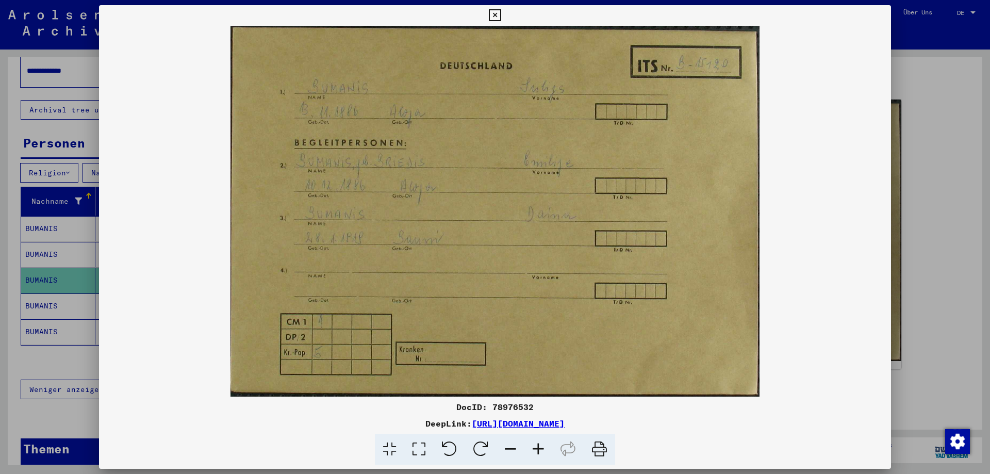
click at [916, 192] on div at bounding box center [495, 237] width 990 height 474
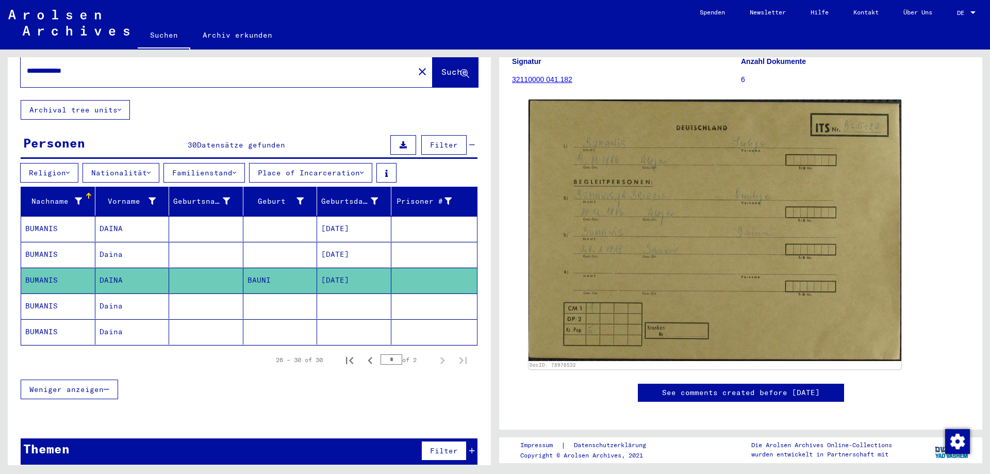
click at [252, 293] on mat-cell at bounding box center [280, 305] width 74 height 25
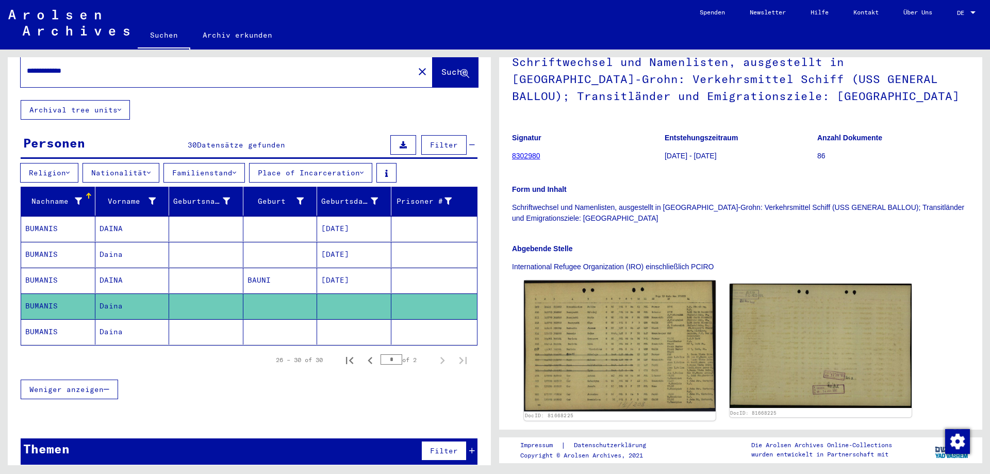
scroll to position [155, 0]
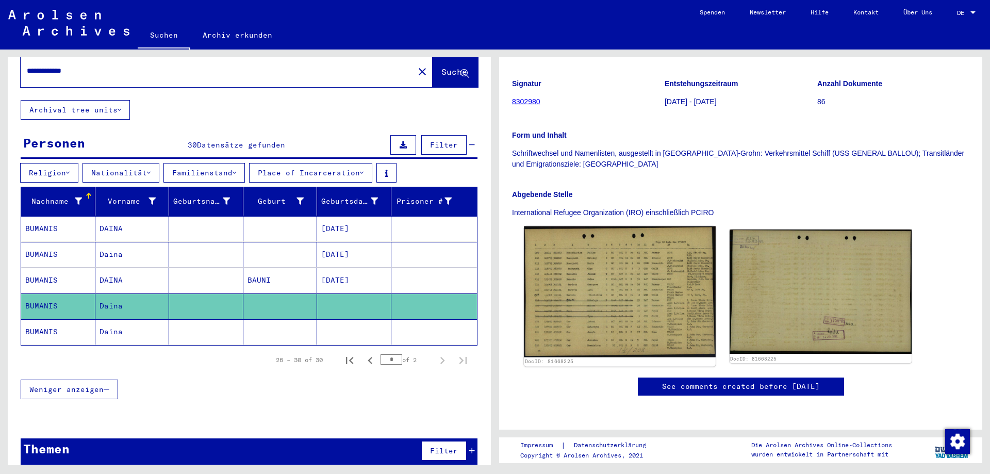
click at [645, 302] on img at bounding box center [619, 291] width 191 height 131
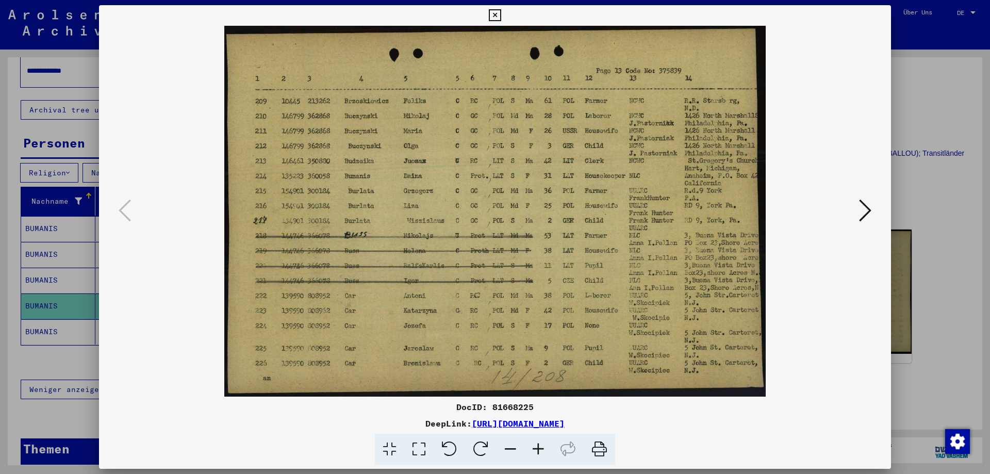
click at [565, 423] on link "[URL][DOMAIN_NAME]" at bounding box center [518, 423] width 93 height 10
click at [80, 277] on div at bounding box center [495, 237] width 990 height 474
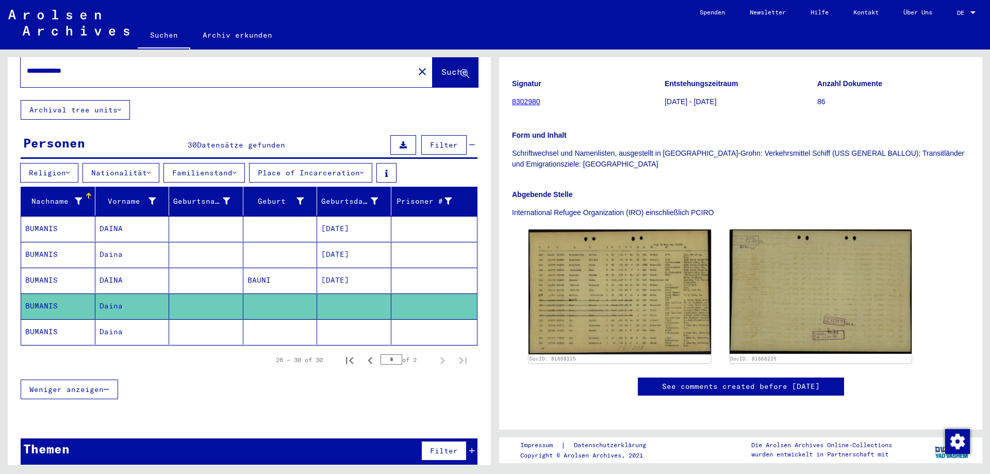
click at [118, 319] on mat-cell "Daina" at bounding box center [132, 331] width 74 height 25
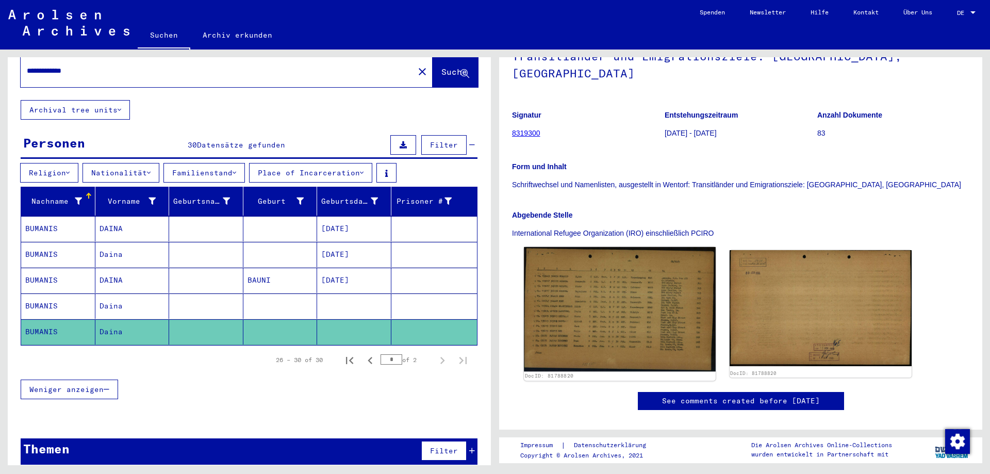
scroll to position [103, 0]
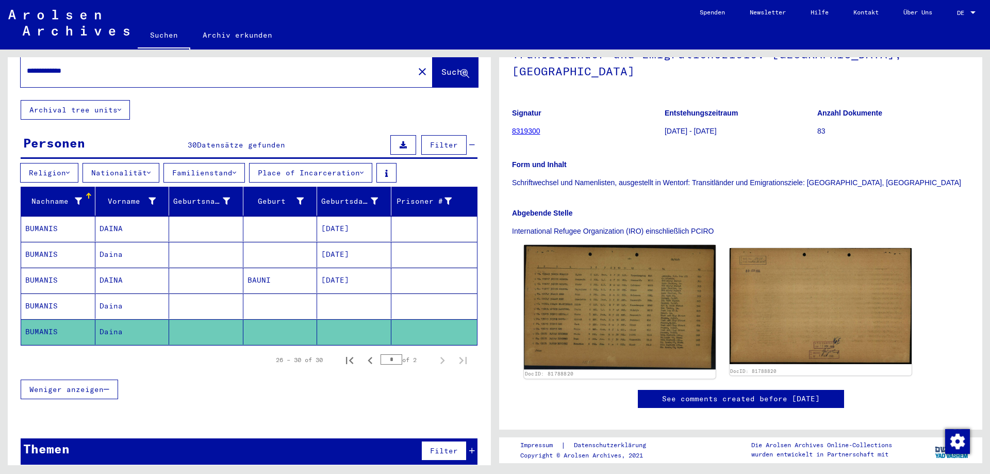
click at [596, 286] on img at bounding box center [619, 307] width 191 height 124
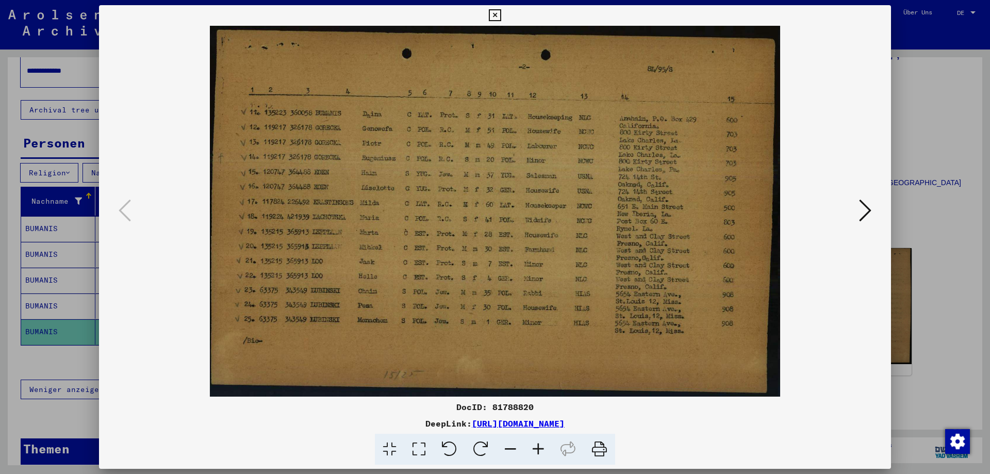
click at [865, 213] on icon at bounding box center [865, 210] width 12 height 25
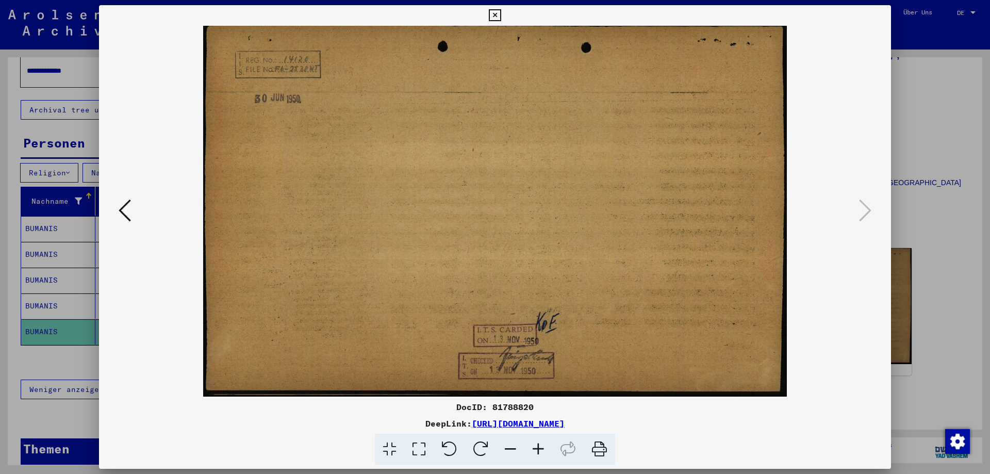
click at [990, 202] on div at bounding box center [495, 237] width 990 height 474
